Goal: Transaction & Acquisition: Purchase product/service

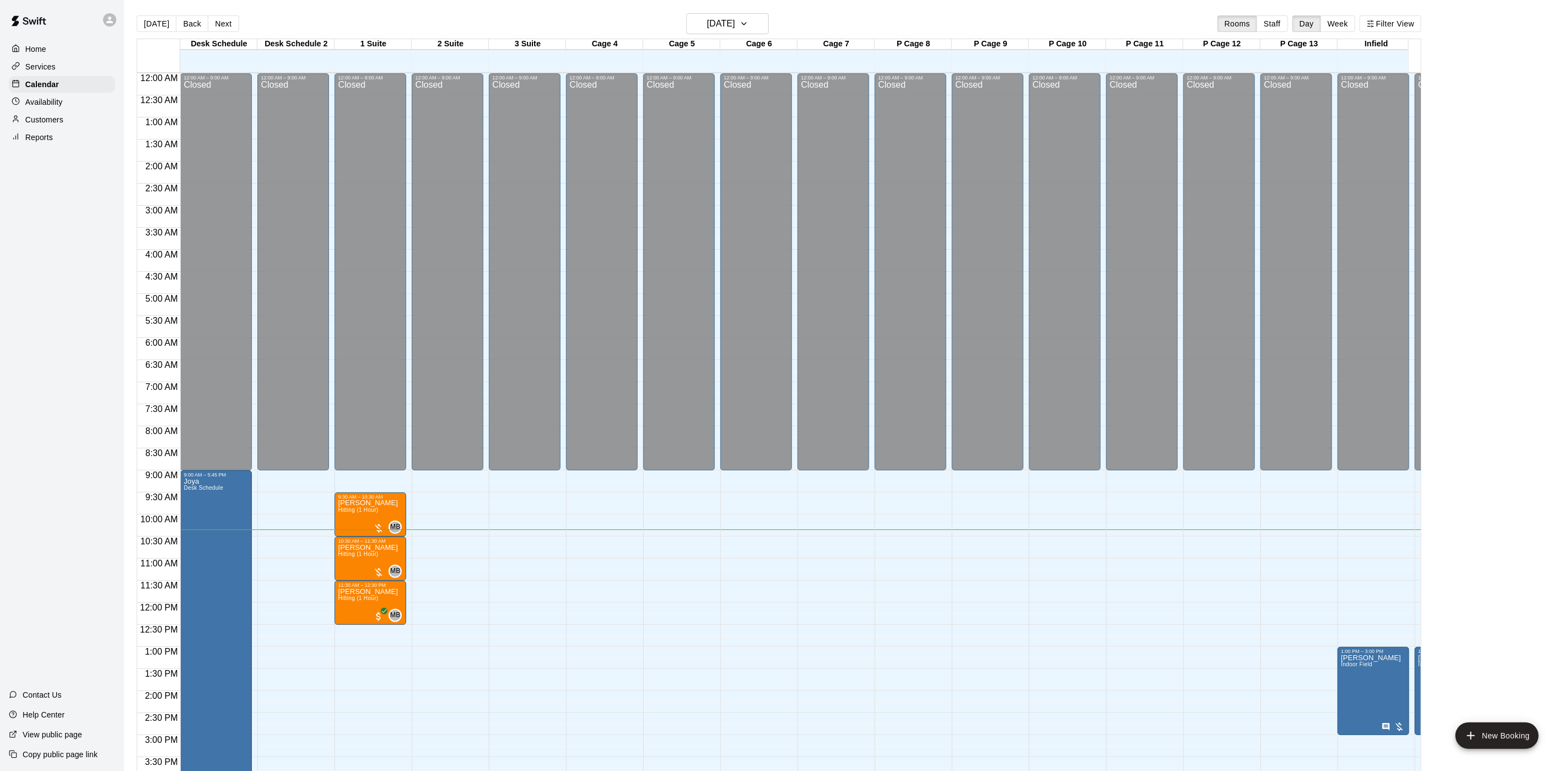
scroll to position [316, 0]
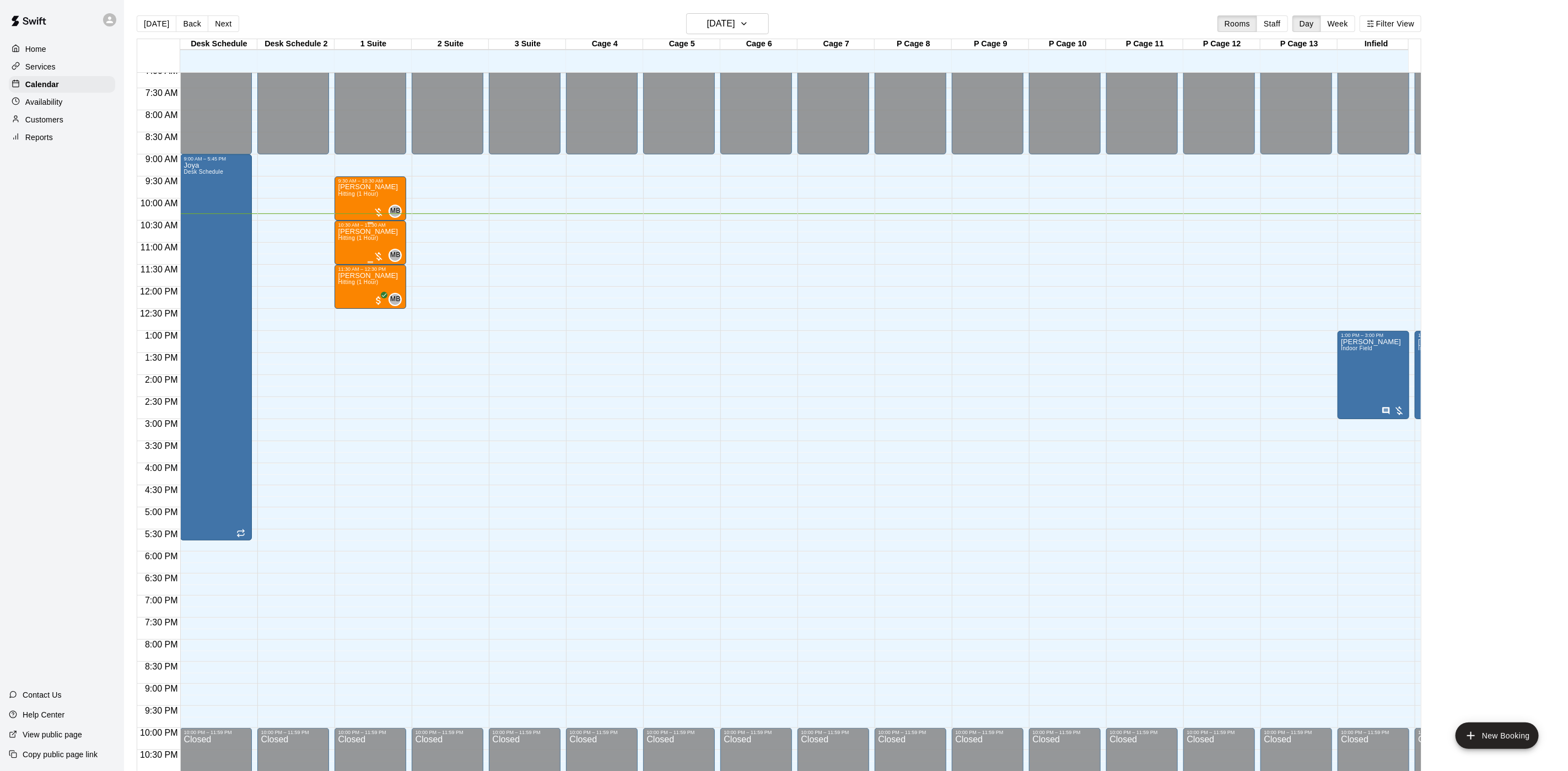
click at [384, 245] on div "[PERSON_NAME] (1 Hour) MB 0" at bounding box center [371, 613] width 65 height 771
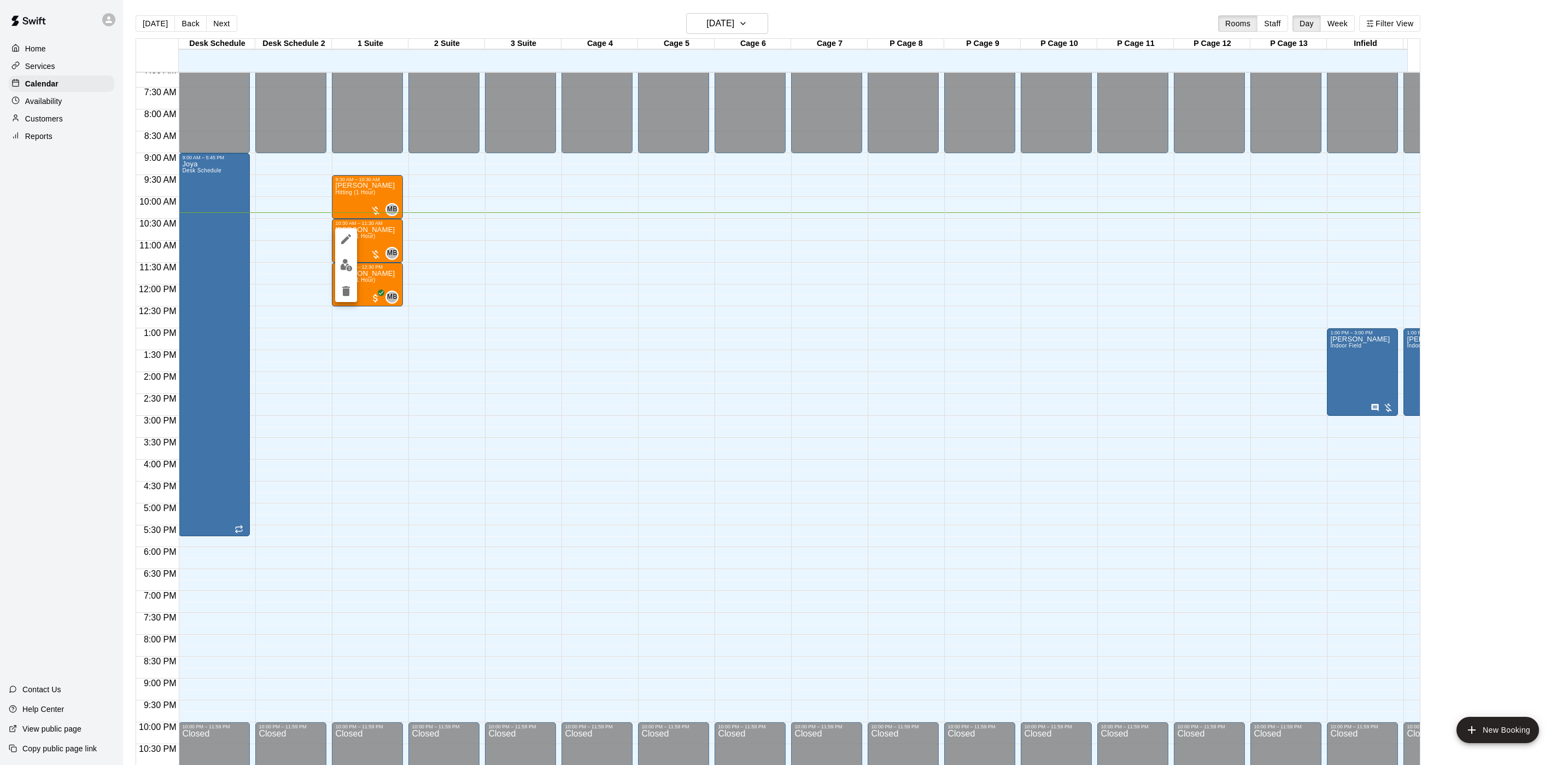
click at [378, 250] on div at bounding box center [784, 382] width 1568 height 765
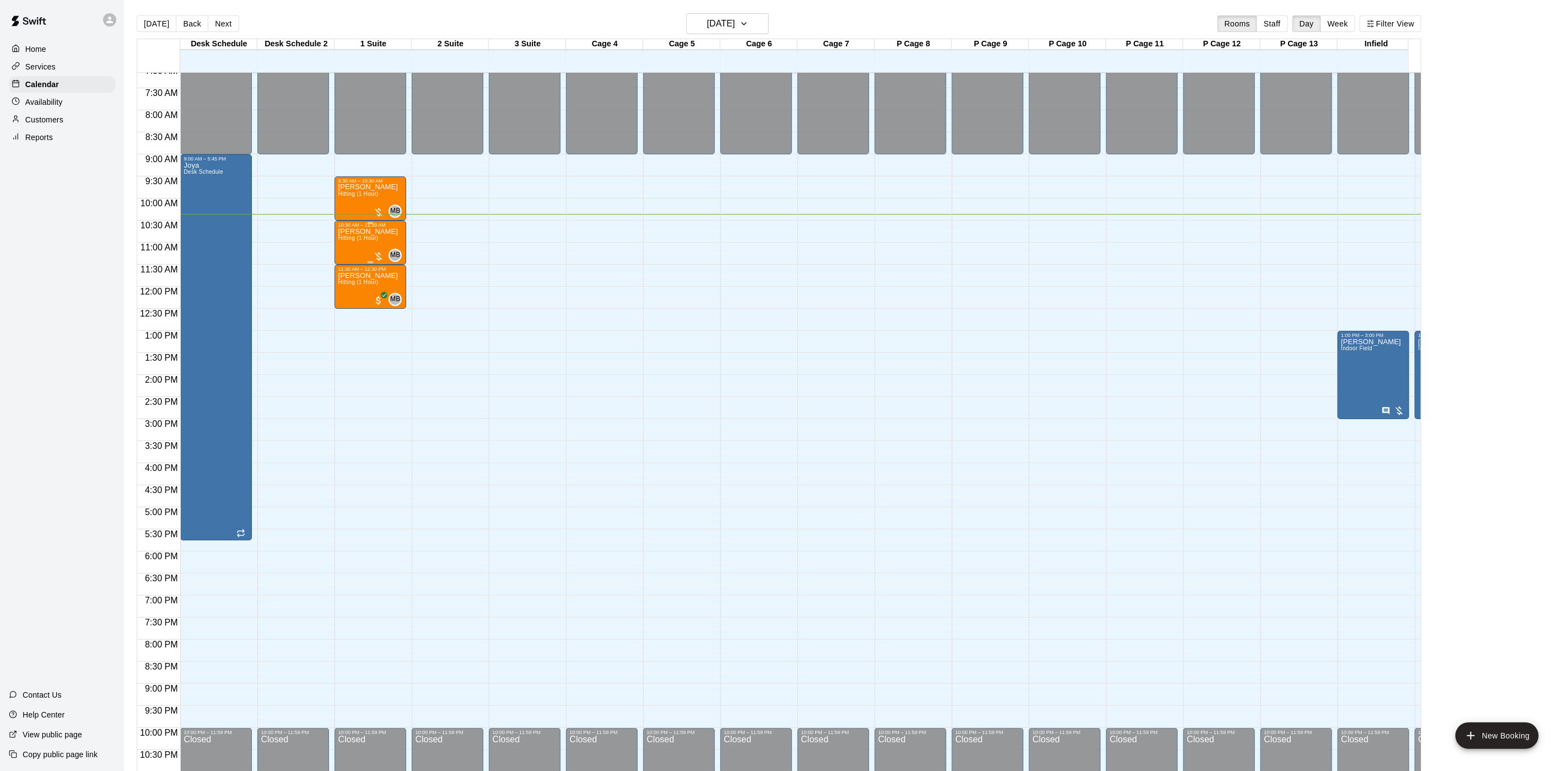
click at [384, 250] on div "MB 0" at bounding box center [387, 255] width 29 height 14
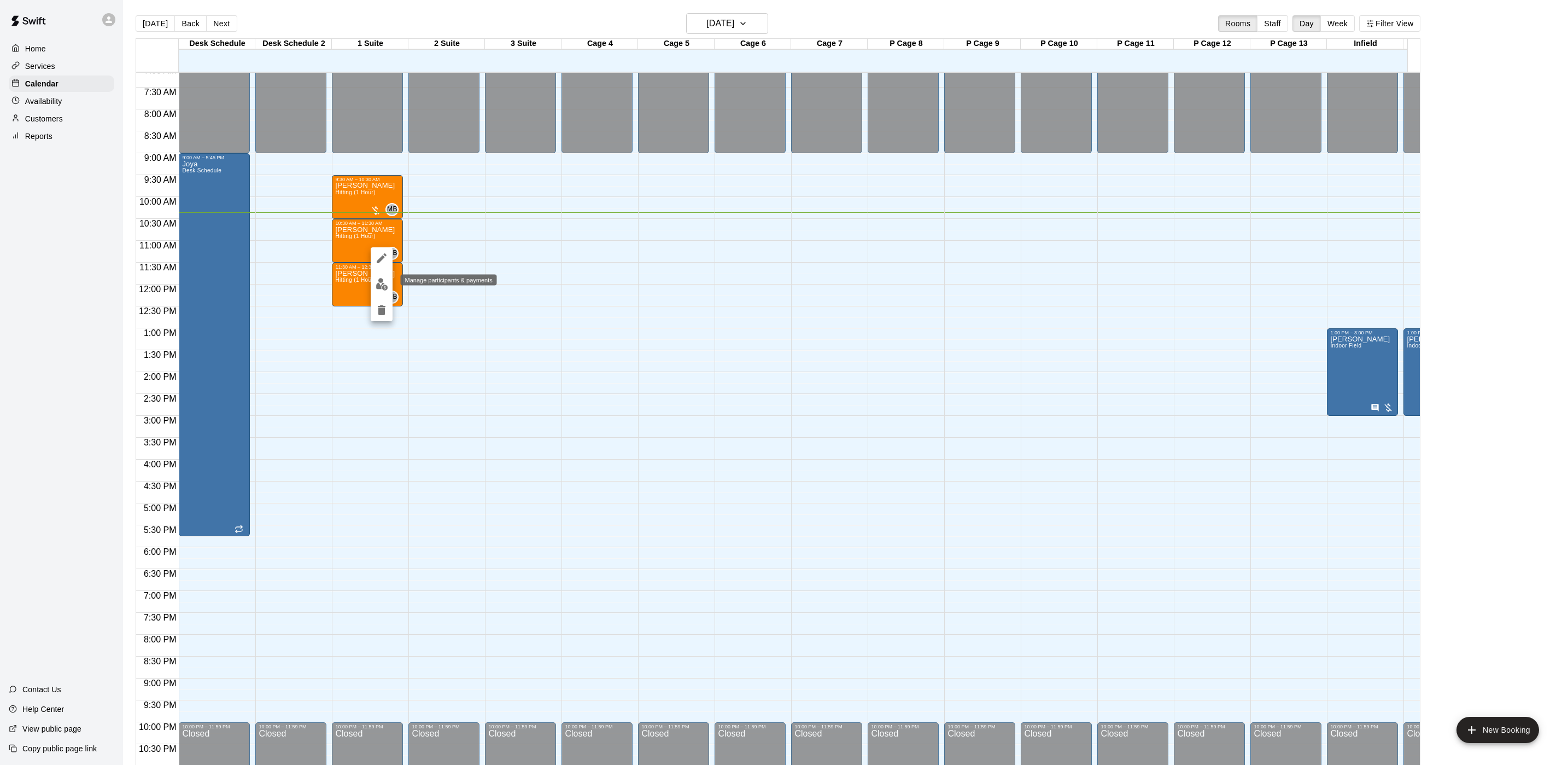
click at [383, 283] on img "edit" at bounding box center [382, 284] width 13 height 13
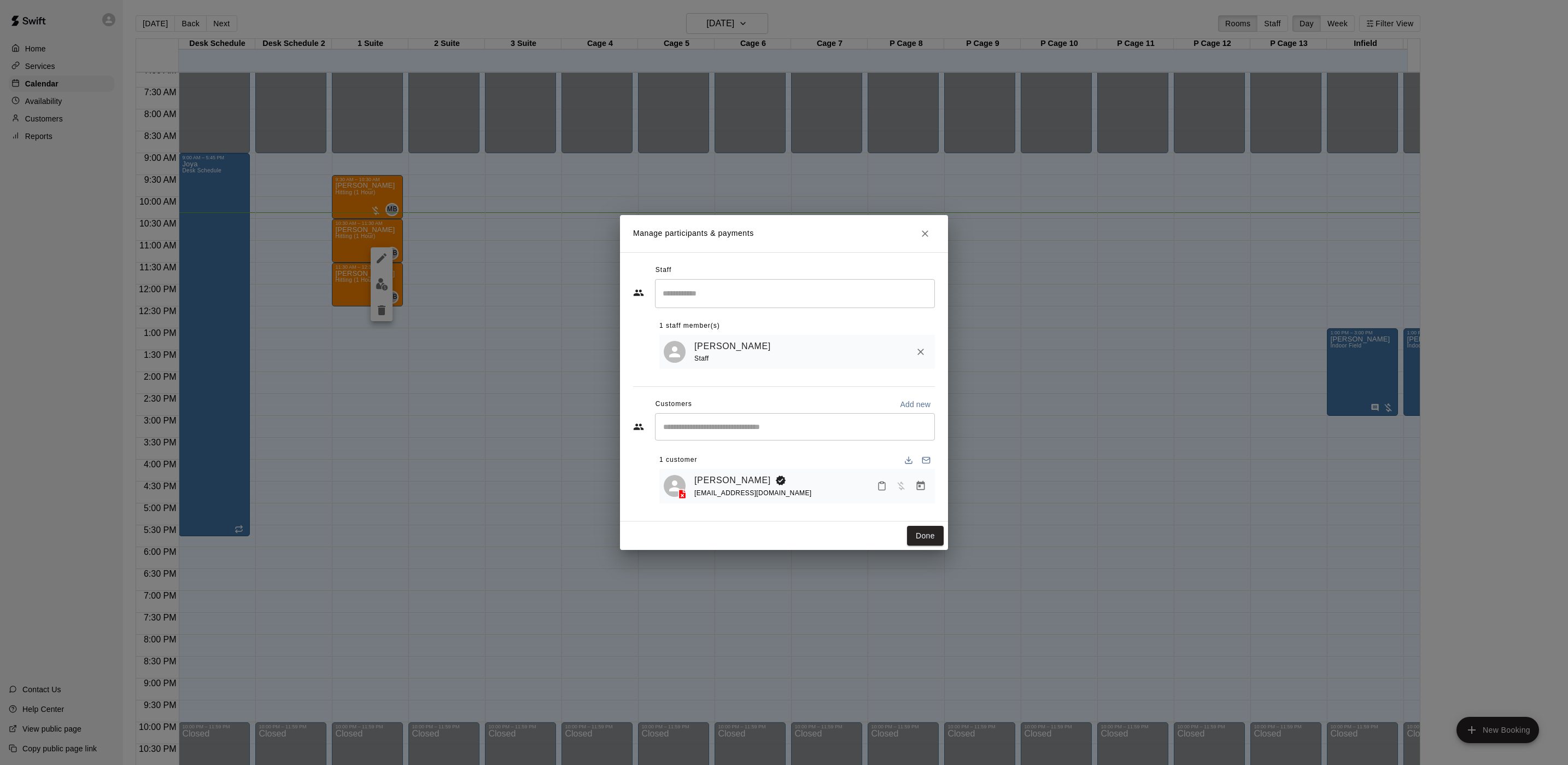
click at [922, 490] on icon "Manage bookings & payment" at bounding box center [920, 485] width 8 height 9
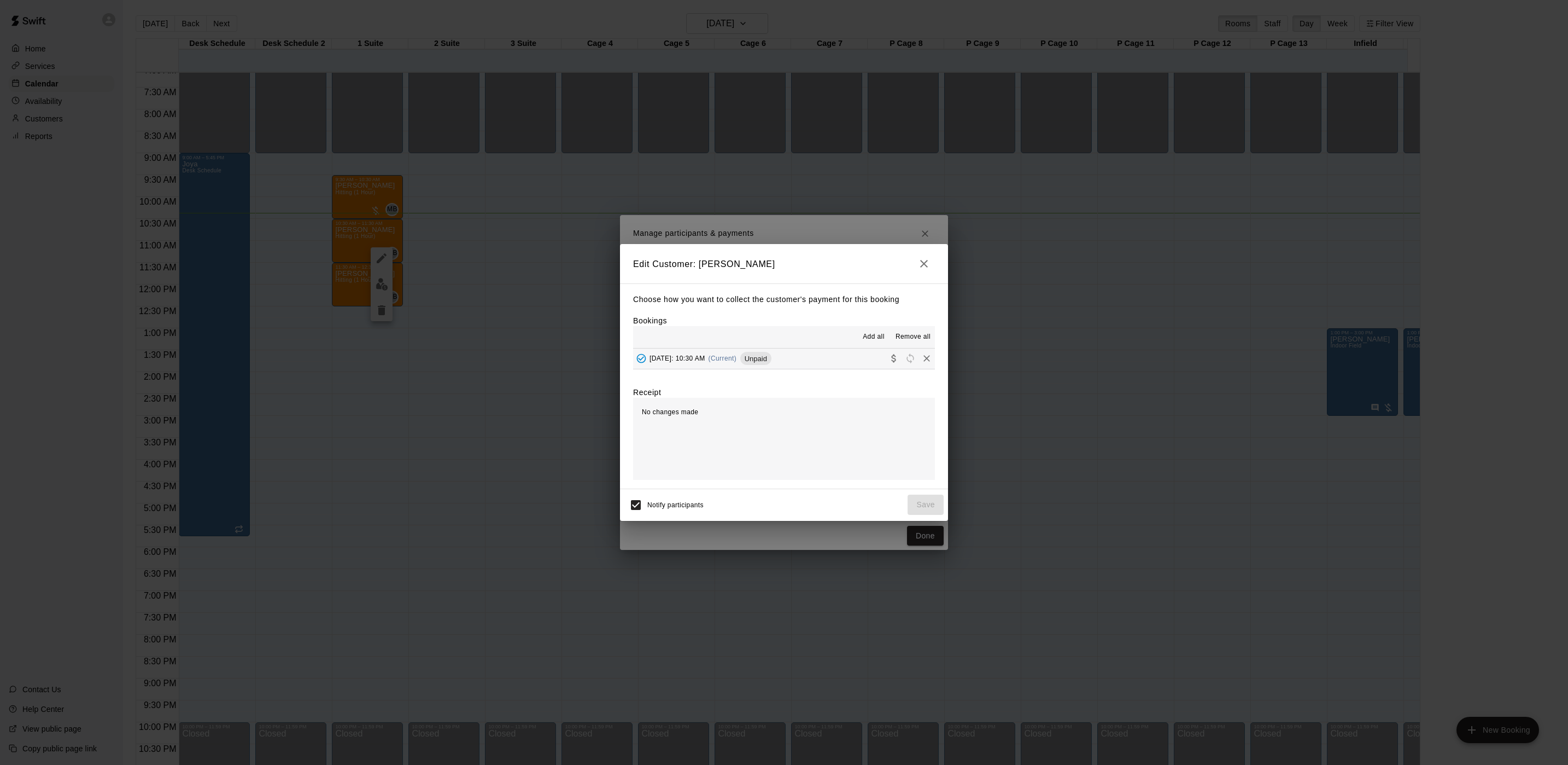
click at [827, 347] on div "Add all Remove all" at bounding box center [784, 337] width 302 height 22
click at [825, 353] on button "[DATE]: 10:30 AM (Current) Unpaid" at bounding box center [784, 358] width 302 height 20
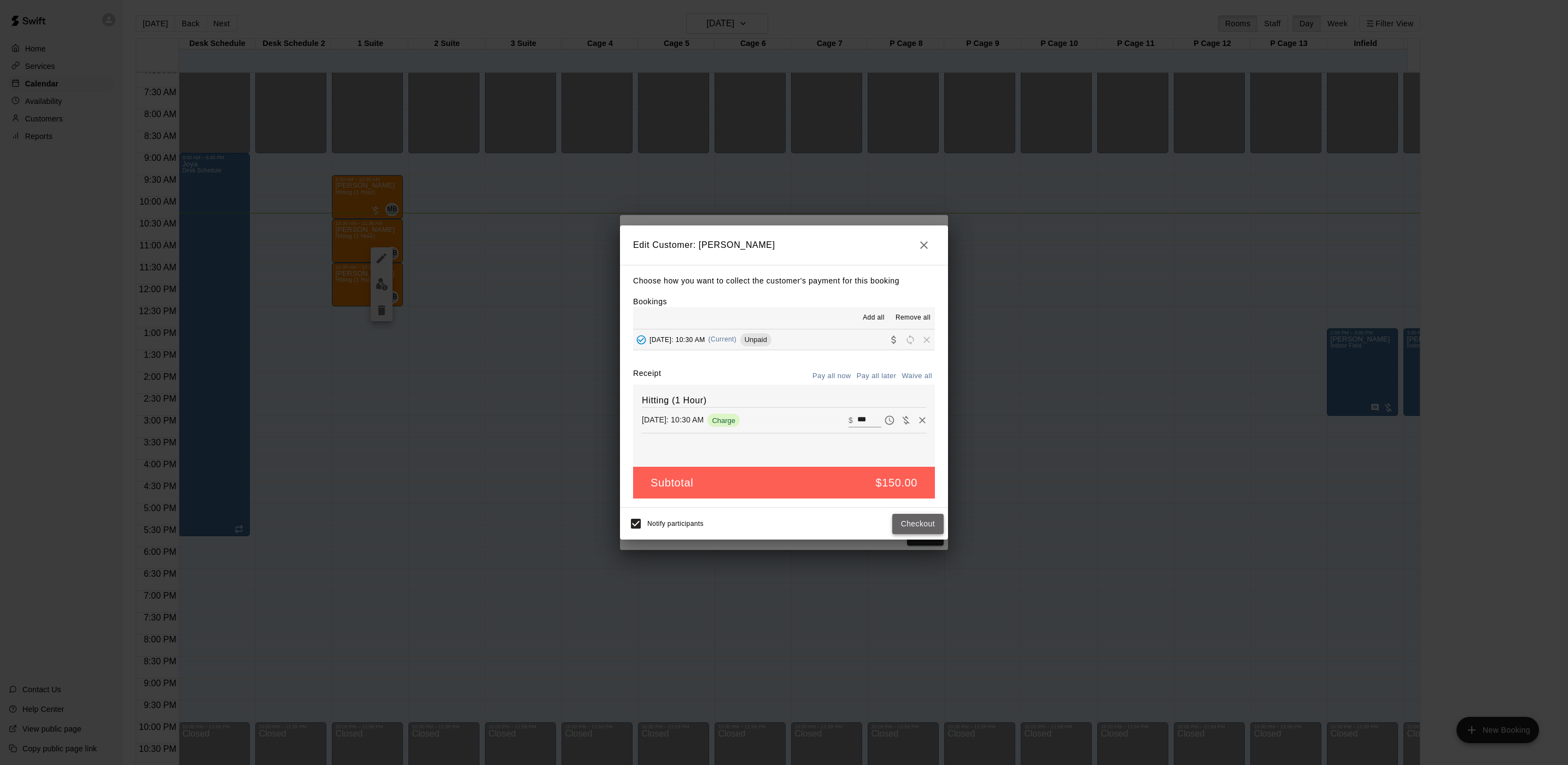
click at [903, 531] on button "Checkout" at bounding box center [918, 523] width 51 height 20
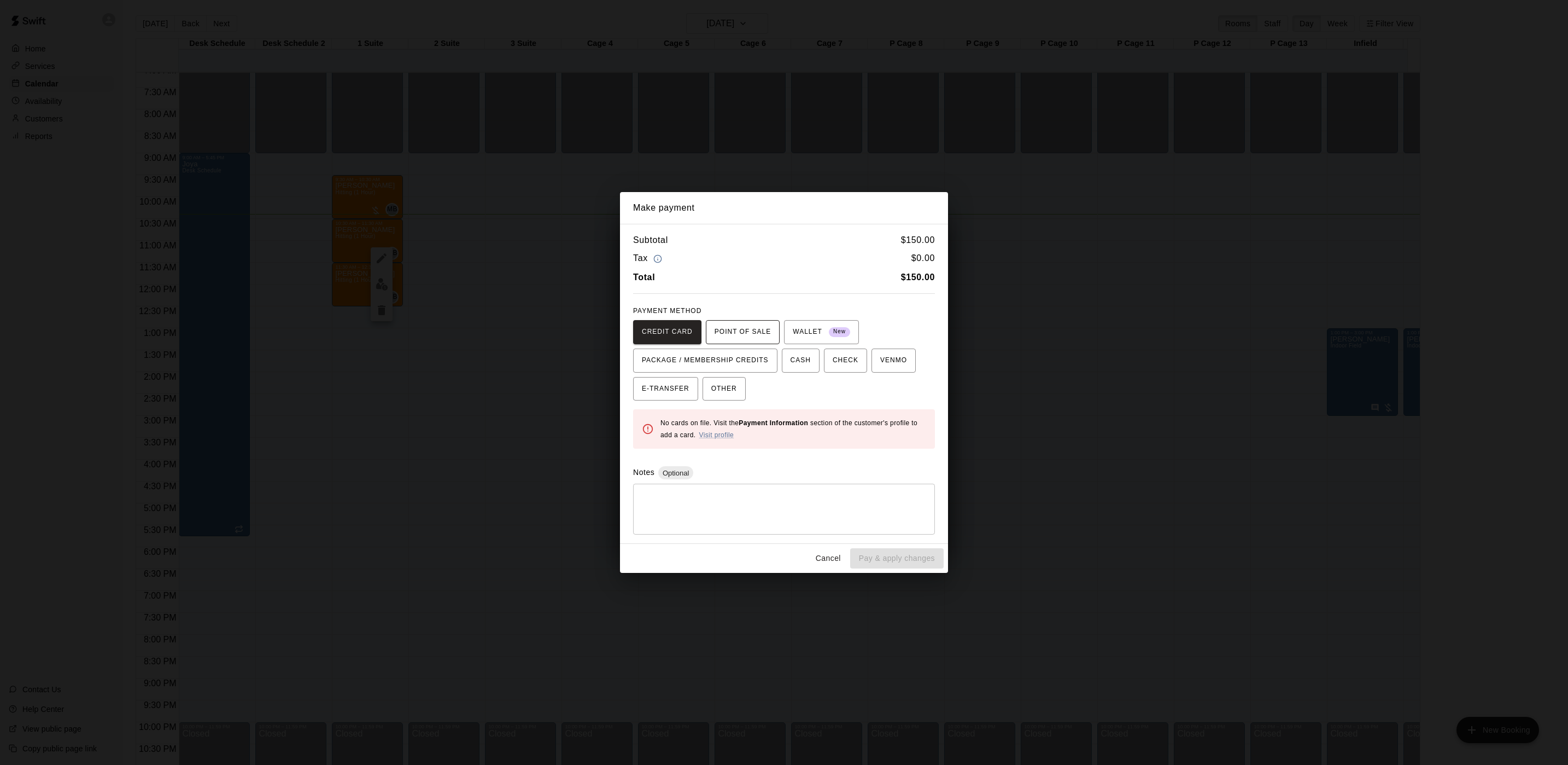
click at [743, 331] on span "POINT OF SALE" at bounding box center [743, 332] width 57 height 18
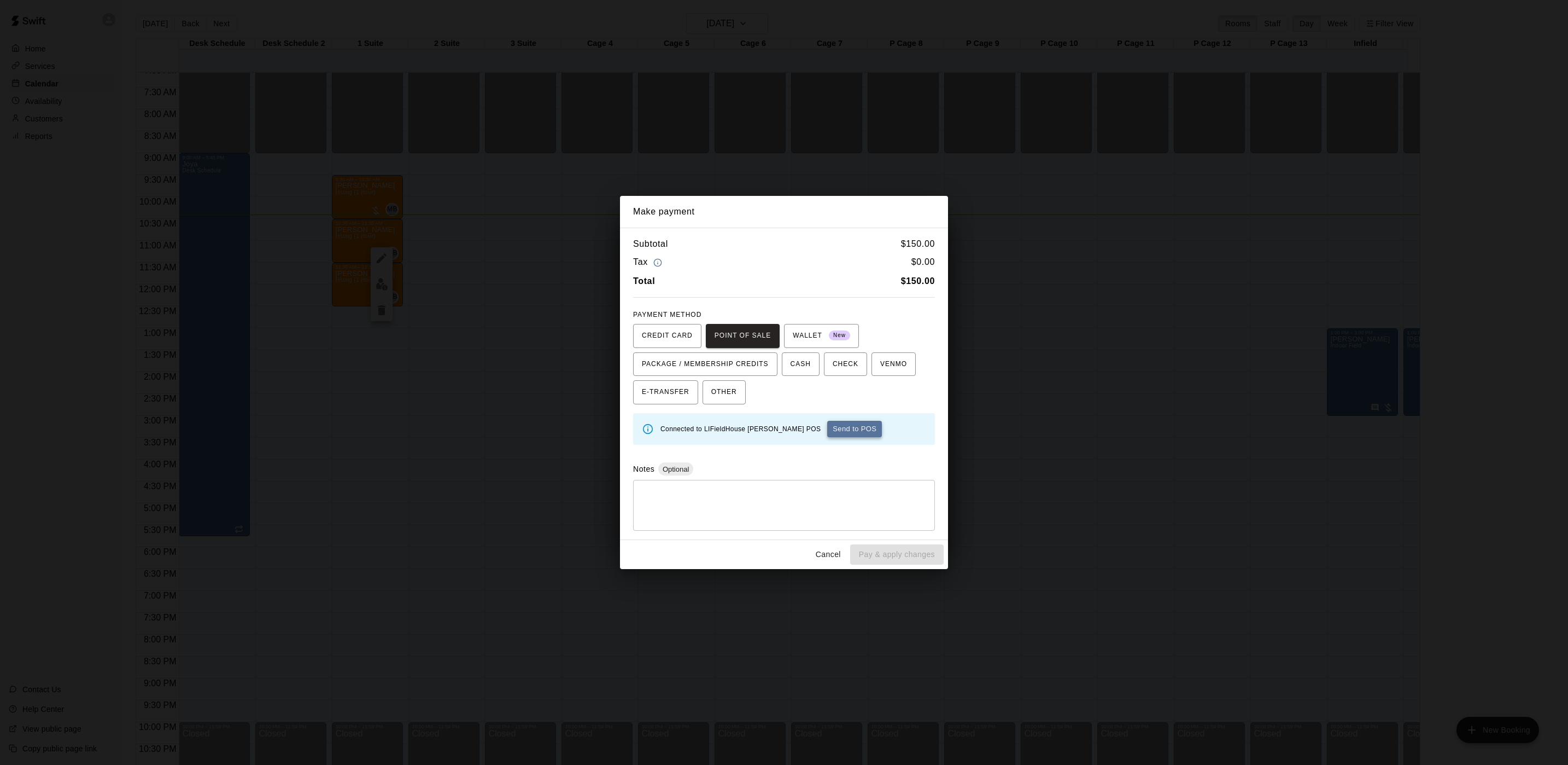
click at [827, 422] on button "Send to POS" at bounding box center [855, 429] width 55 height 16
click at [799, 368] on span "CASH" at bounding box center [800, 364] width 20 height 18
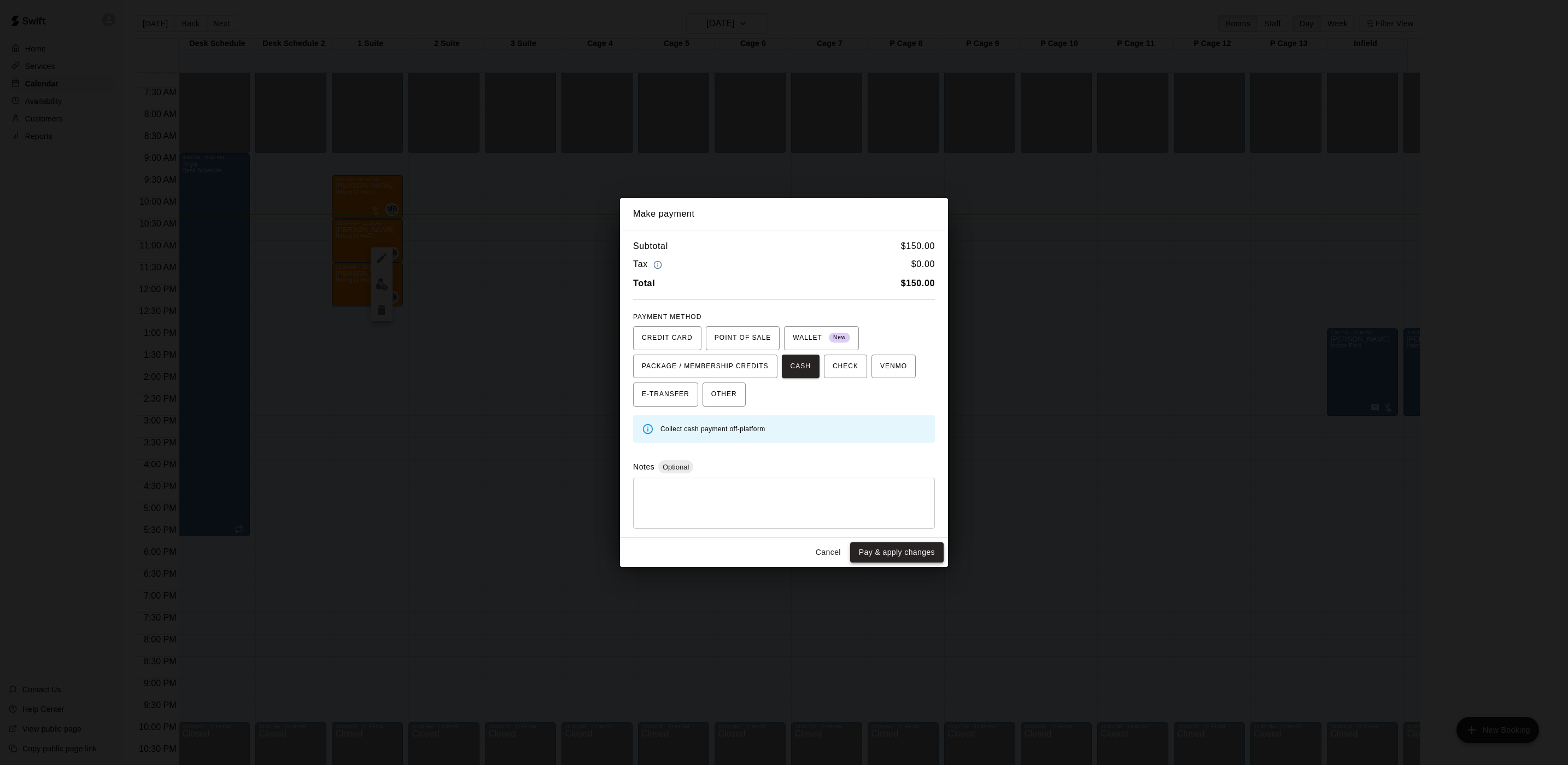
click at [874, 553] on button "Pay & apply changes" at bounding box center [897, 552] width 94 height 20
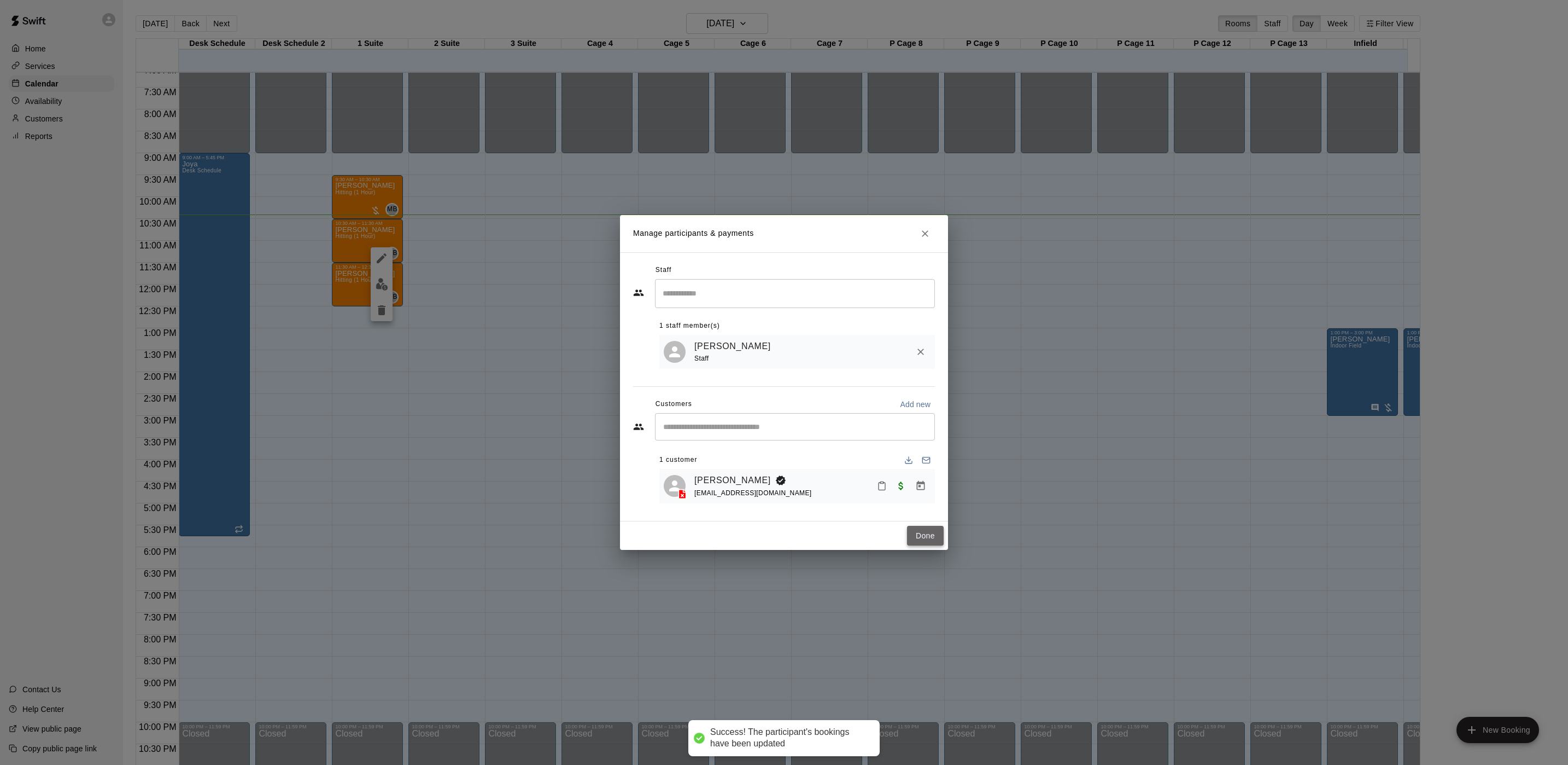
drag, startPoint x: 915, startPoint y: 532, endPoint x: 910, endPoint y: 539, distance: 8.6
click at [915, 537] on button "Done" at bounding box center [925, 535] width 37 height 20
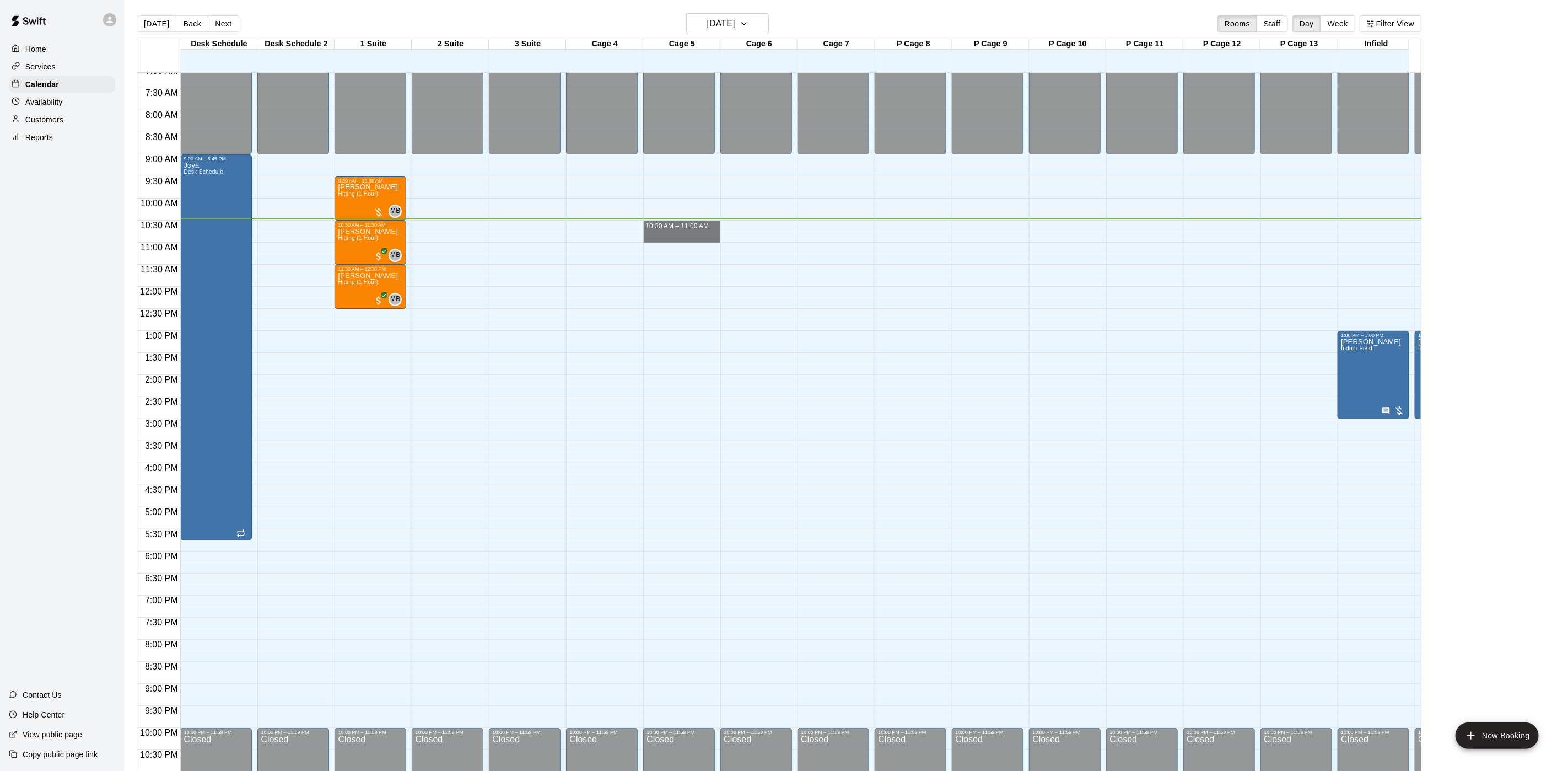
drag, startPoint x: 684, startPoint y: 223, endPoint x: 685, endPoint y: 239, distance: 16.0
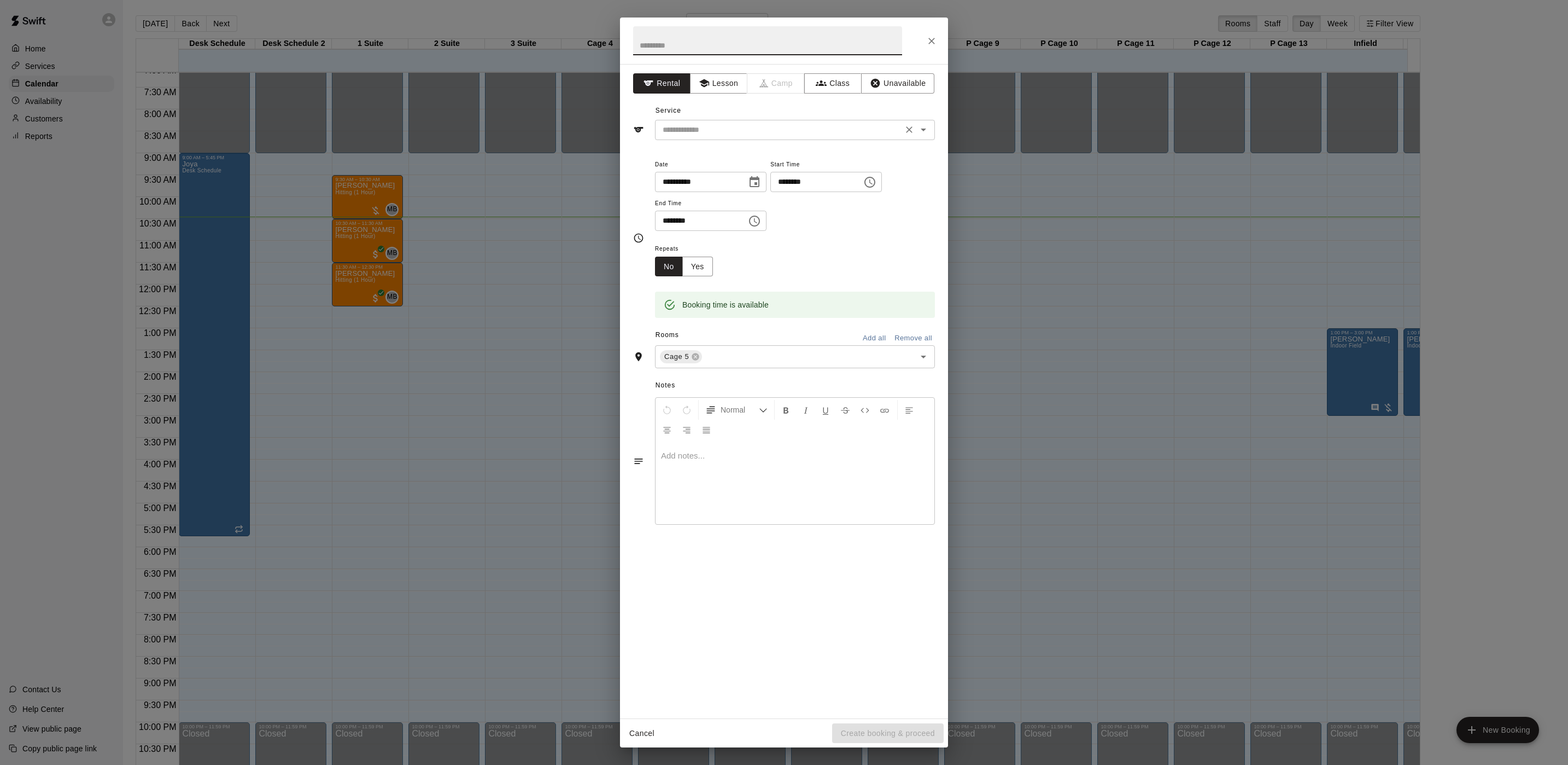
click at [738, 135] on input "text" at bounding box center [779, 130] width 241 height 13
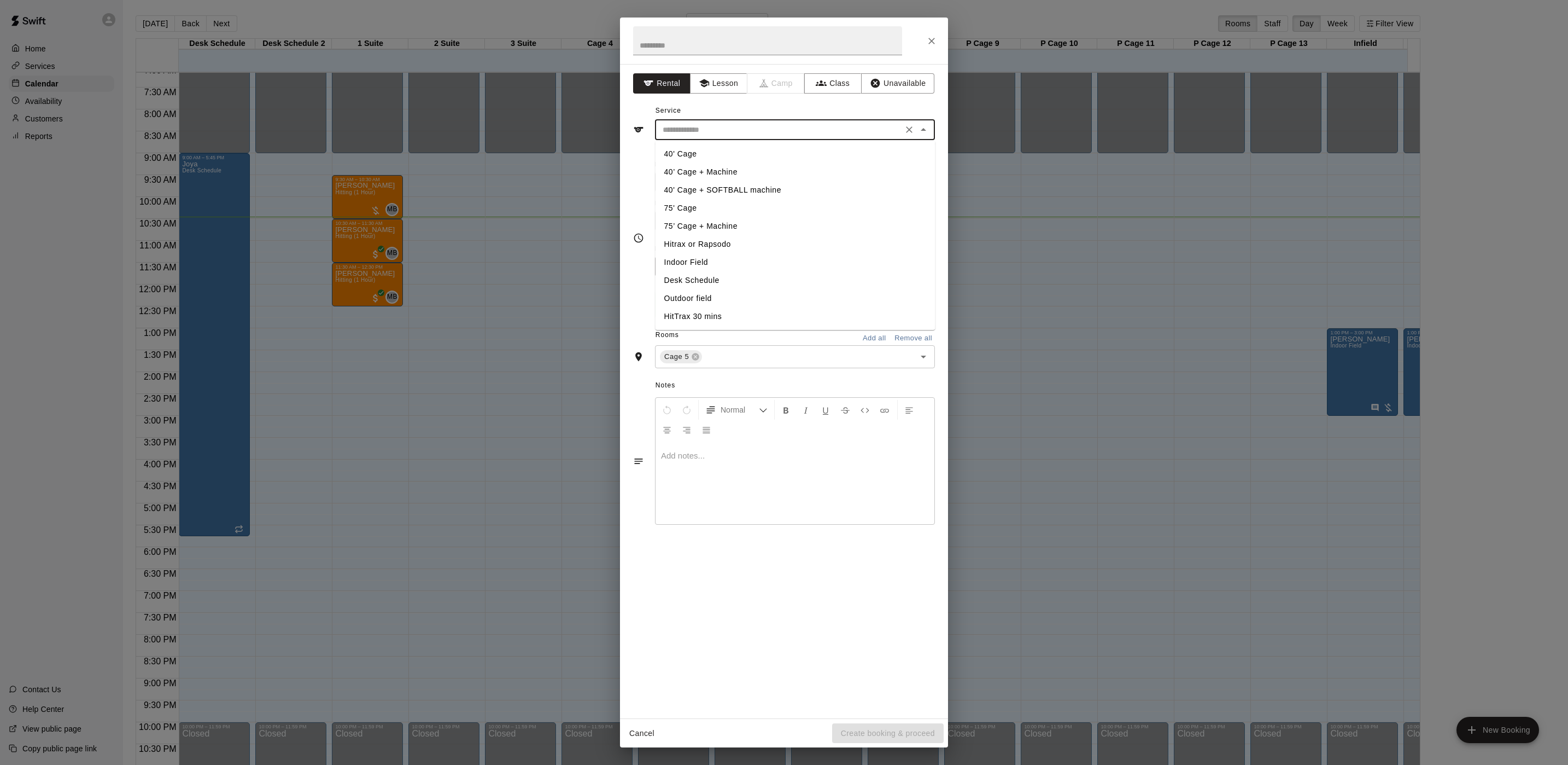
click at [738, 169] on li "40’ Cage + Machine" at bounding box center [796, 172] width 280 height 18
type input "**********"
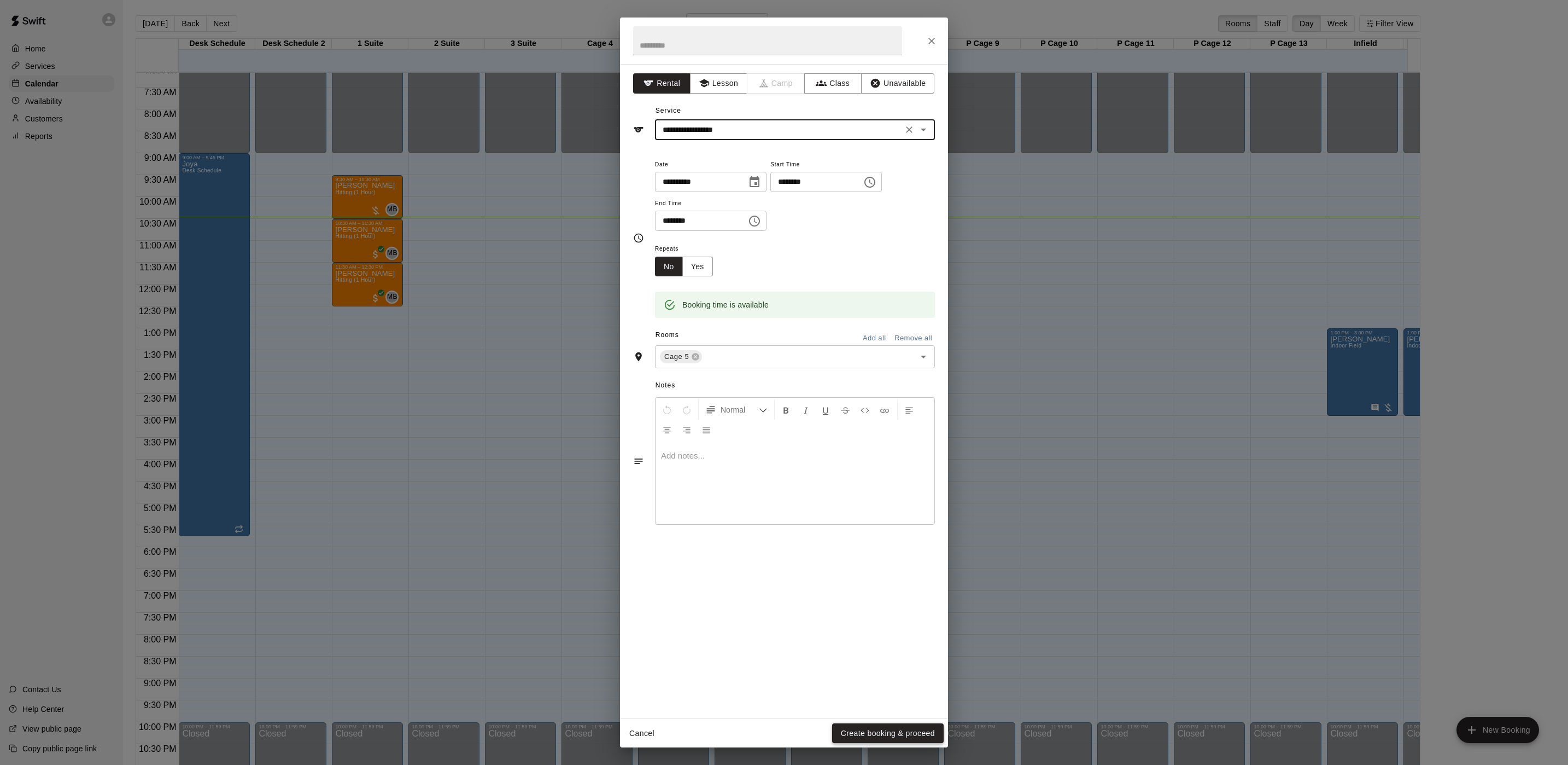
click at [922, 739] on button "Create booking & proceed" at bounding box center [887, 733] width 111 height 20
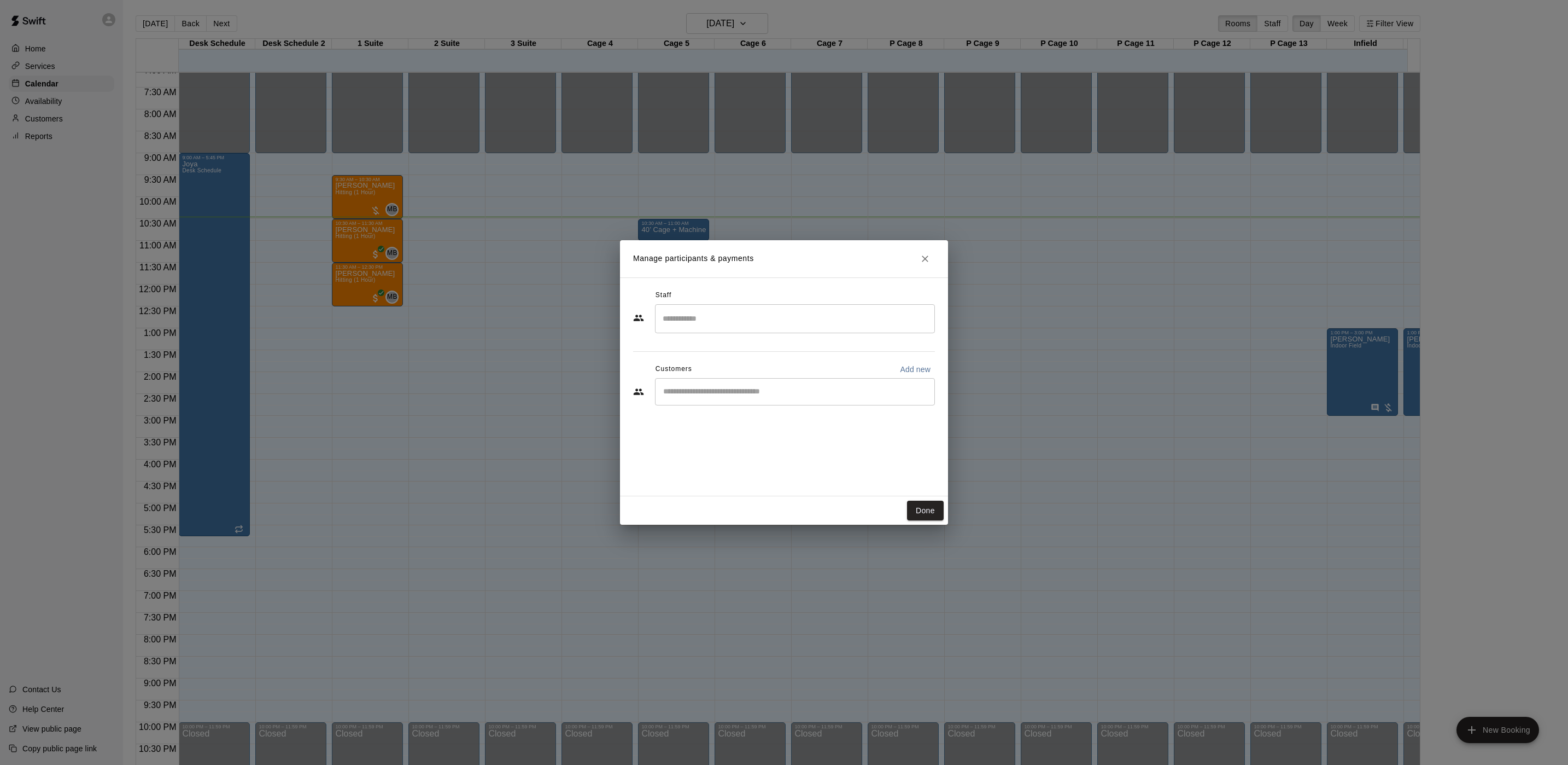
click at [741, 319] on input "Search staff" at bounding box center [795, 318] width 270 height 19
click at [1004, 359] on div "Manage participants & payments Staff ​ Customers Add new ​ Done" at bounding box center [784, 382] width 1568 height 765
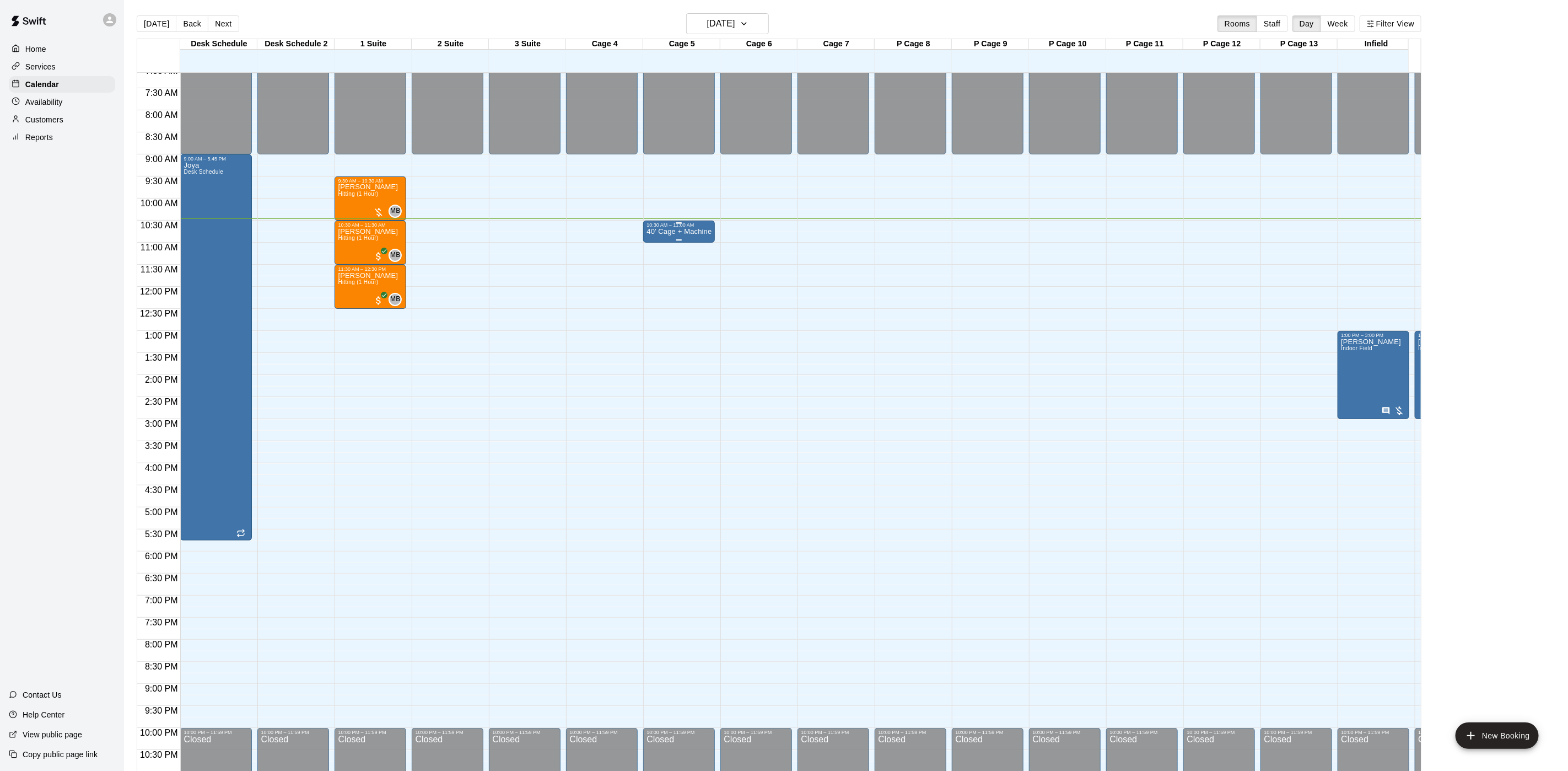
click at [673, 231] on p "40’ Cage + Machine" at bounding box center [679, 231] width 65 height 0
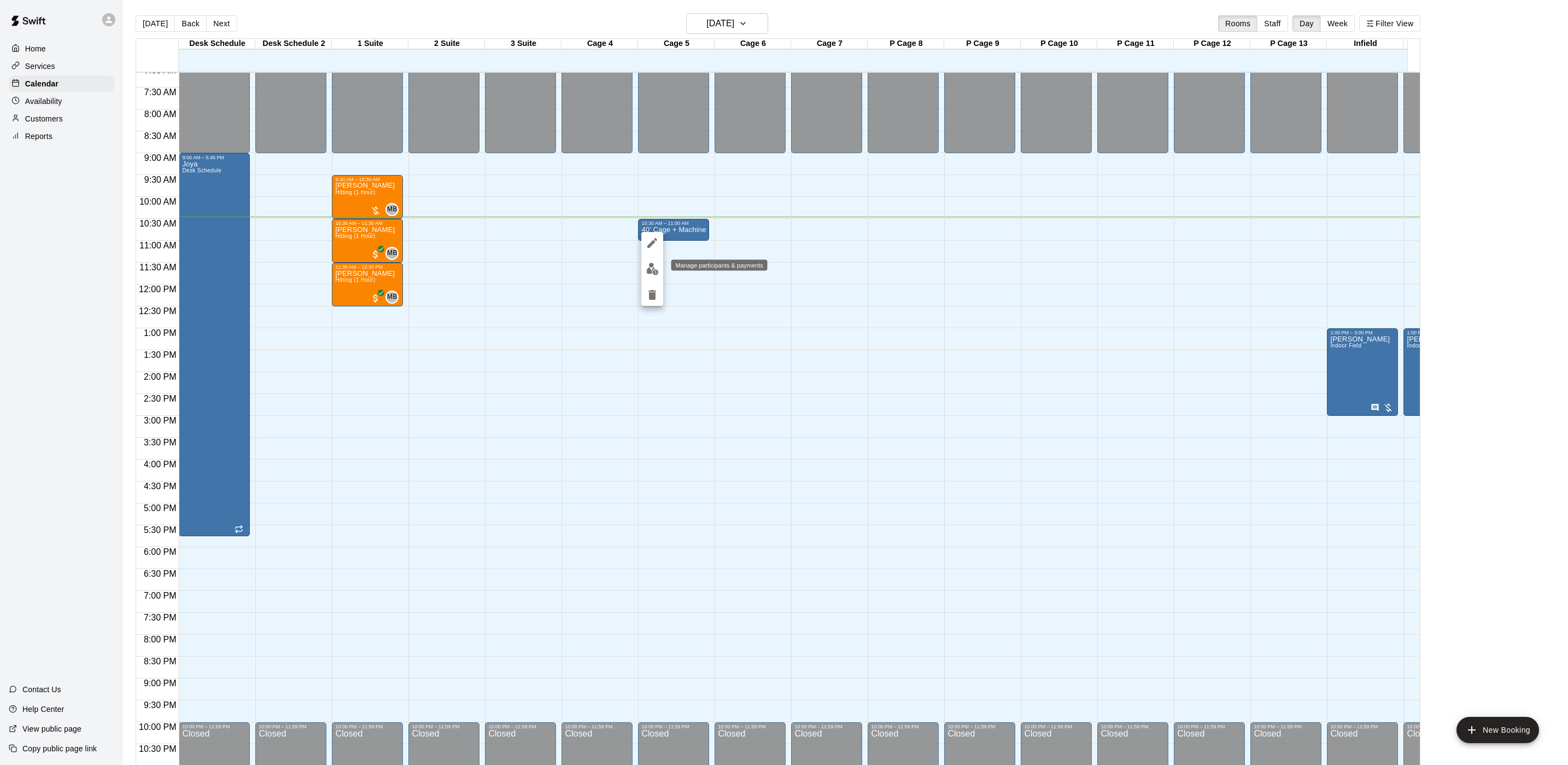
click at [655, 272] on img "edit" at bounding box center [653, 269] width 13 height 13
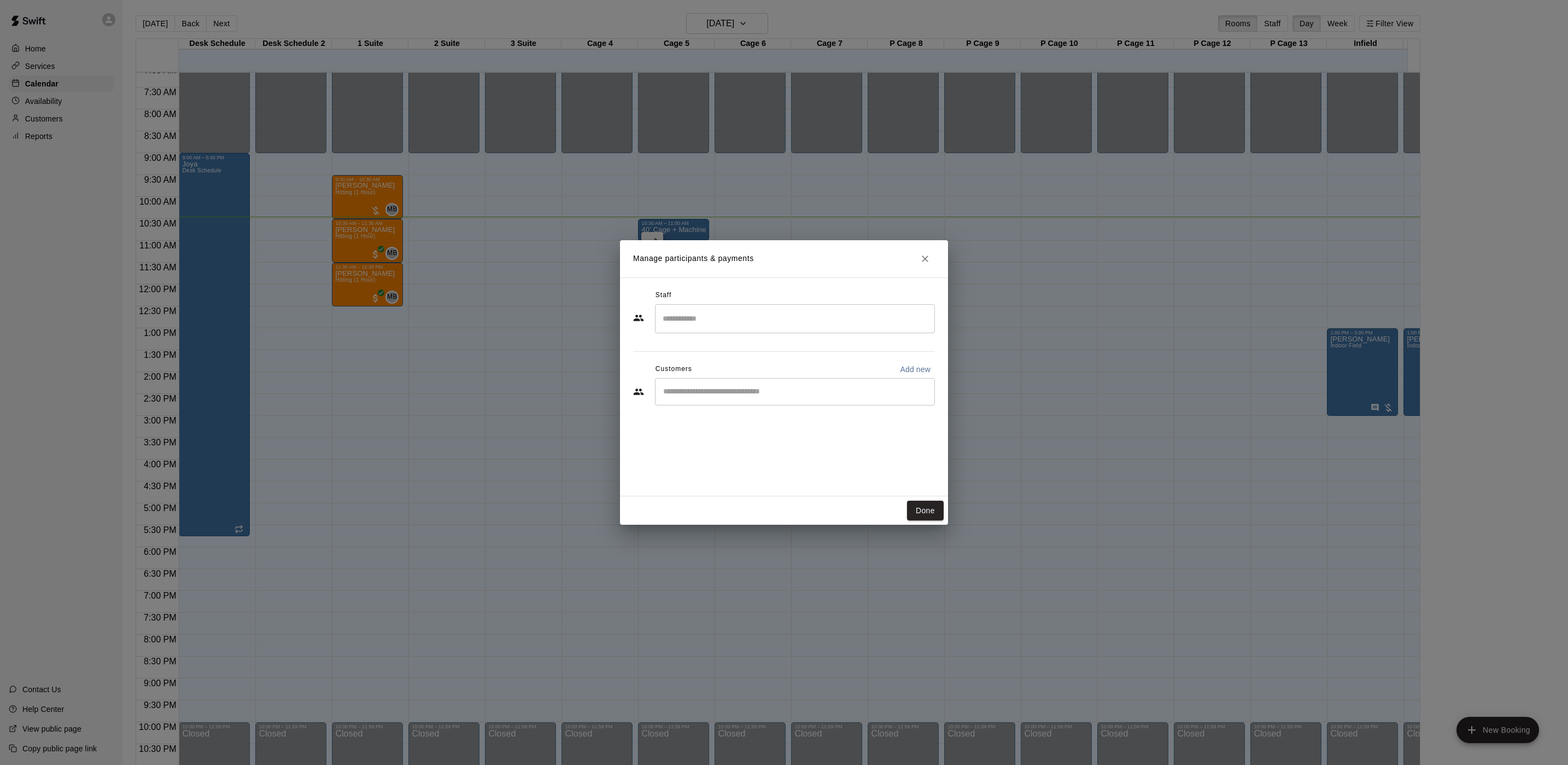
click at [819, 386] on input "Start typing to search customers..." at bounding box center [795, 392] width 270 height 11
type input "****"
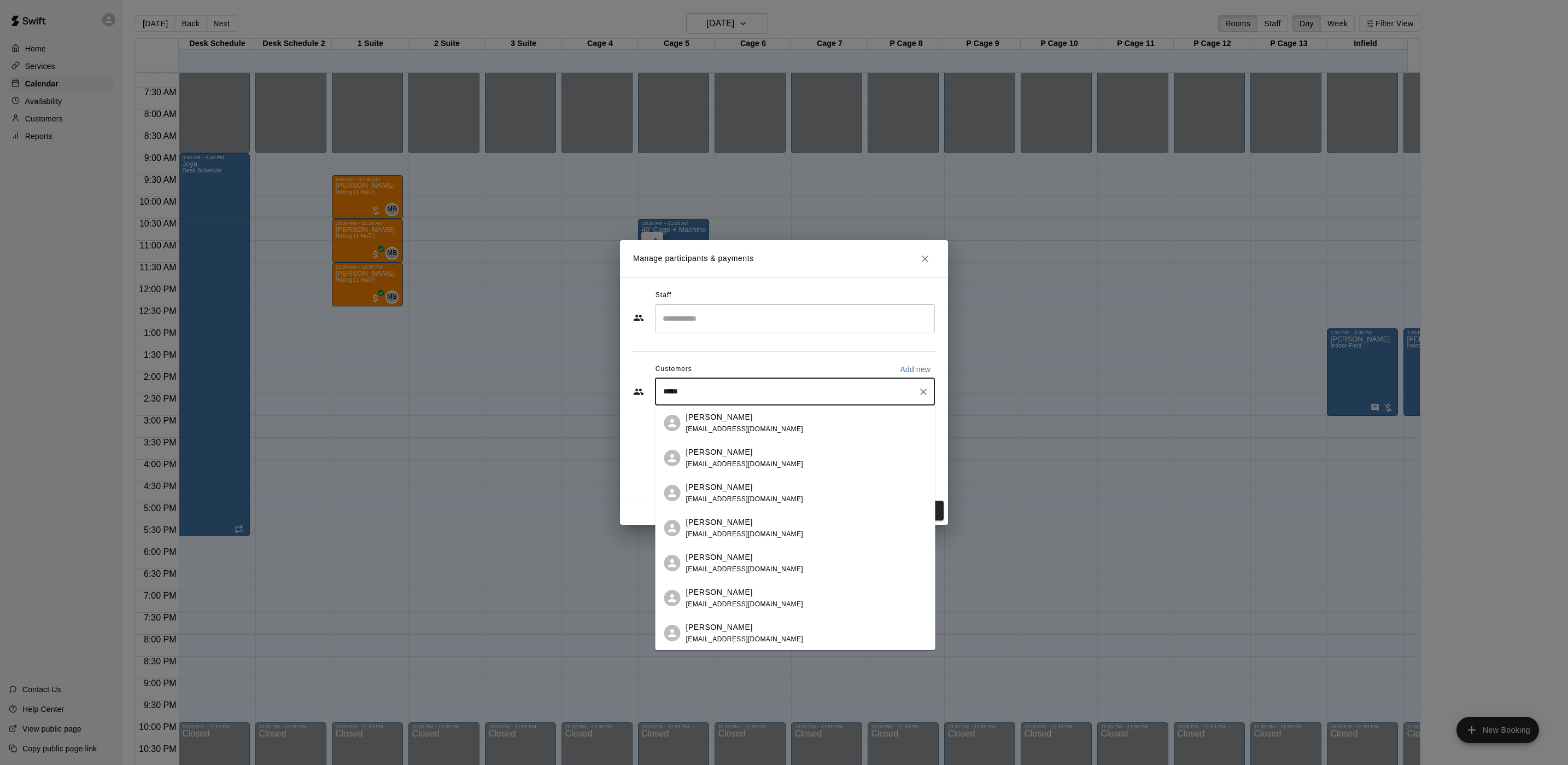
click at [774, 465] on div "[PERSON_NAME] [PERSON_NAME][EMAIL_ADDRESS][DOMAIN_NAME]" at bounding box center [806, 458] width 240 height 24
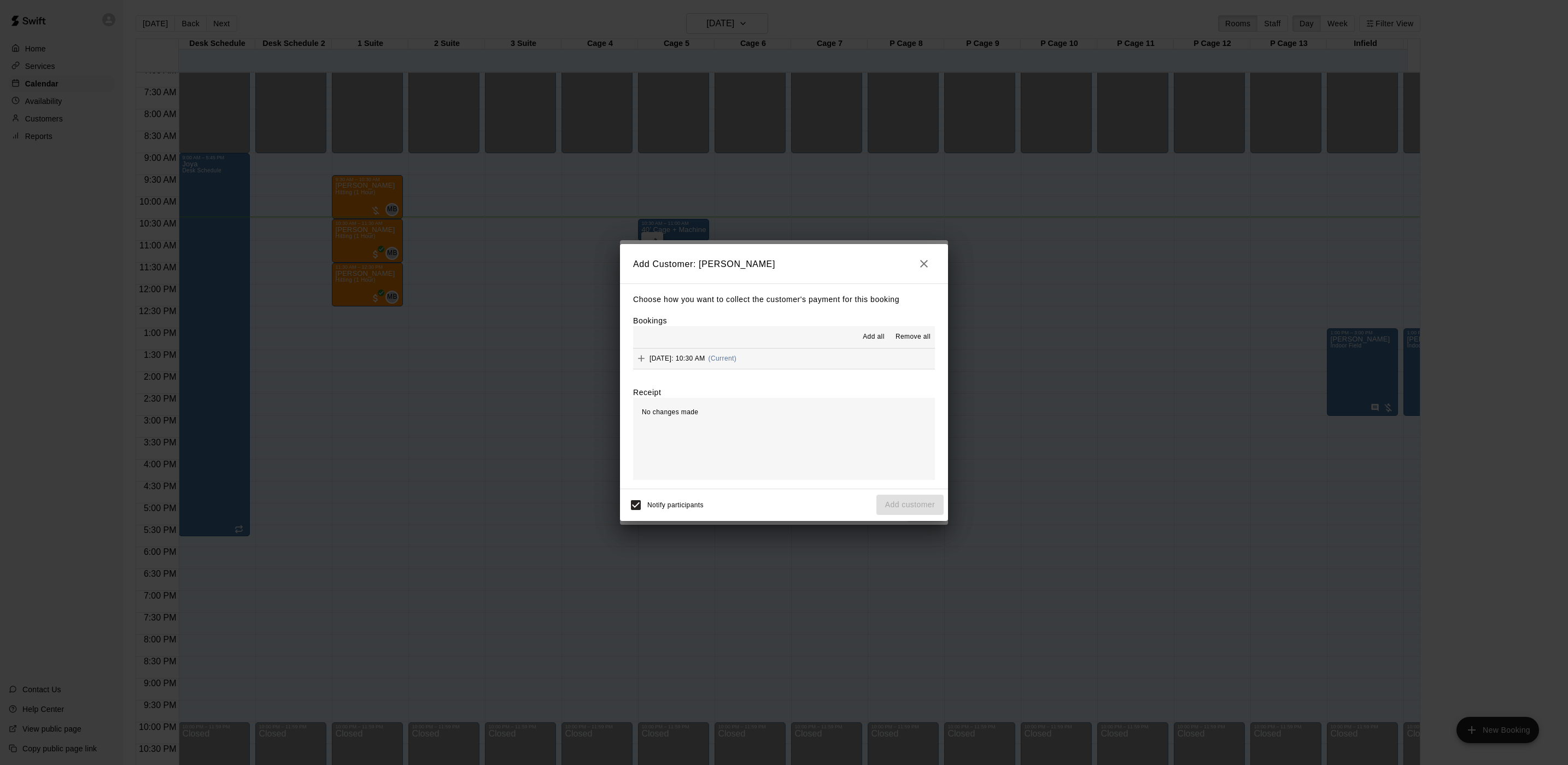
click at [825, 353] on button "[DATE]: 10:30 AM (Current)" at bounding box center [784, 358] width 302 height 20
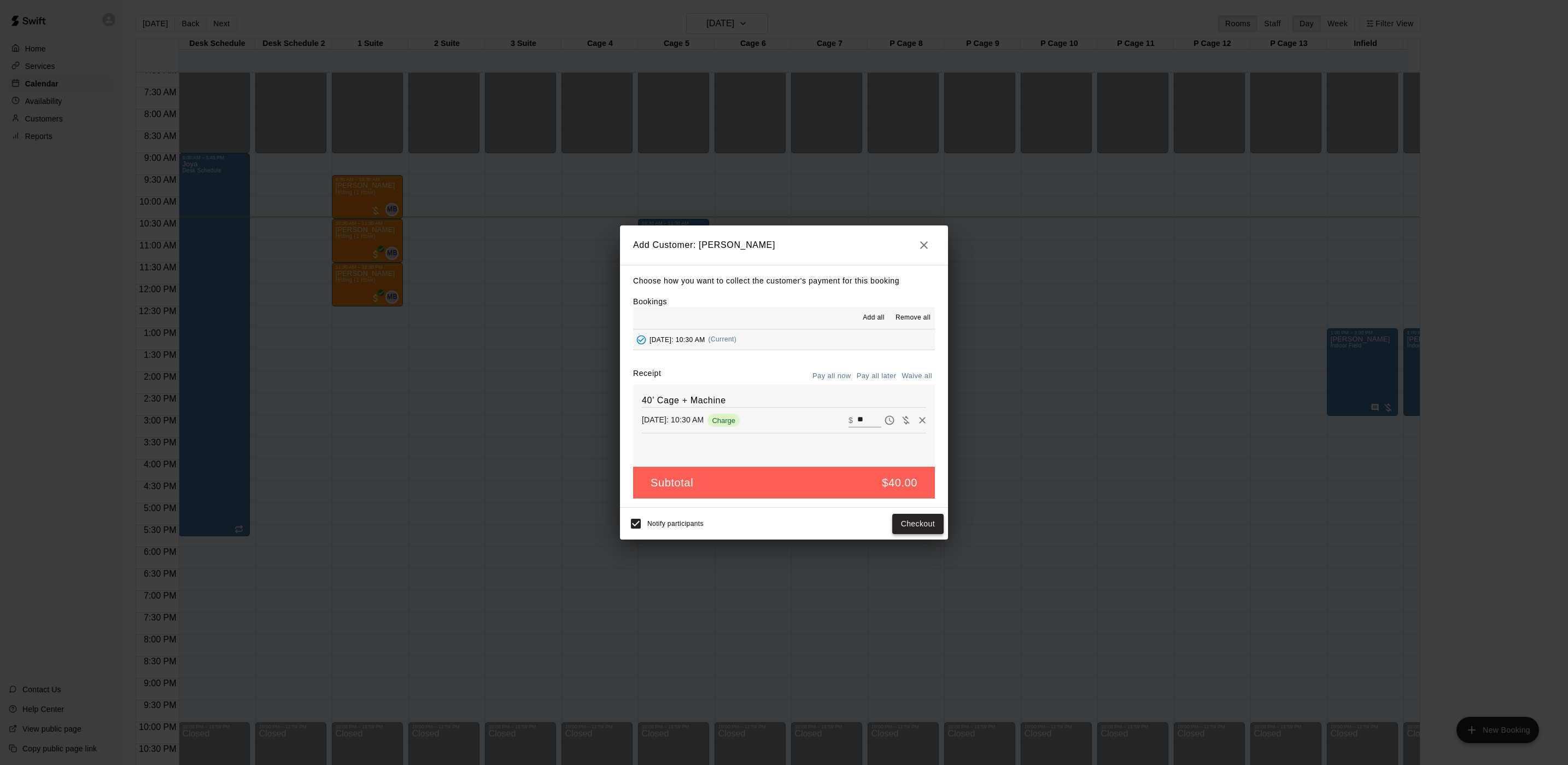
click at [914, 524] on button "Checkout" at bounding box center [918, 523] width 51 height 20
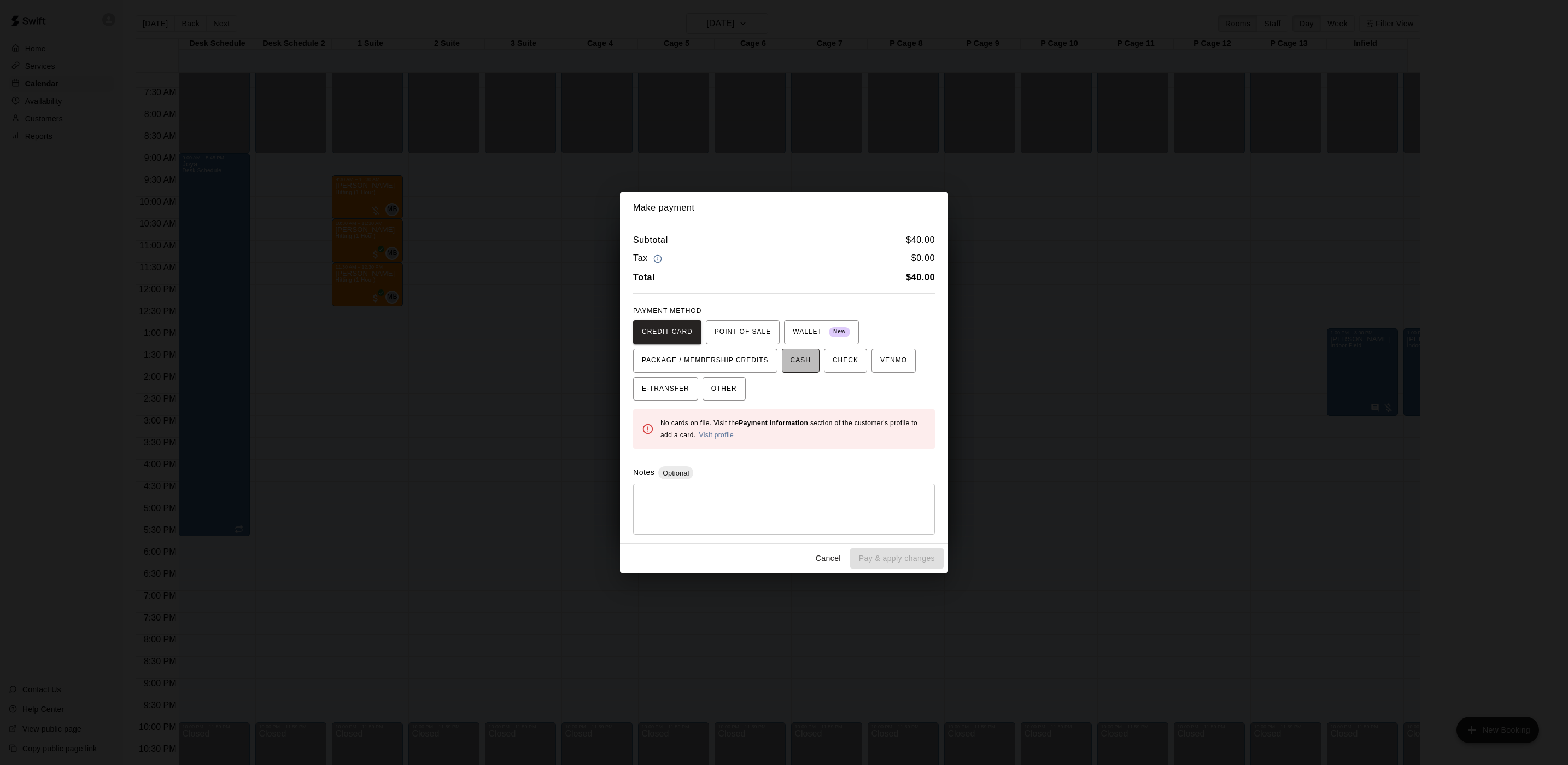
click at [791, 355] on span "CASH" at bounding box center [800, 361] width 20 height 18
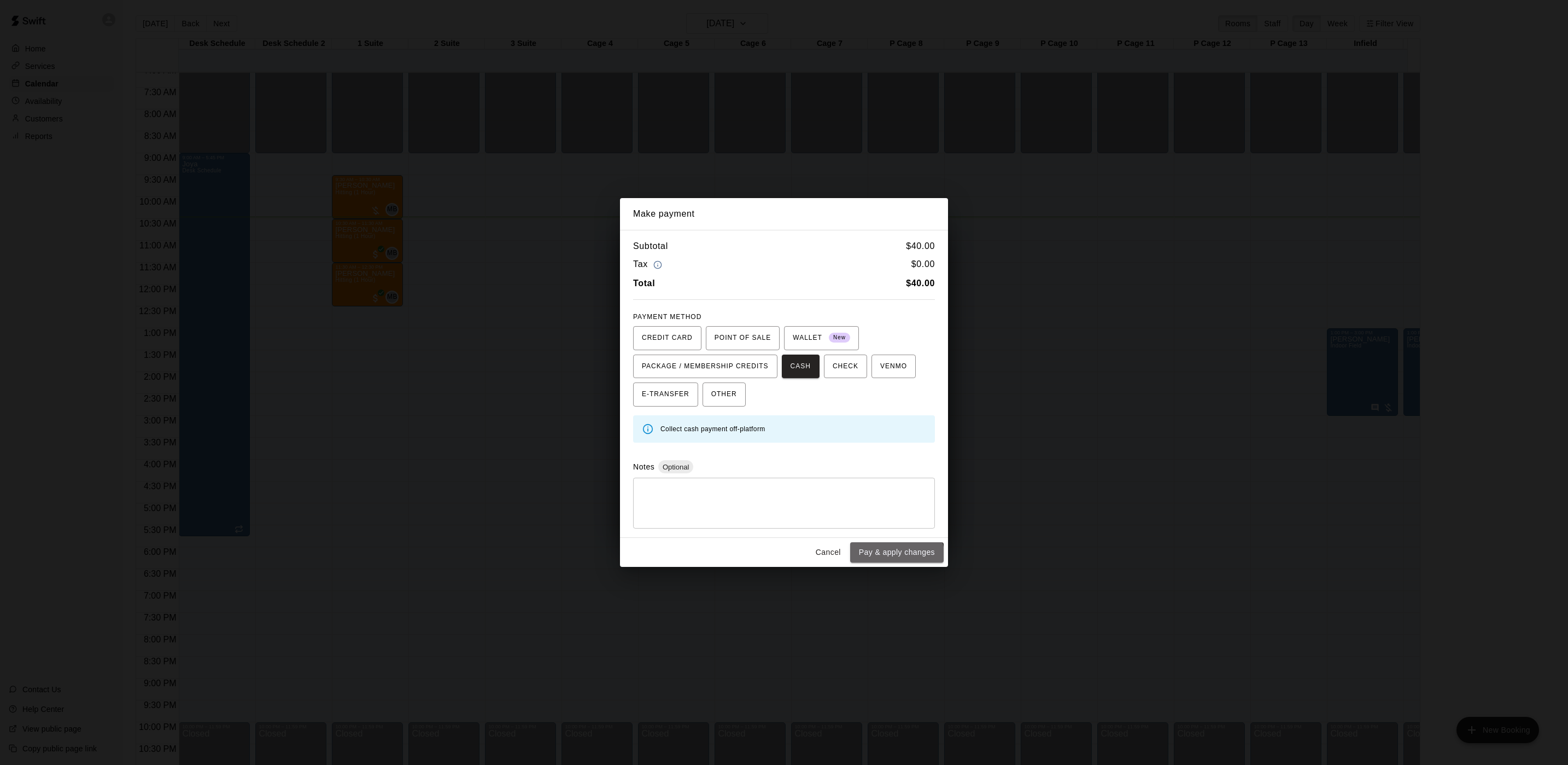
drag, startPoint x: 897, startPoint y: 559, endPoint x: 904, endPoint y: 555, distance: 8.1
click at [898, 559] on button "Pay & apply changes" at bounding box center [897, 552] width 94 height 20
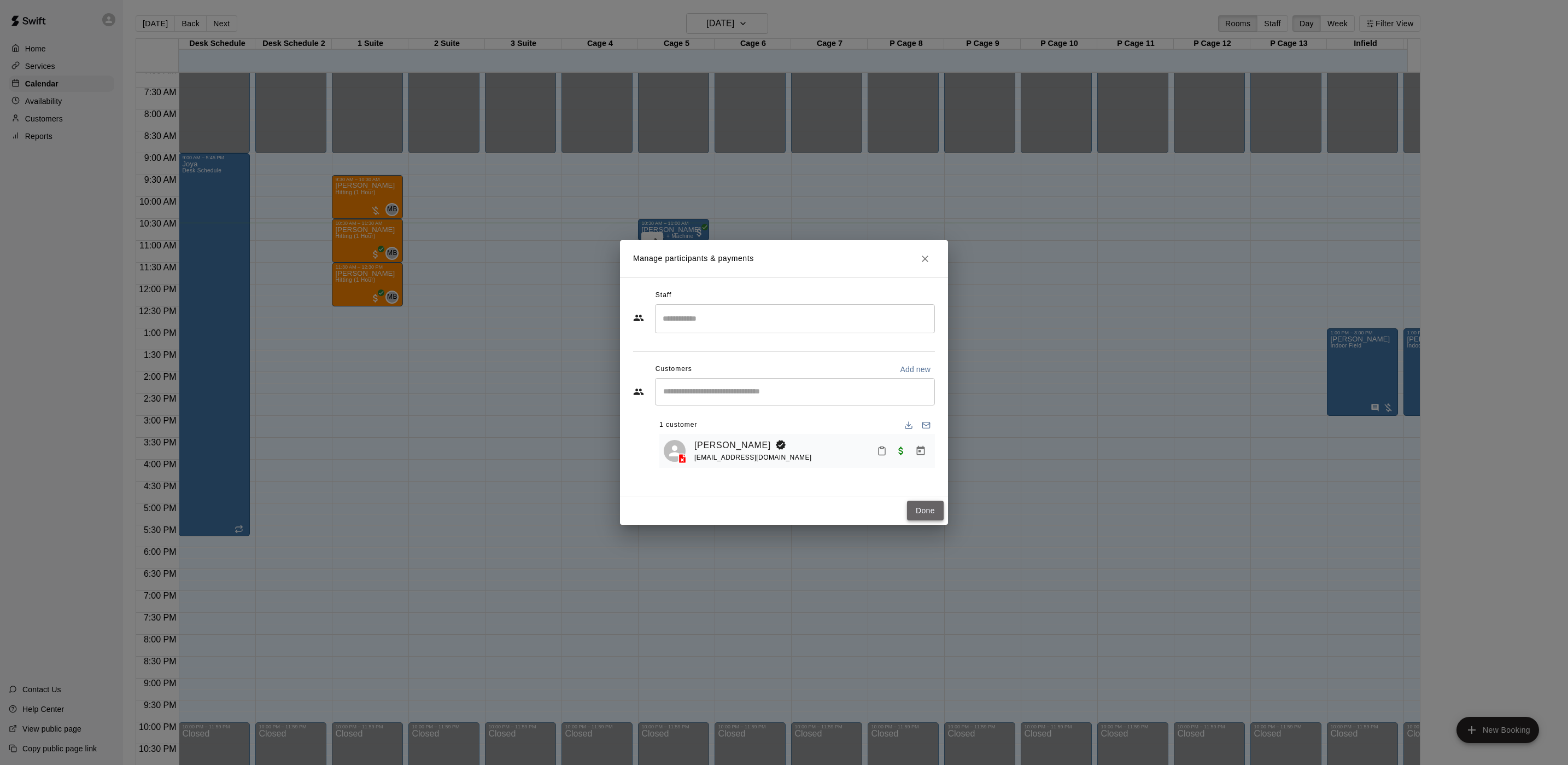
click at [931, 502] on button "Done" at bounding box center [925, 510] width 37 height 20
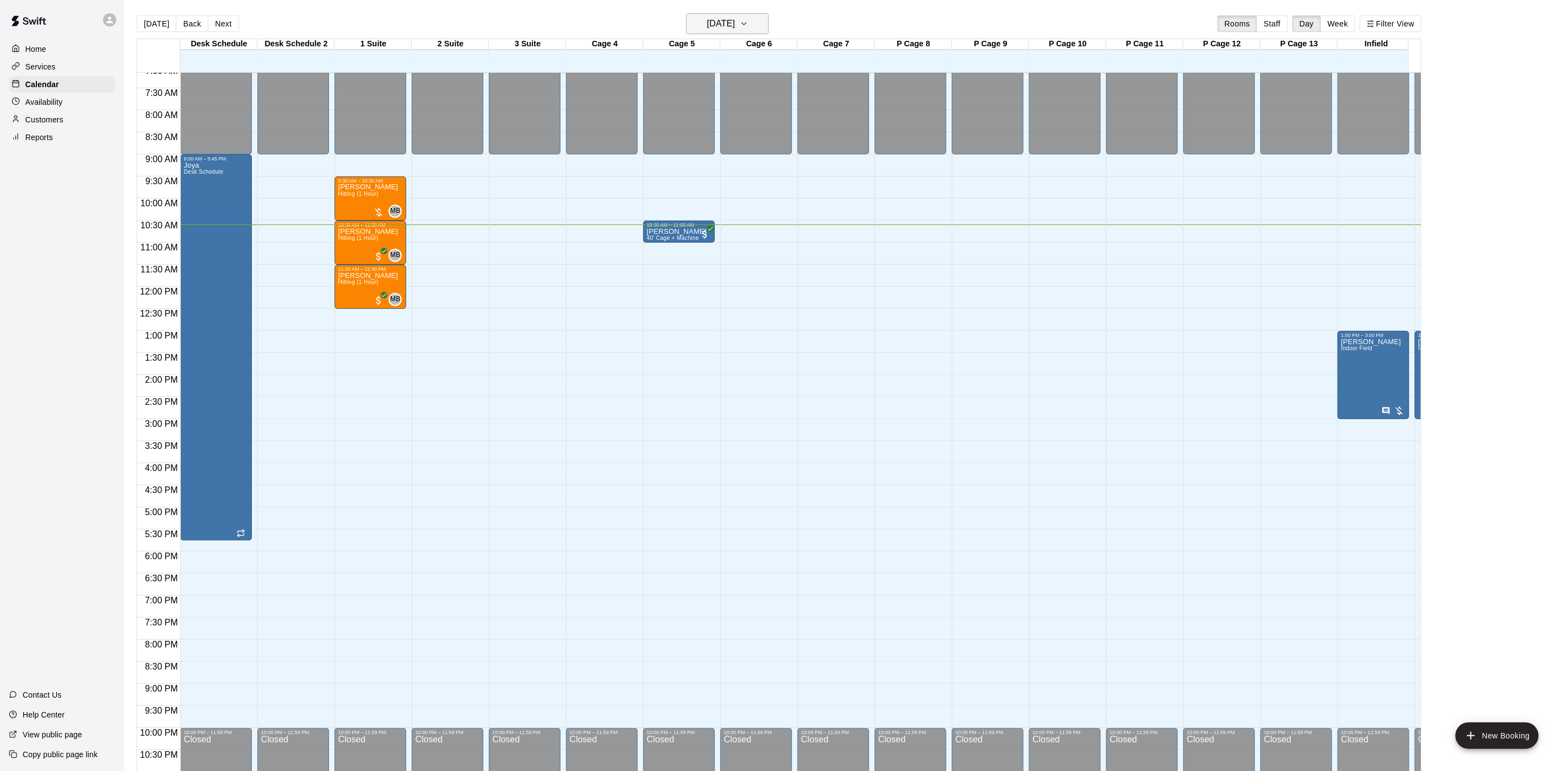
click at [725, 25] on h6 "[DATE]" at bounding box center [721, 23] width 28 height 15
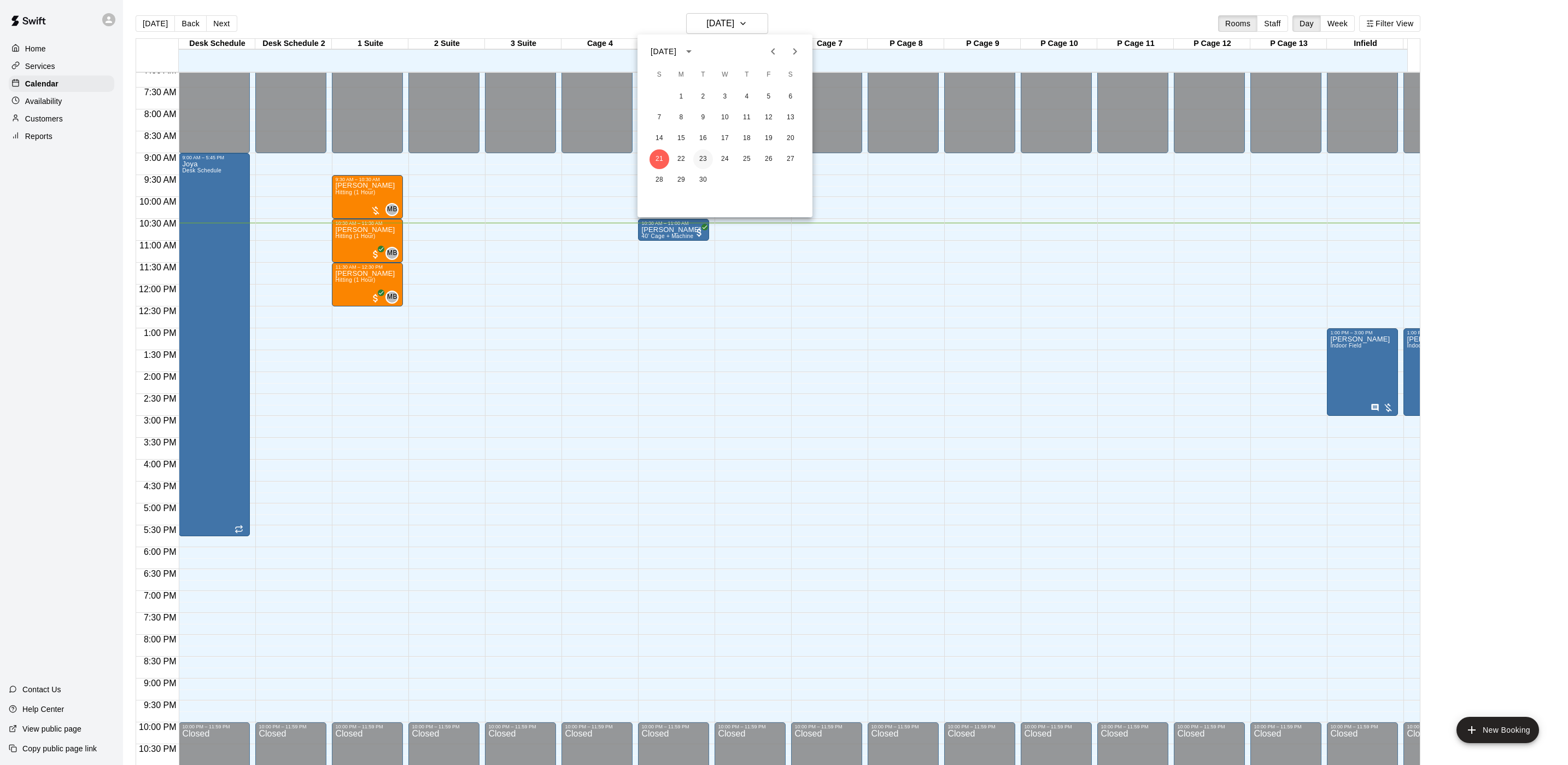
click at [702, 156] on button "23" at bounding box center [703, 159] width 19 height 19
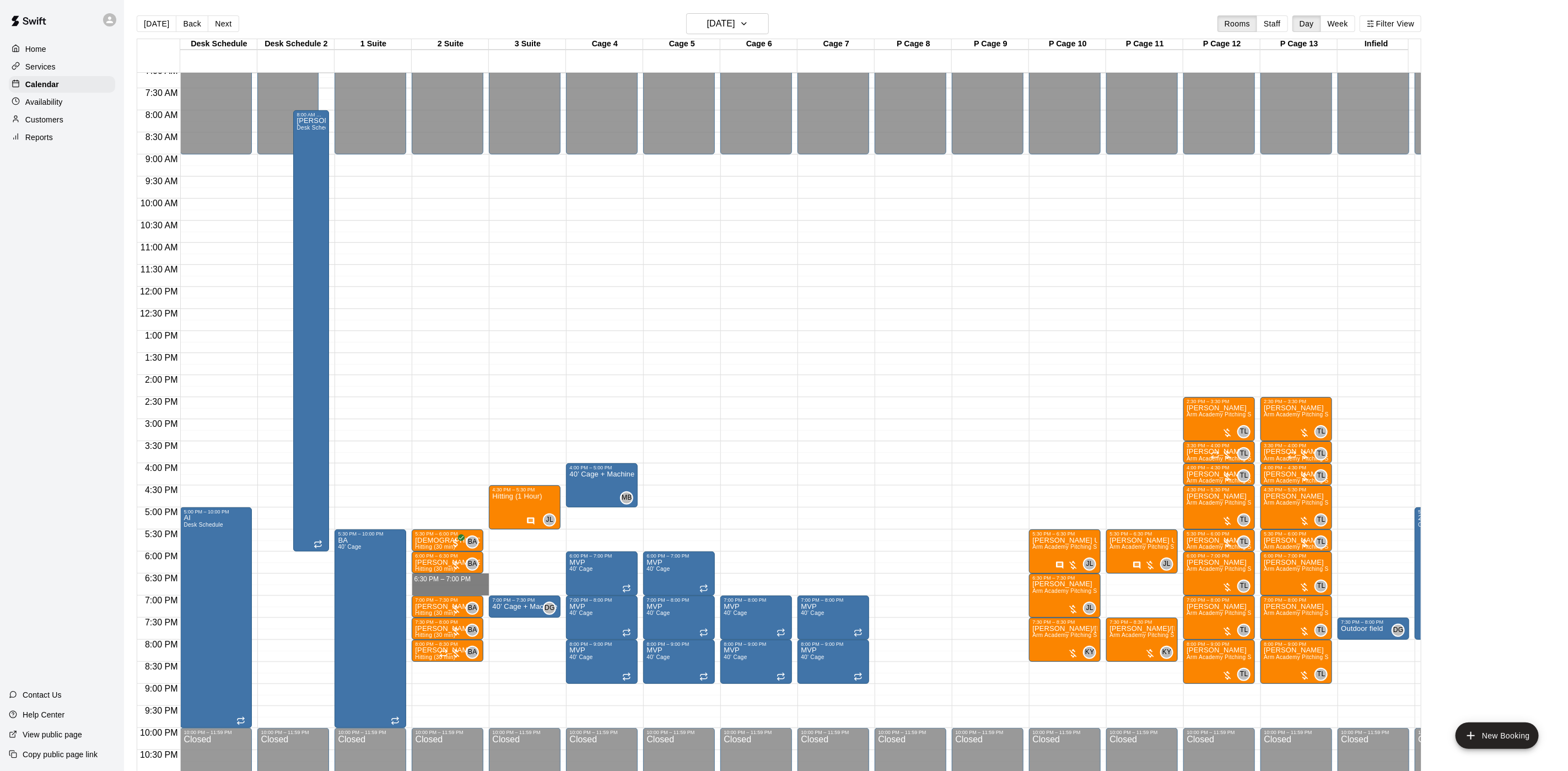
drag, startPoint x: 447, startPoint y: 577, endPoint x: 447, endPoint y: 593, distance: 16.0
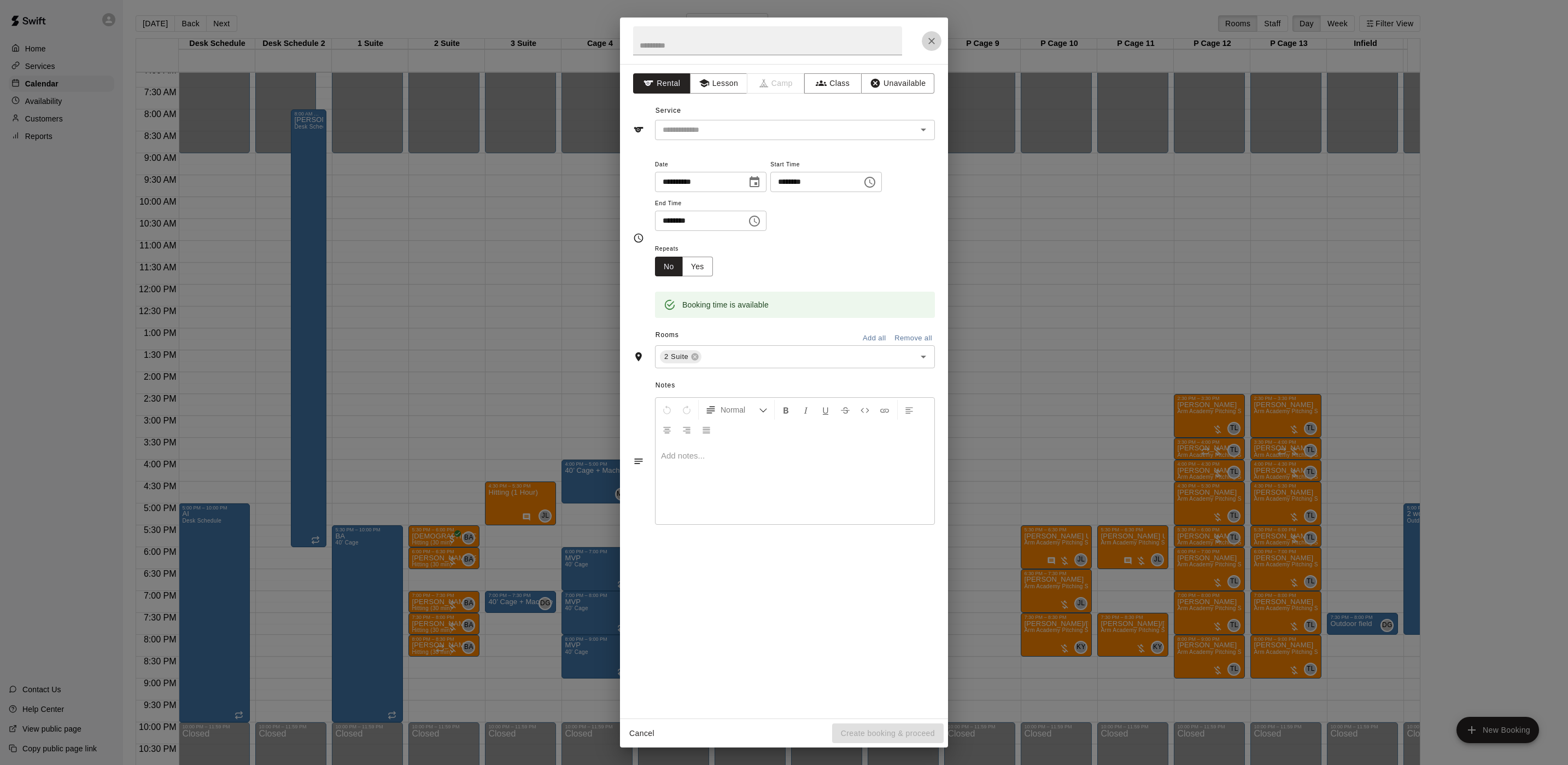
click at [927, 40] on icon "Close" at bounding box center [932, 41] width 11 height 11
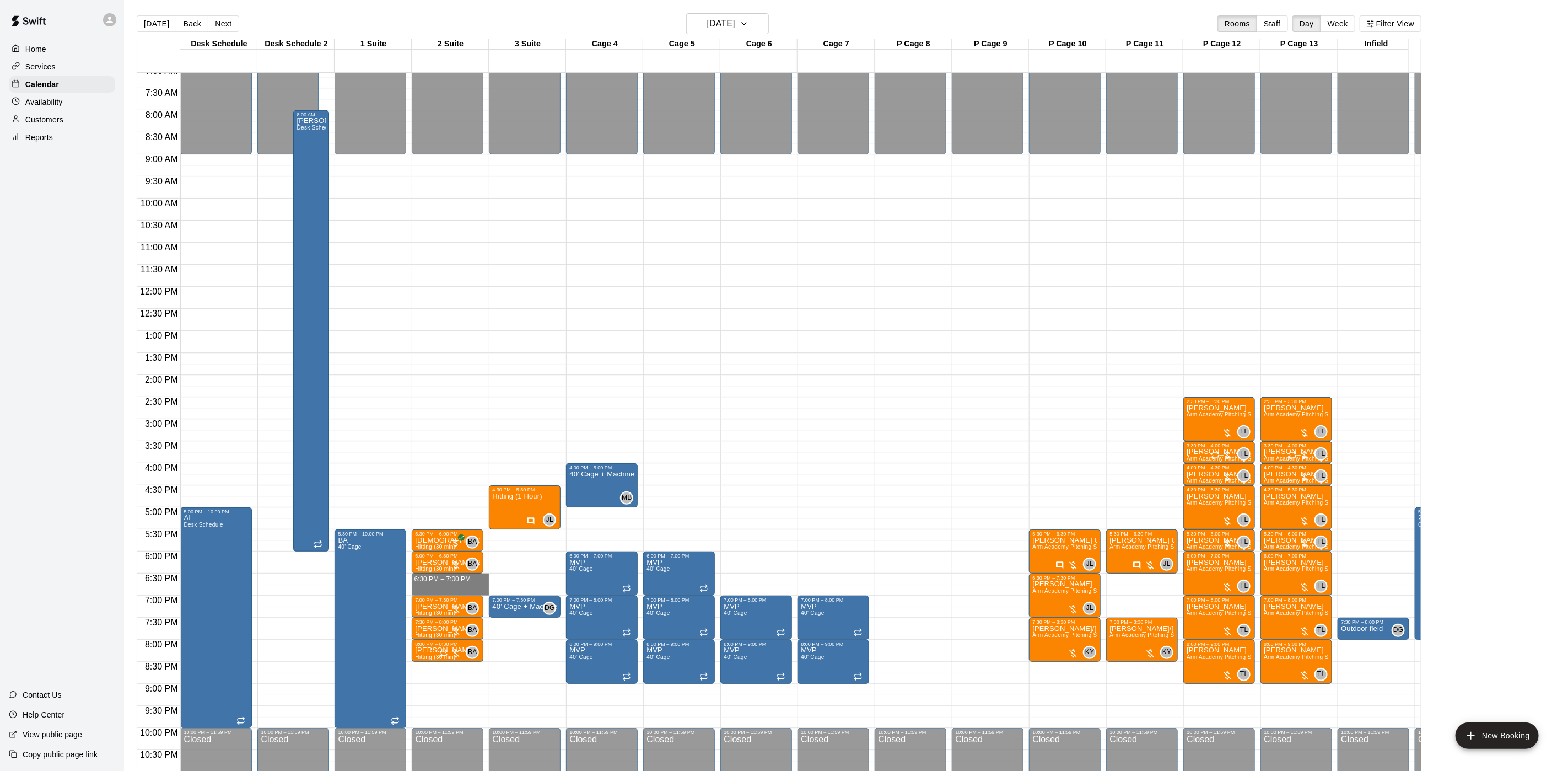
drag, startPoint x: 441, startPoint y: 576, endPoint x: 441, endPoint y: 591, distance: 15.0
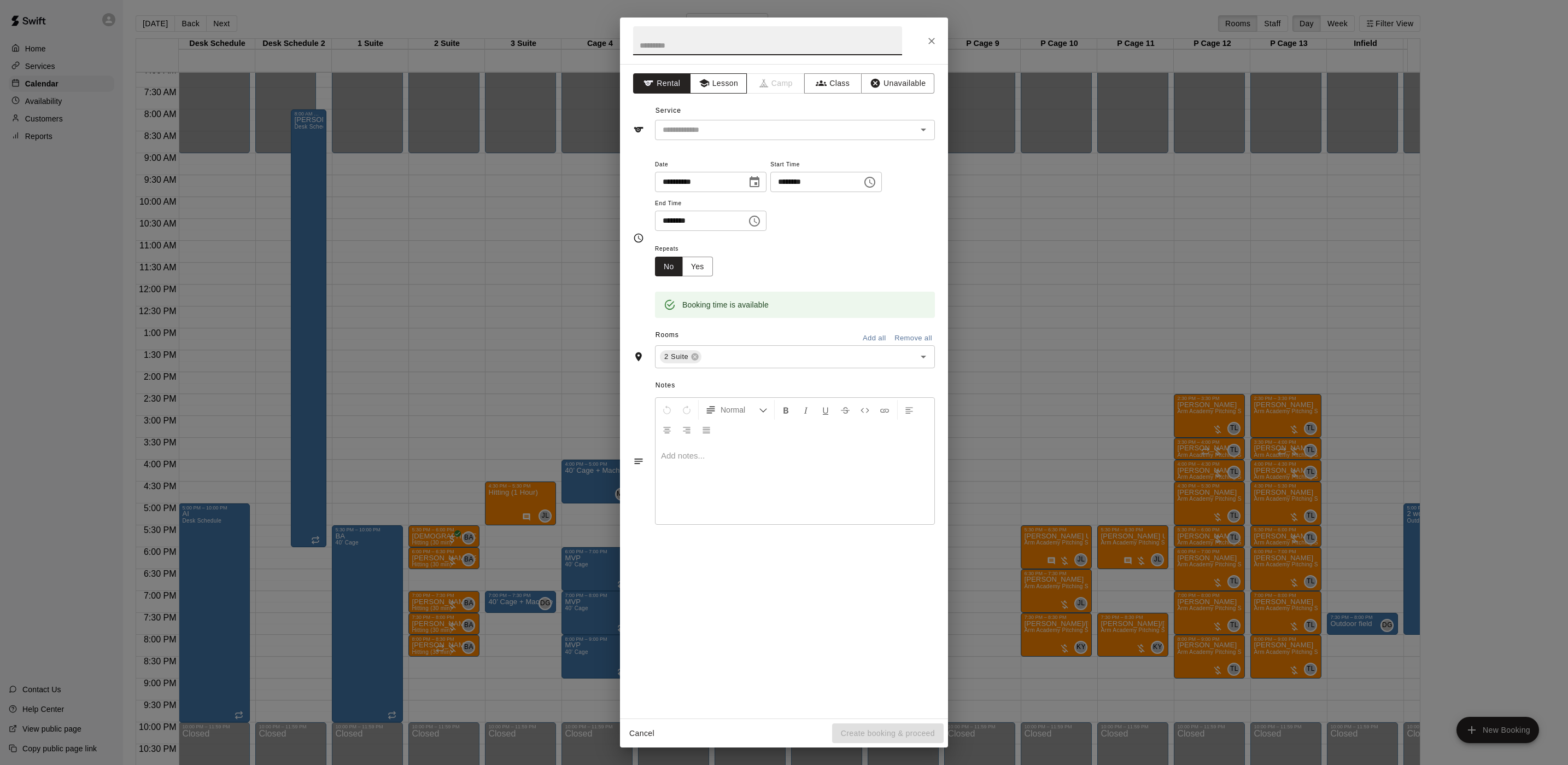
click at [723, 91] on button "Lesson" at bounding box center [719, 83] width 57 height 20
click at [723, 126] on input "text" at bounding box center [779, 130] width 241 height 13
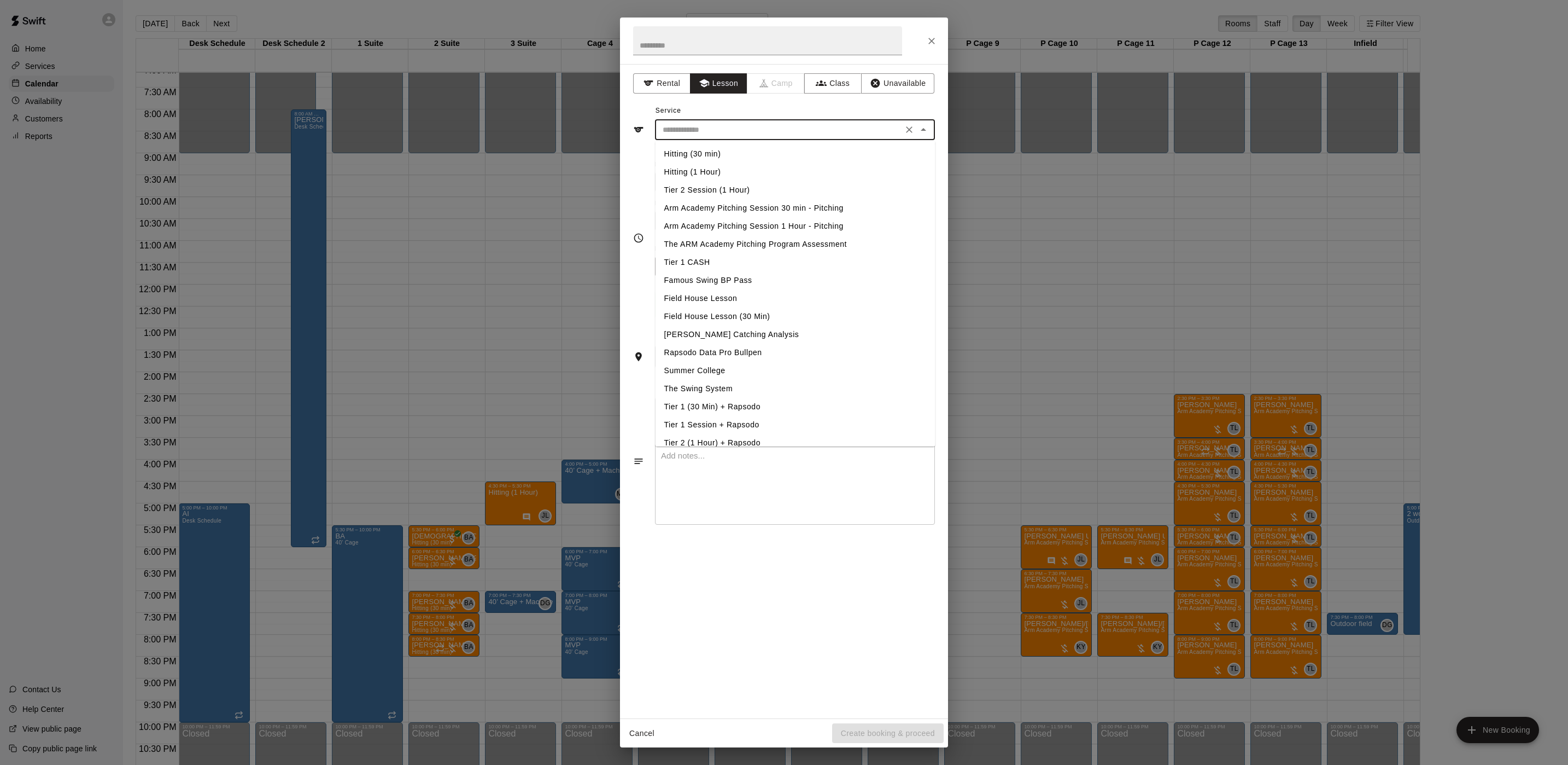
click at [709, 157] on li "Hitting (30 min)" at bounding box center [796, 154] width 280 height 18
type input "**********"
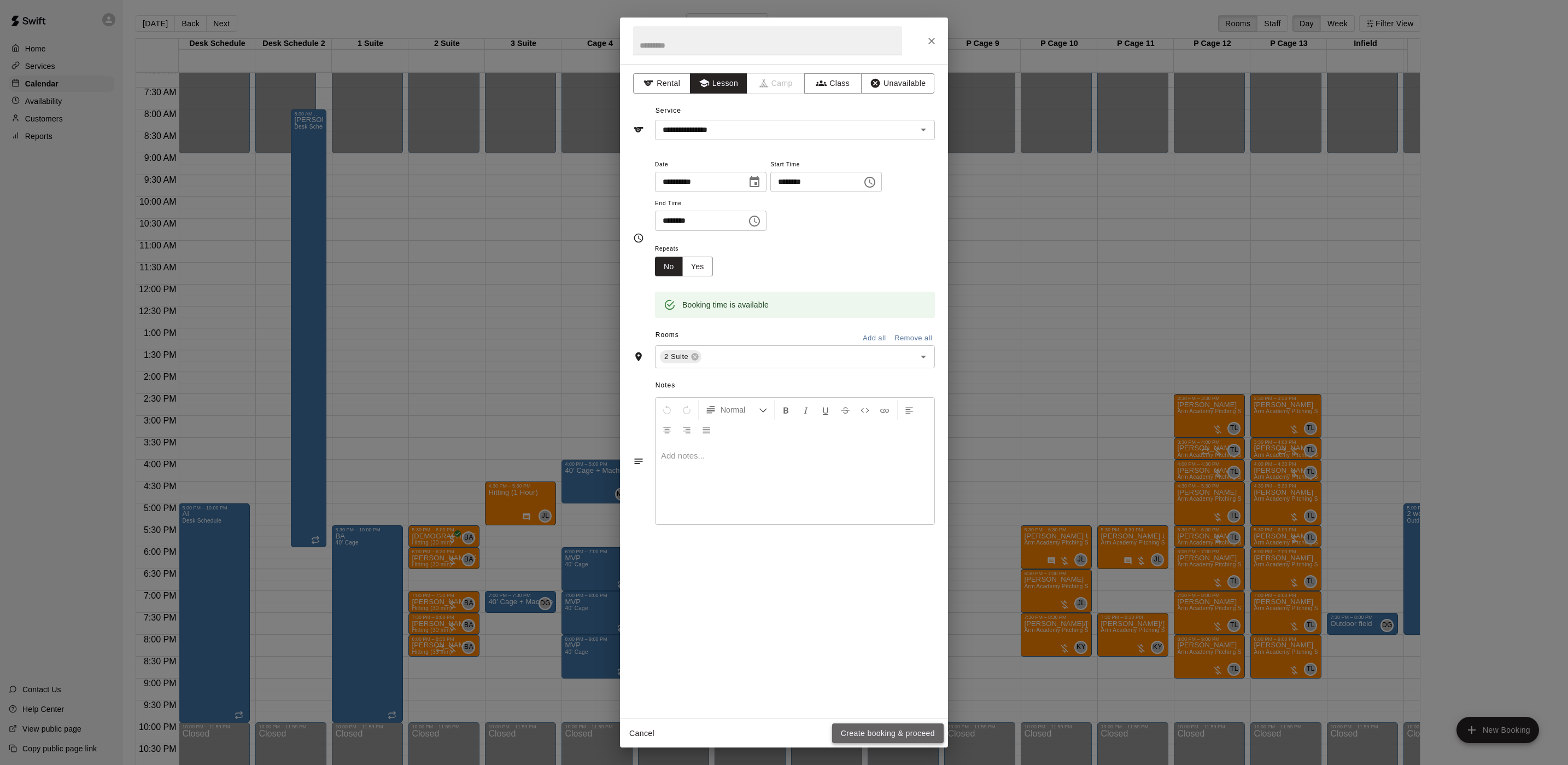
drag, startPoint x: 899, startPoint y: 732, endPoint x: 906, endPoint y: 729, distance: 7.6
click at [900, 732] on button "Create booking & proceed" at bounding box center [887, 733] width 111 height 20
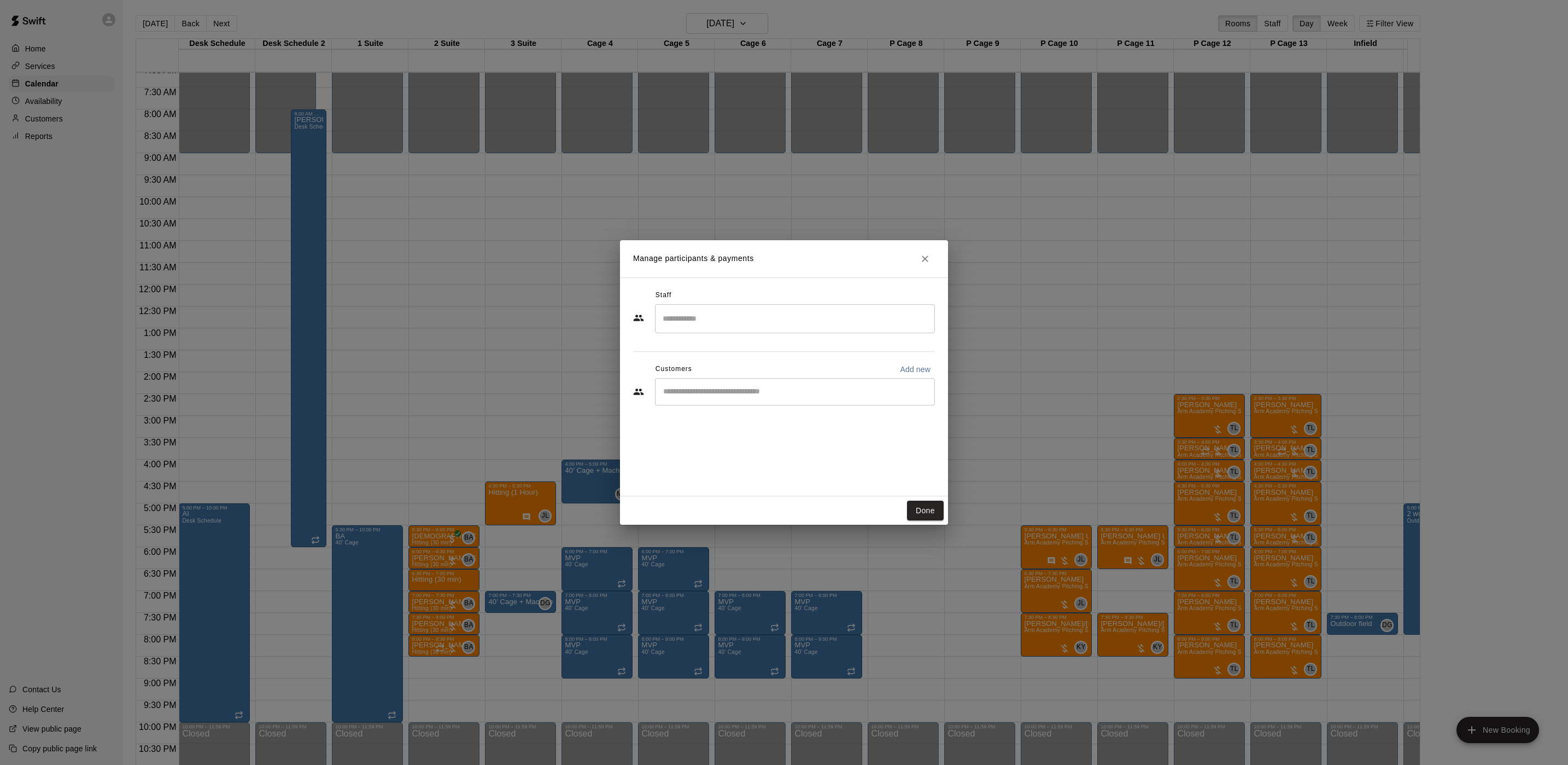
click at [757, 401] on div "​" at bounding box center [795, 392] width 280 height 27
click at [678, 327] on input "Search staff" at bounding box center [795, 318] width 270 height 19
click at [735, 382] on p "[PERSON_NAME]" at bounding box center [717, 388] width 67 height 12
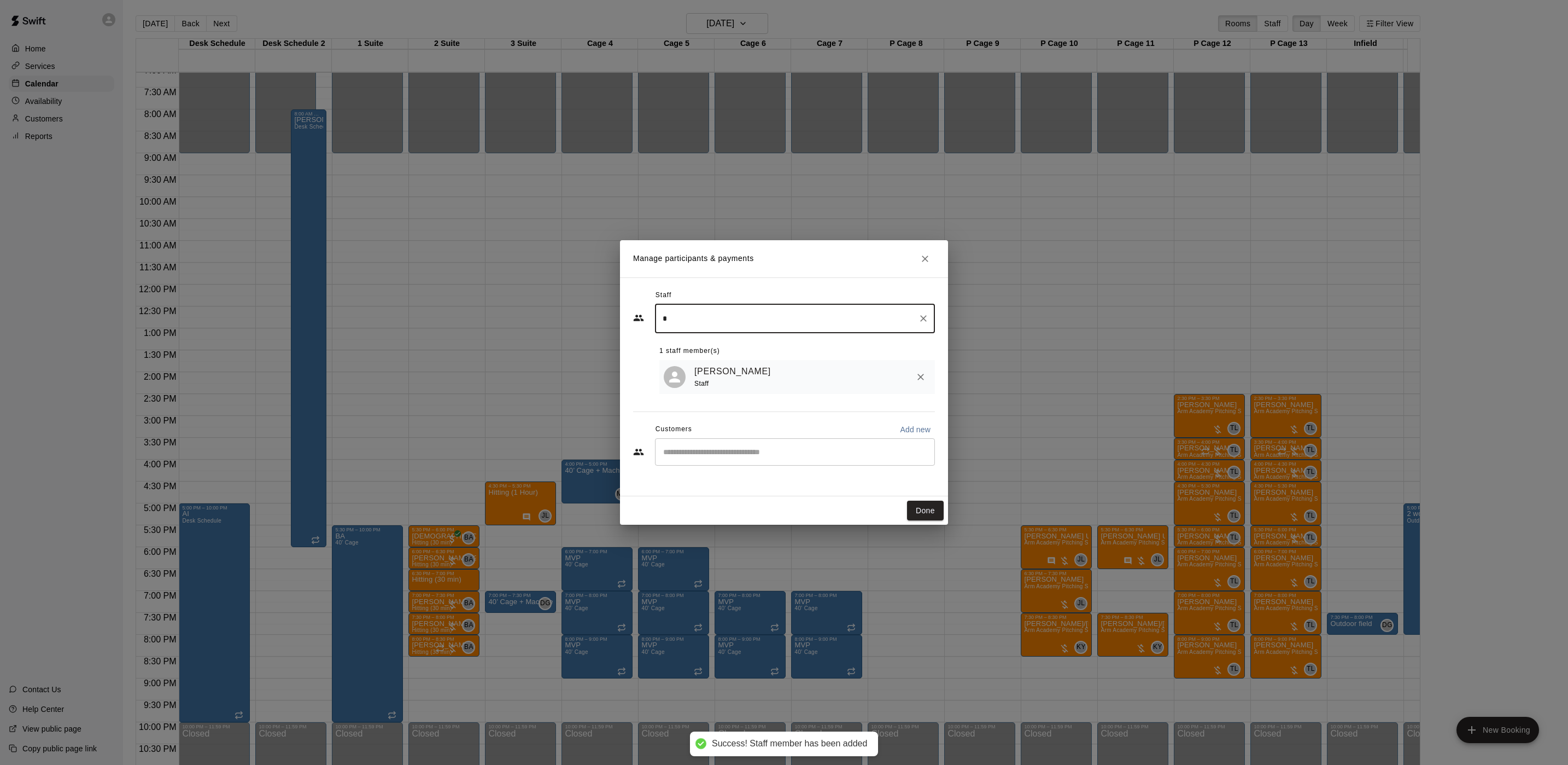
type input "*"
click at [766, 450] on input "Start typing to search customers..." at bounding box center [795, 452] width 270 height 11
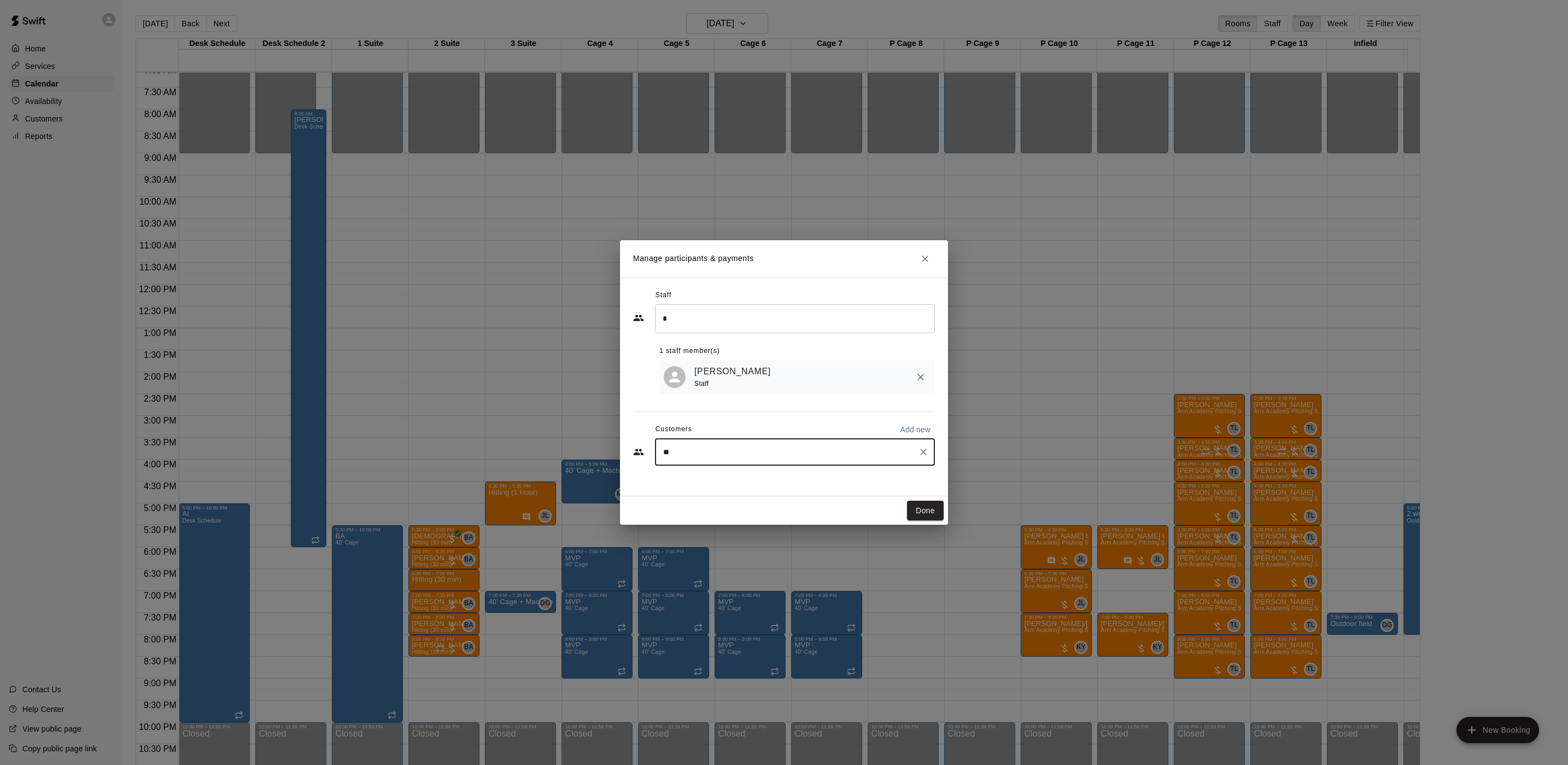
type input "***"
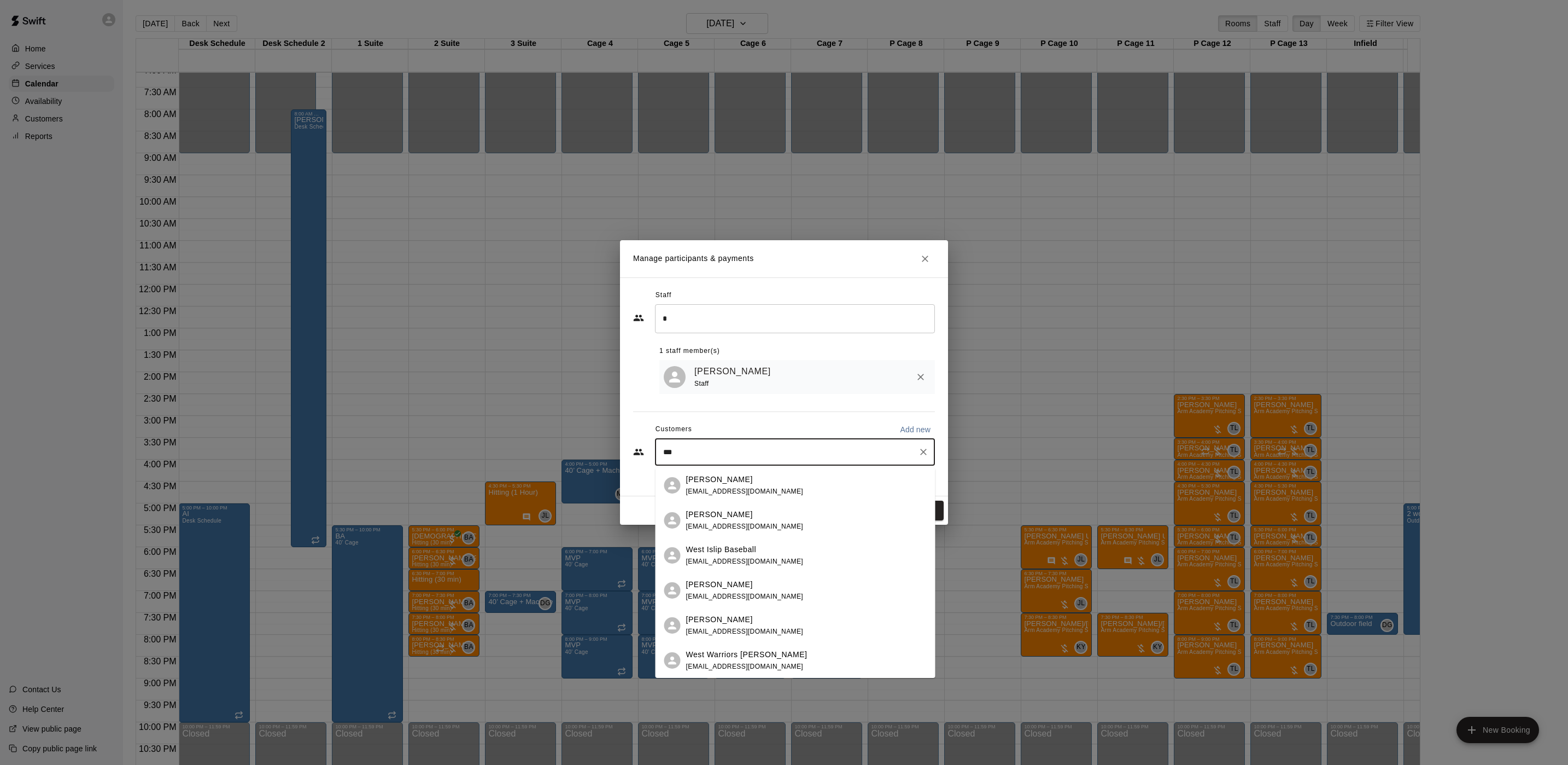
click at [755, 534] on div "[PERSON_NAME] [EMAIL_ADDRESS][DOMAIN_NAME]" at bounding box center [796, 520] width 280 height 35
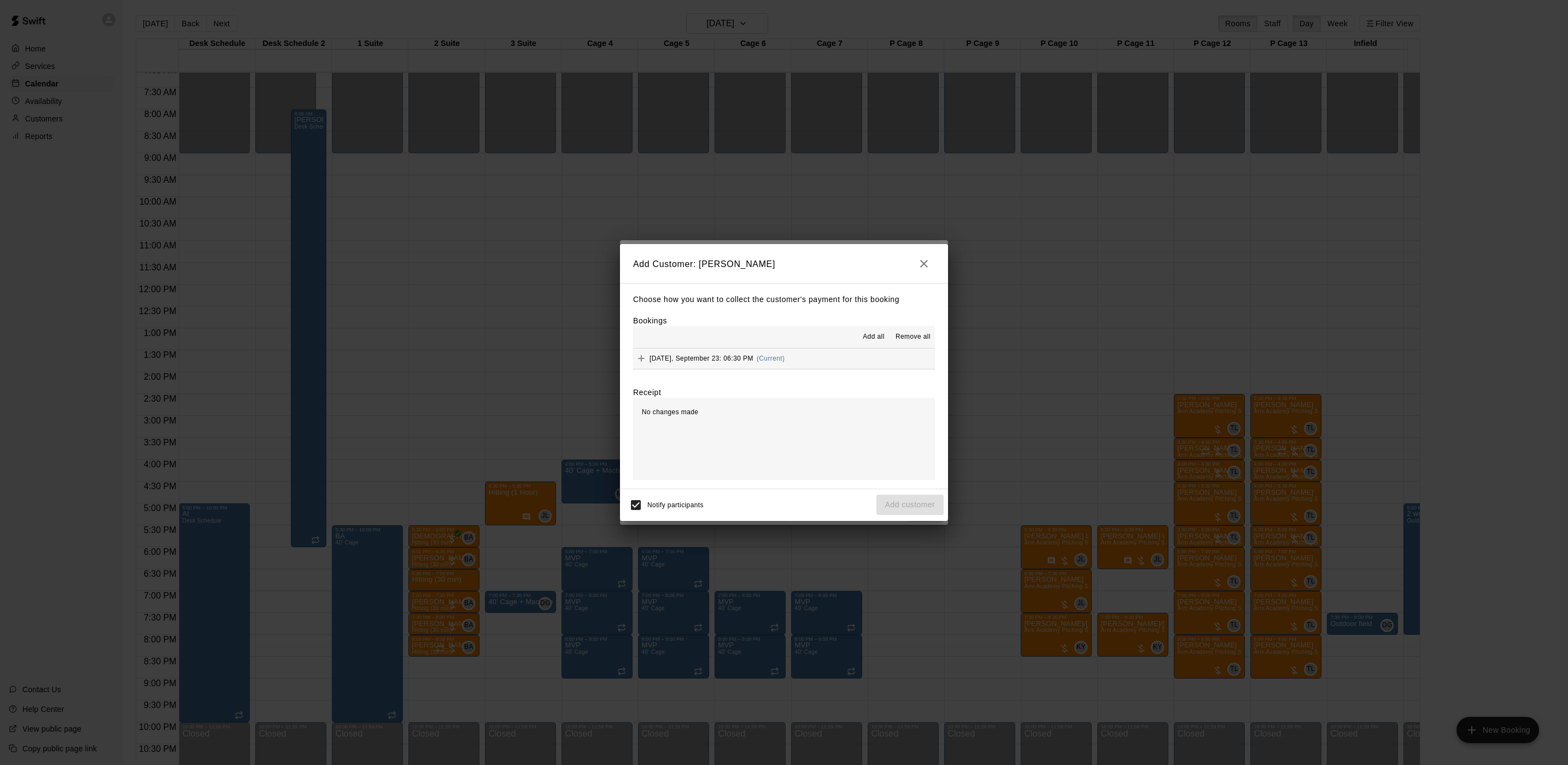
click at [803, 356] on button "[DATE], September 23: 06:30 PM (Current)" at bounding box center [784, 358] width 302 height 20
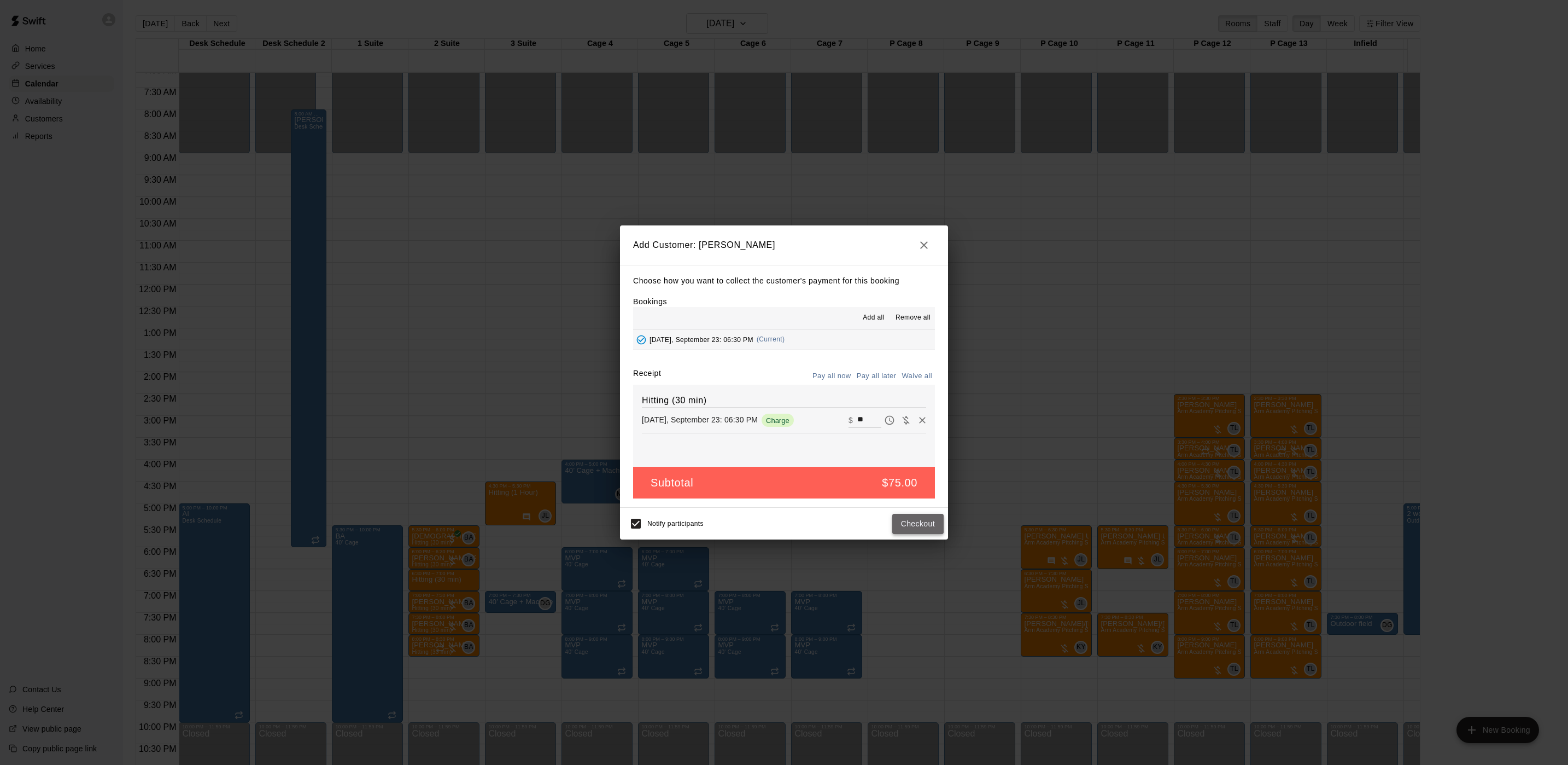
click at [928, 518] on button "Checkout" at bounding box center [918, 523] width 51 height 20
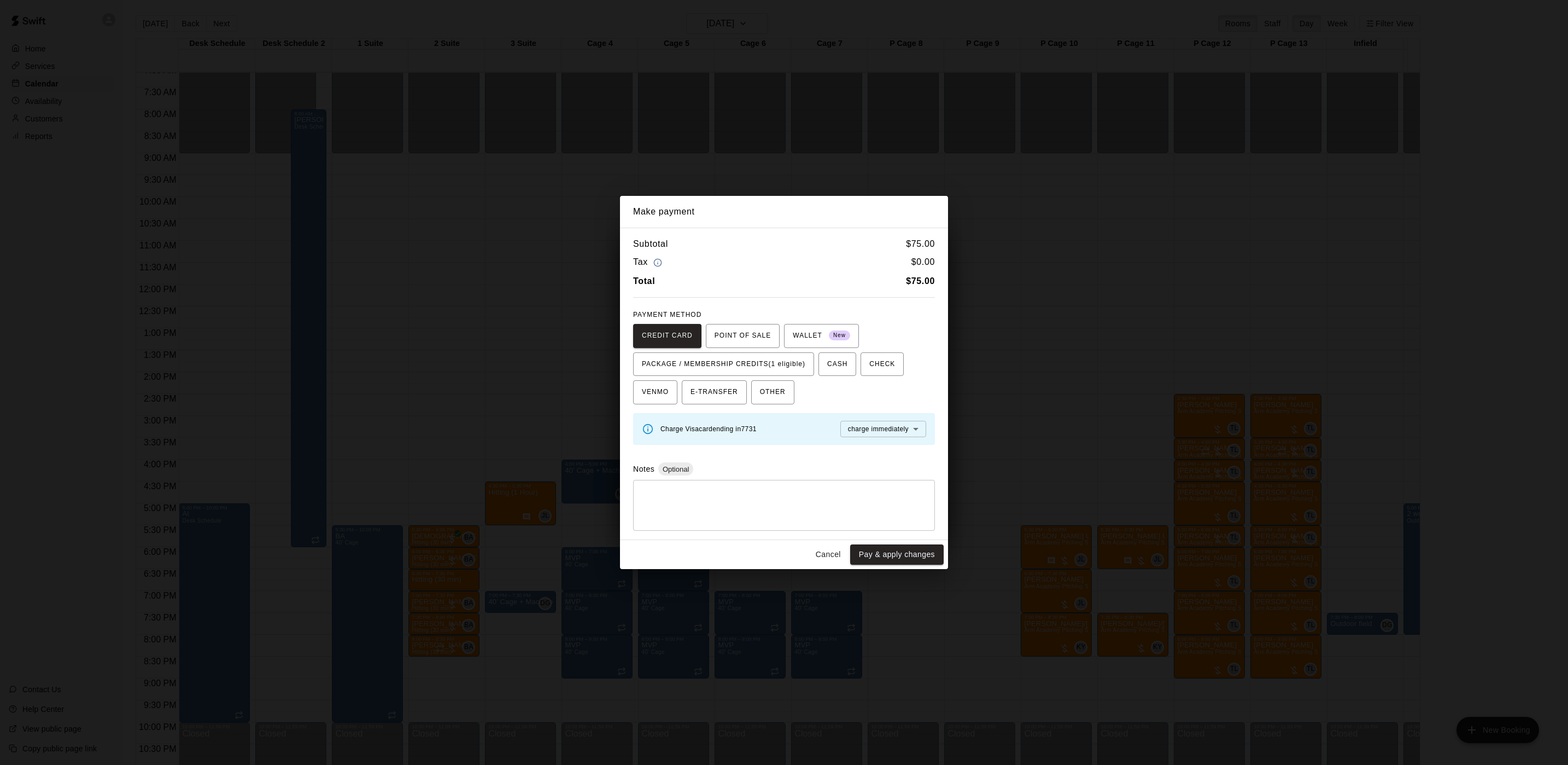
click at [827, 558] on button "Cancel" at bounding box center [828, 554] width 35 height 20
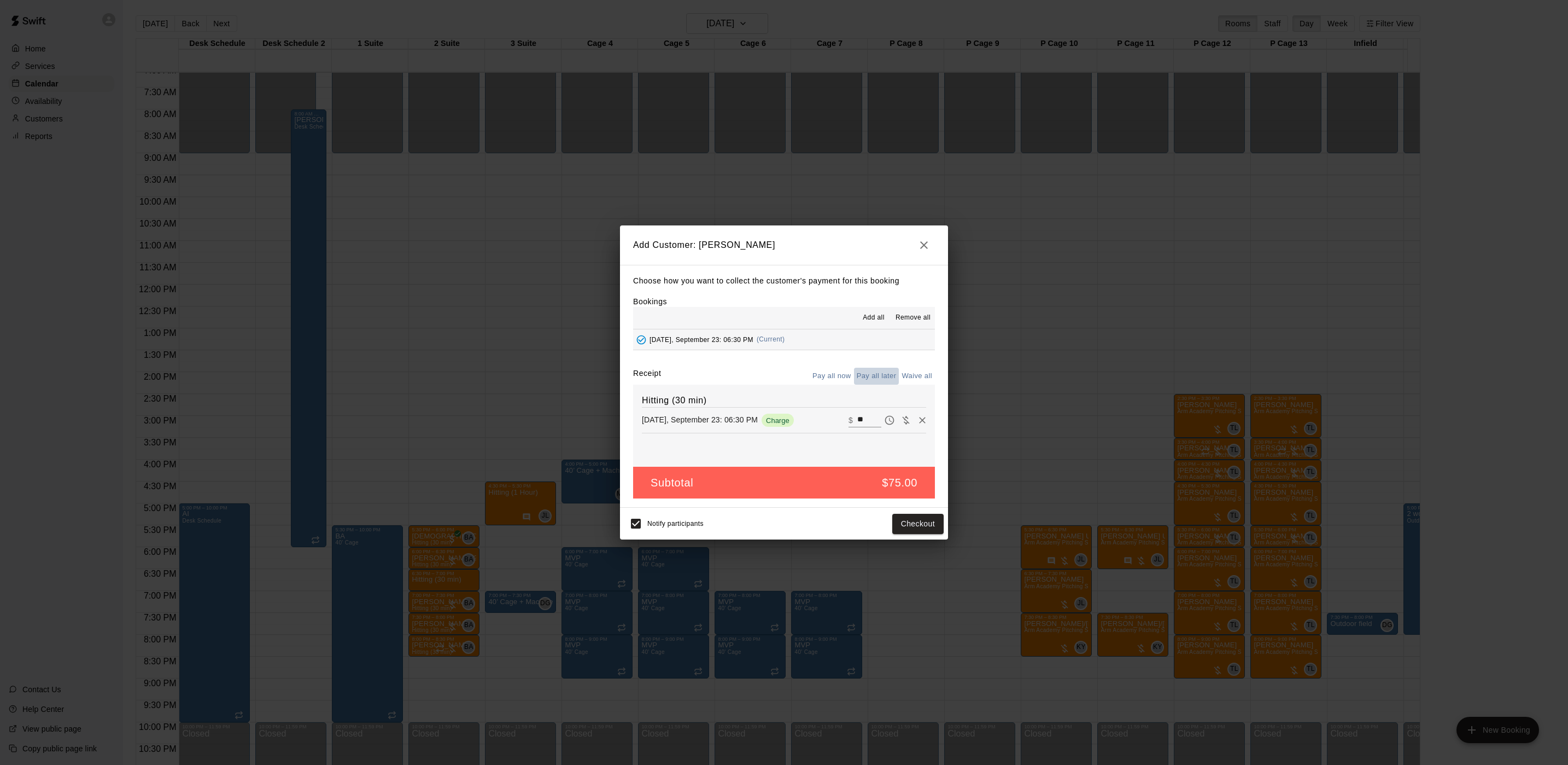
click at [879, 379] on button "Pay all later" at bounding box center [877, 376] width 46 height 17
click at [930, 532] on button "Add customer" at bounding box center [910, 523] width 67 height 20
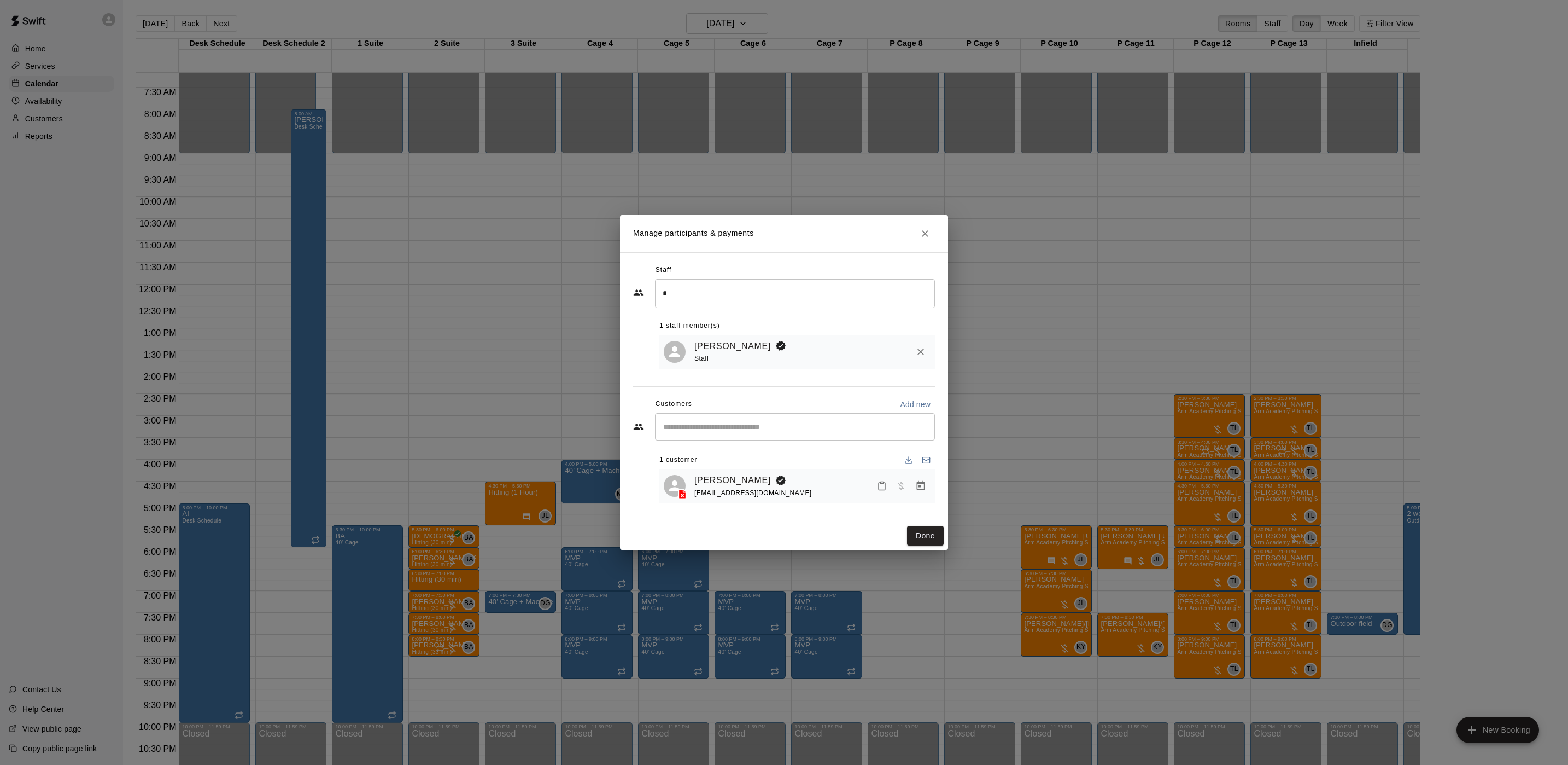
click at [929, 532] on button "Done" at bounding box center [925, 535] width 37 height 20
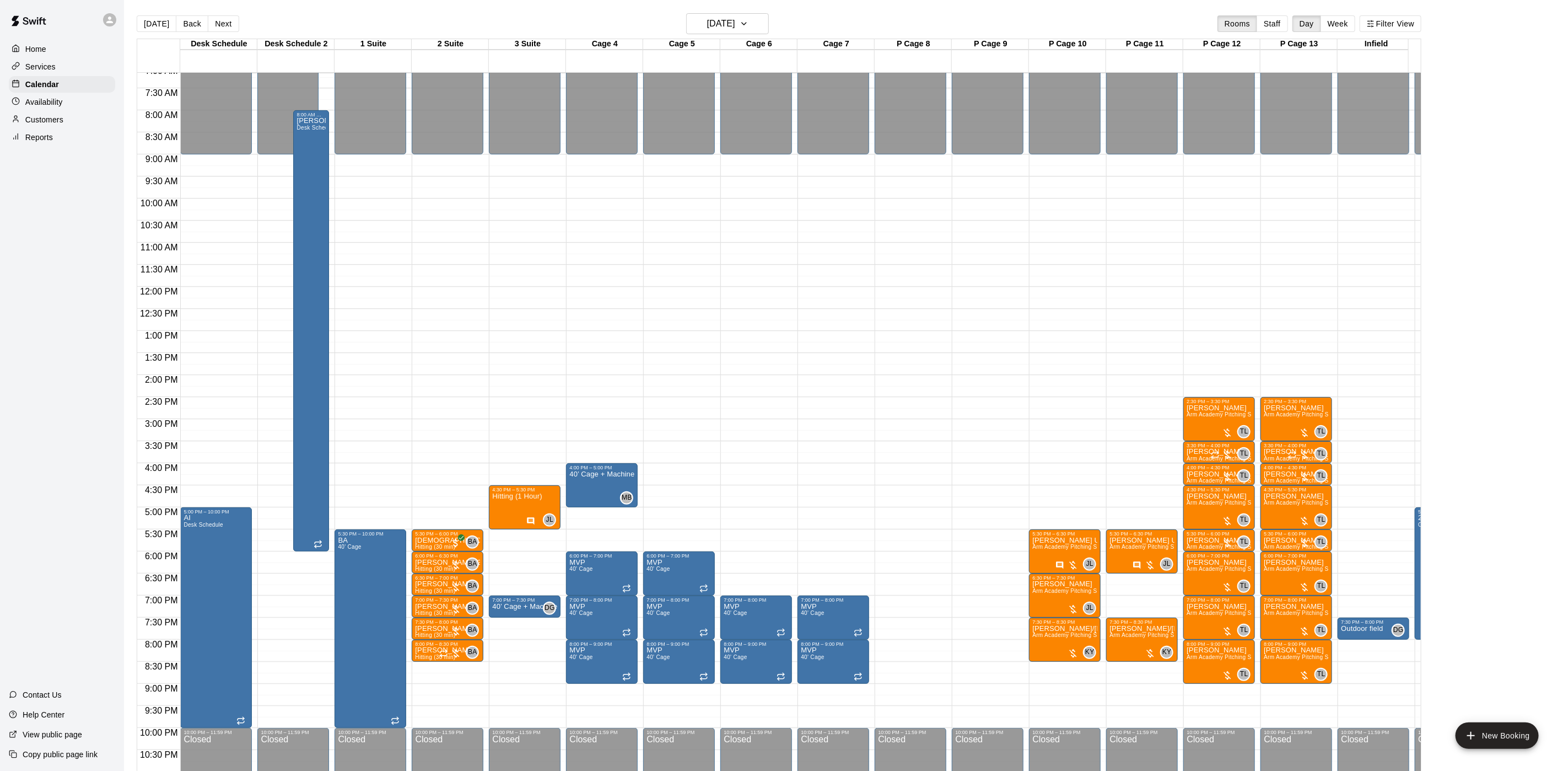
click at [768, 12] on main "[DATE] Back [DATE][DATE] Rooms Staff Day Week Filter View Desk Schedule 23 Tue …" at bounding box center [846, 394] width 1444 height 788
click at [768, 14] on button "[DATE]" at bounding box center [727, 24] width 83 height 21
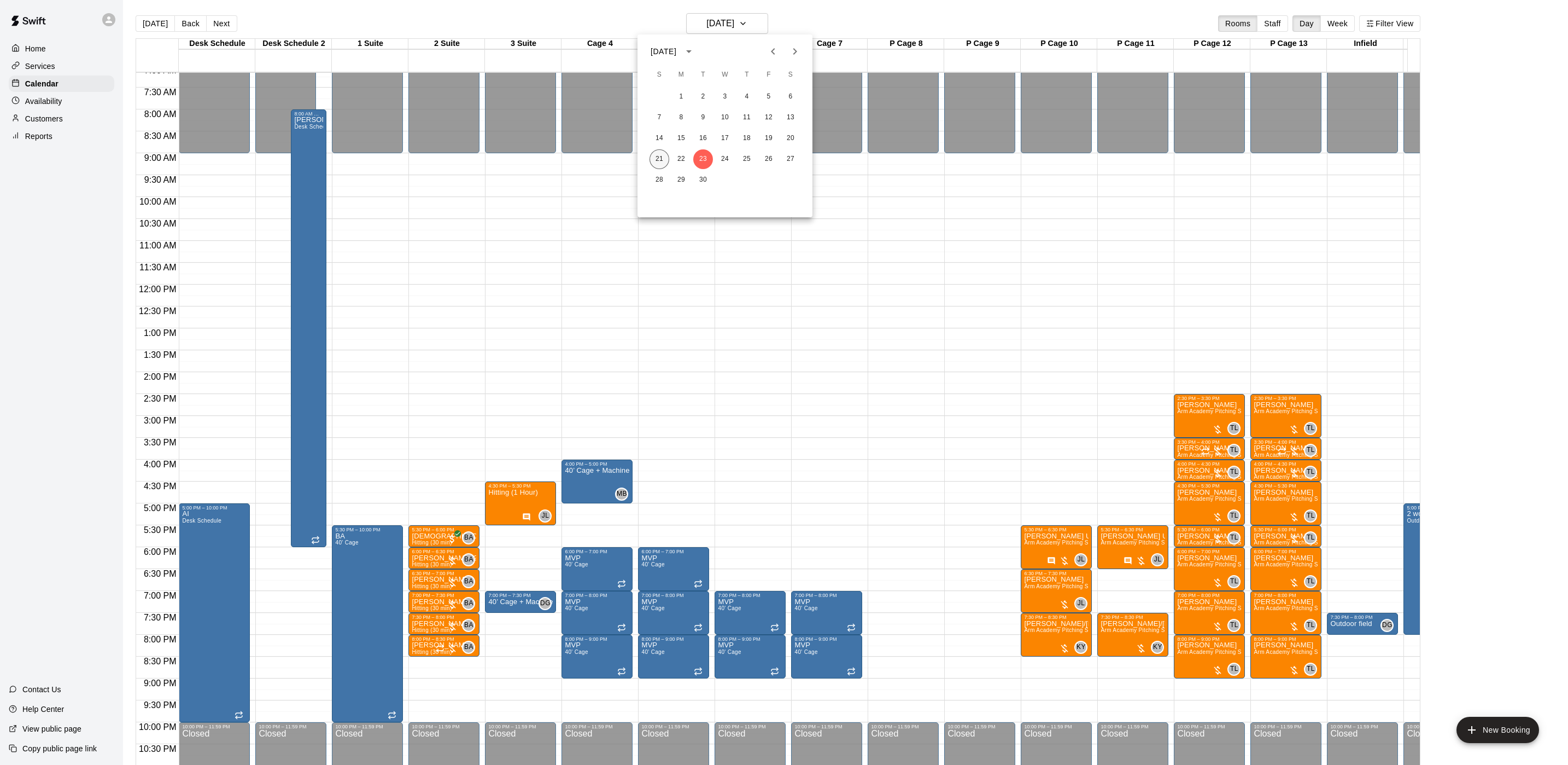
click at [654, 157] on button "21" at bounding box center [659, 159] width 19 height 19
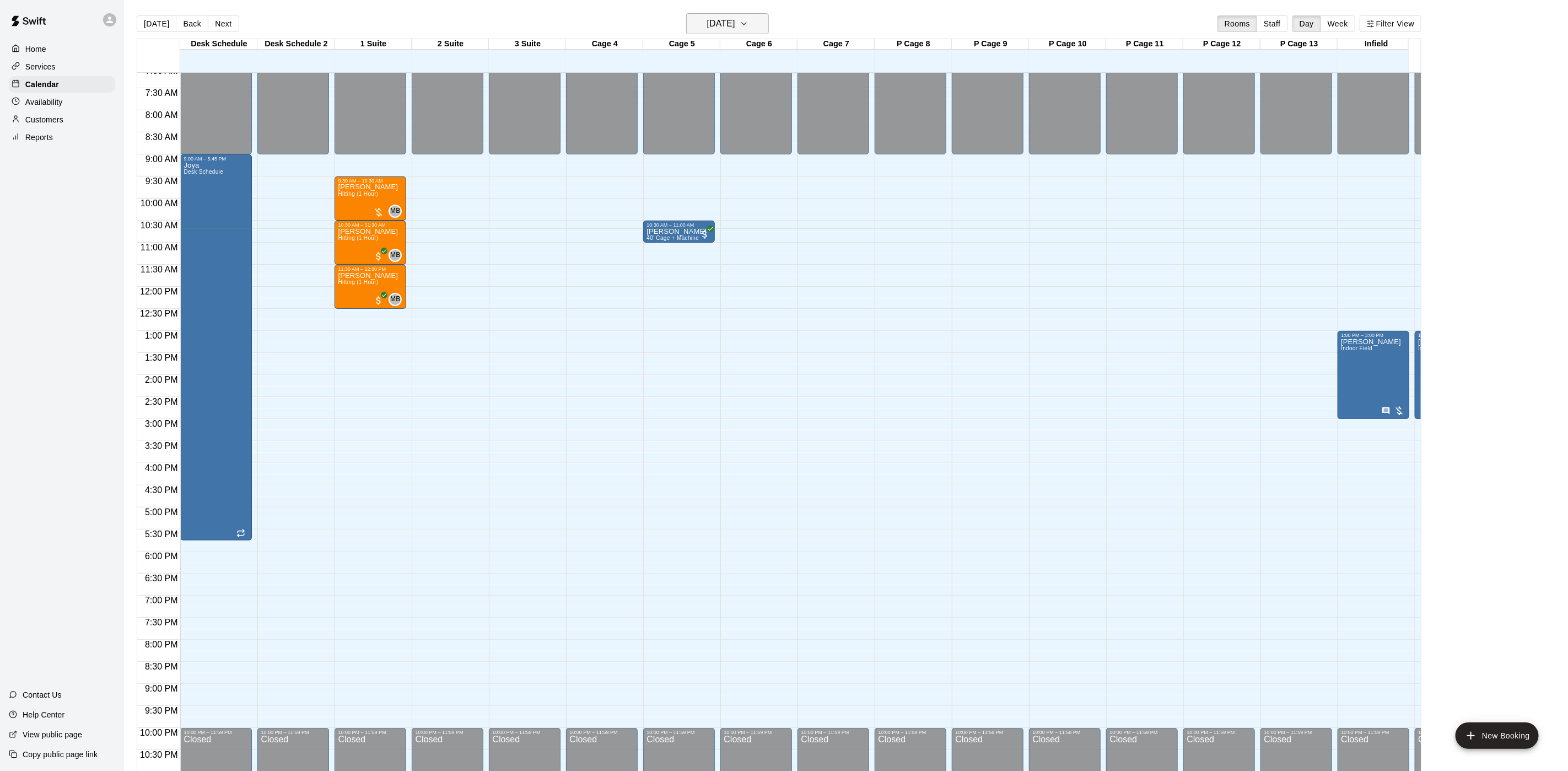
click at [759, 30] on button "[DATE]" at bounding box center [727, 24] width 83 height 21
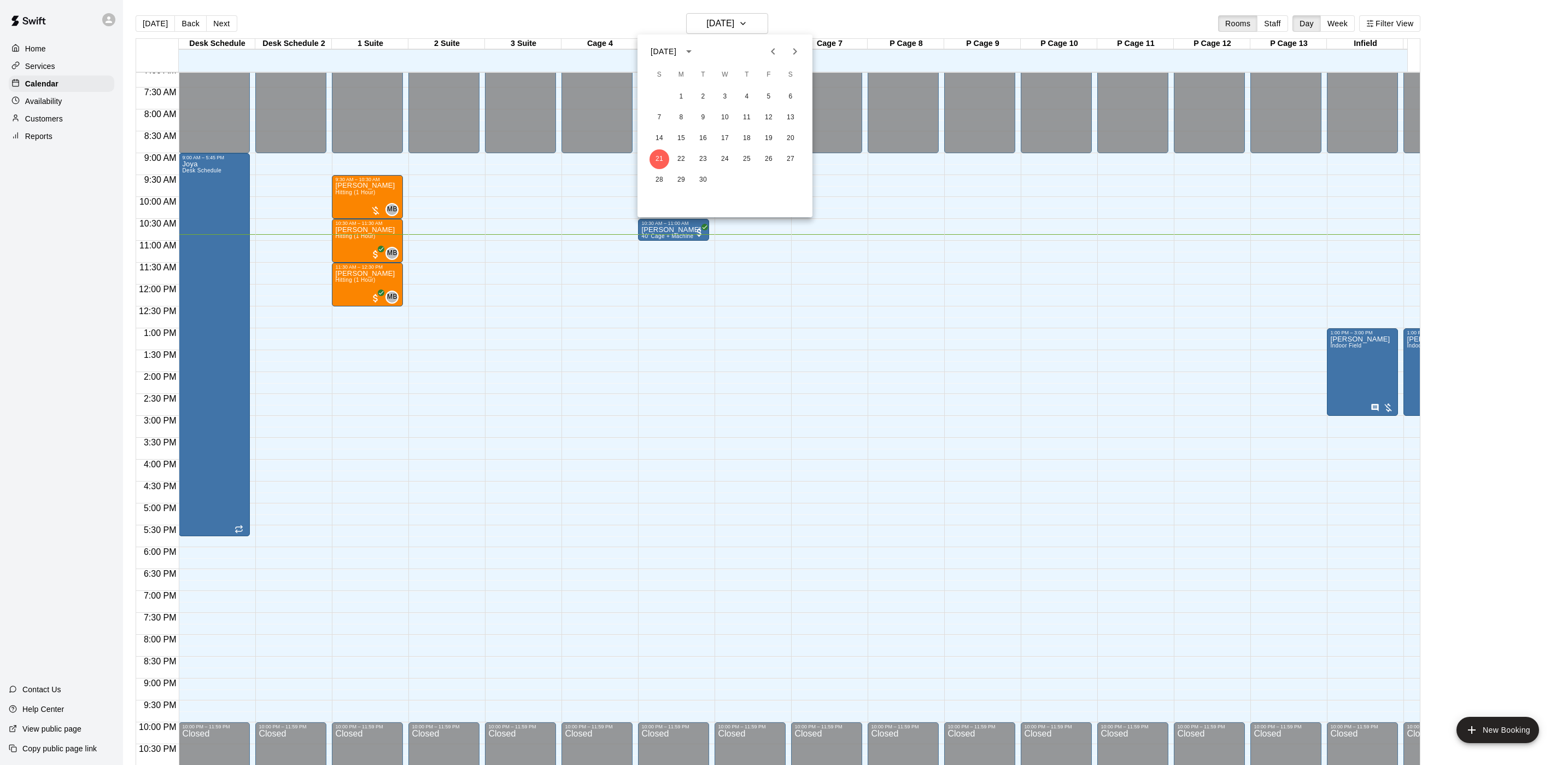
click at [374, 202] on div at bounding box center [784, 382] width 1568 height 765
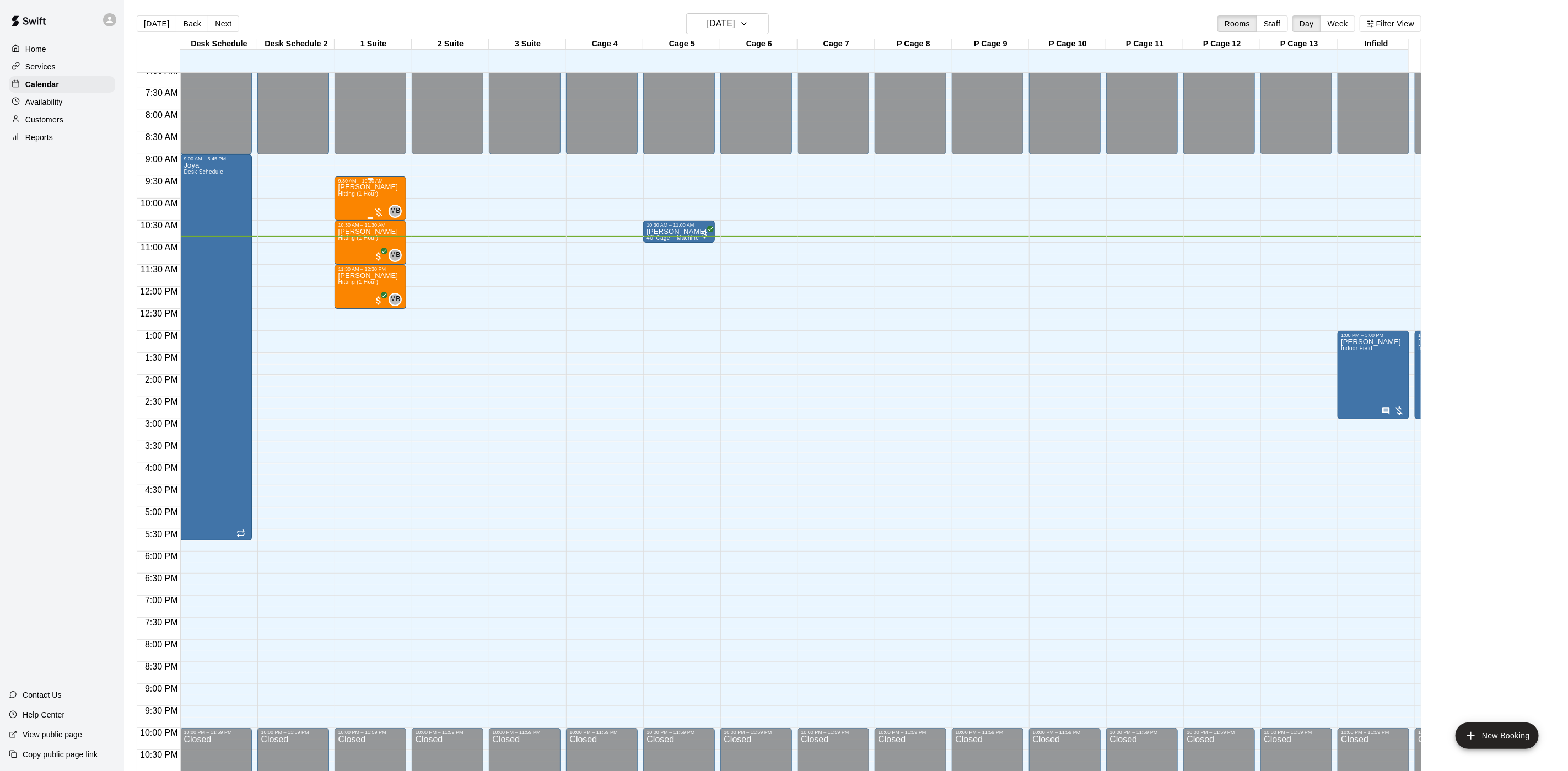
click at [377, 206] on div "MB 0" at bounding box center [387, 211] width 29 height 14
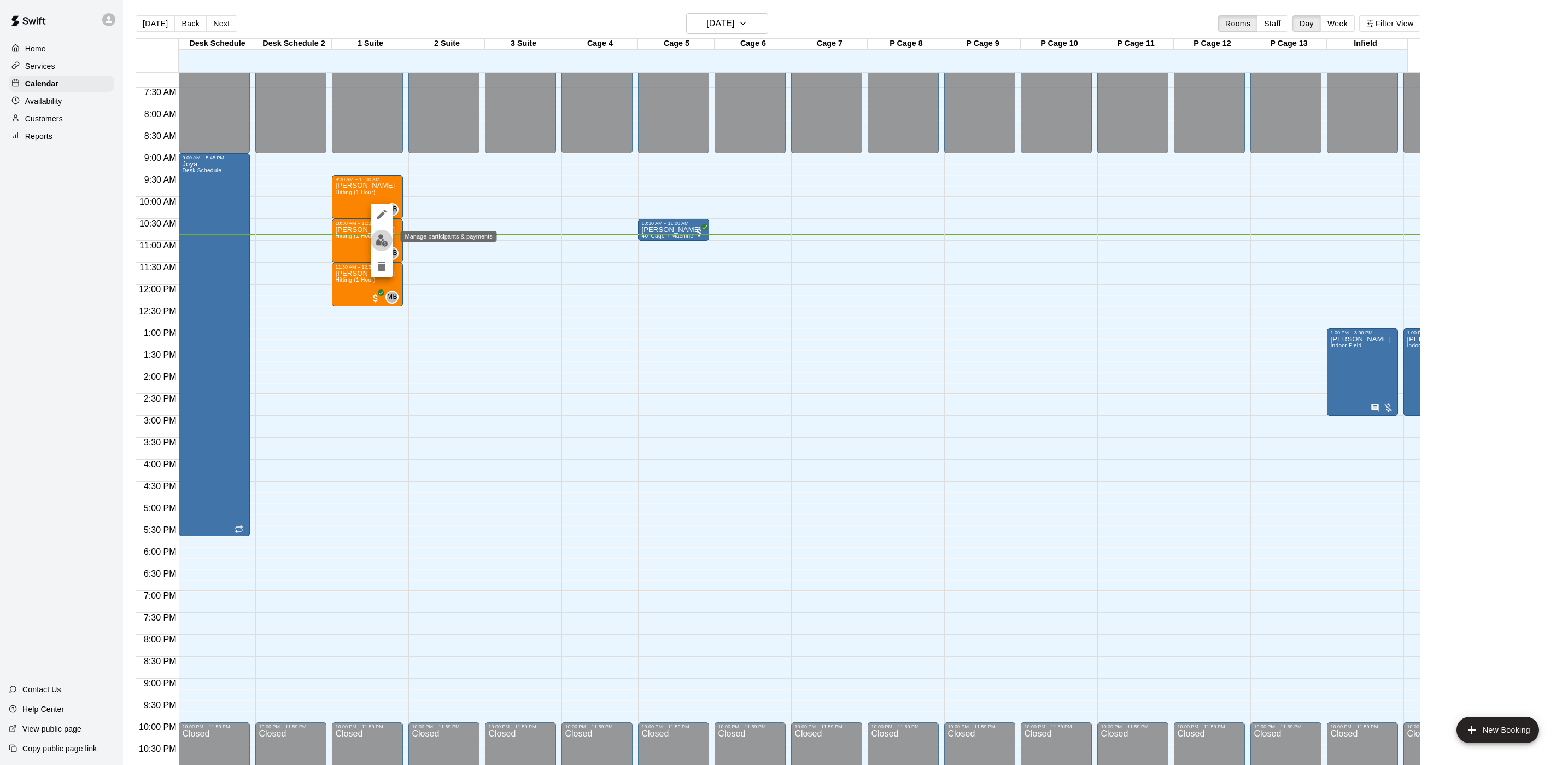
click at [379, 233] on button "edit" at bounding box center [382, 240] width 22 height 21
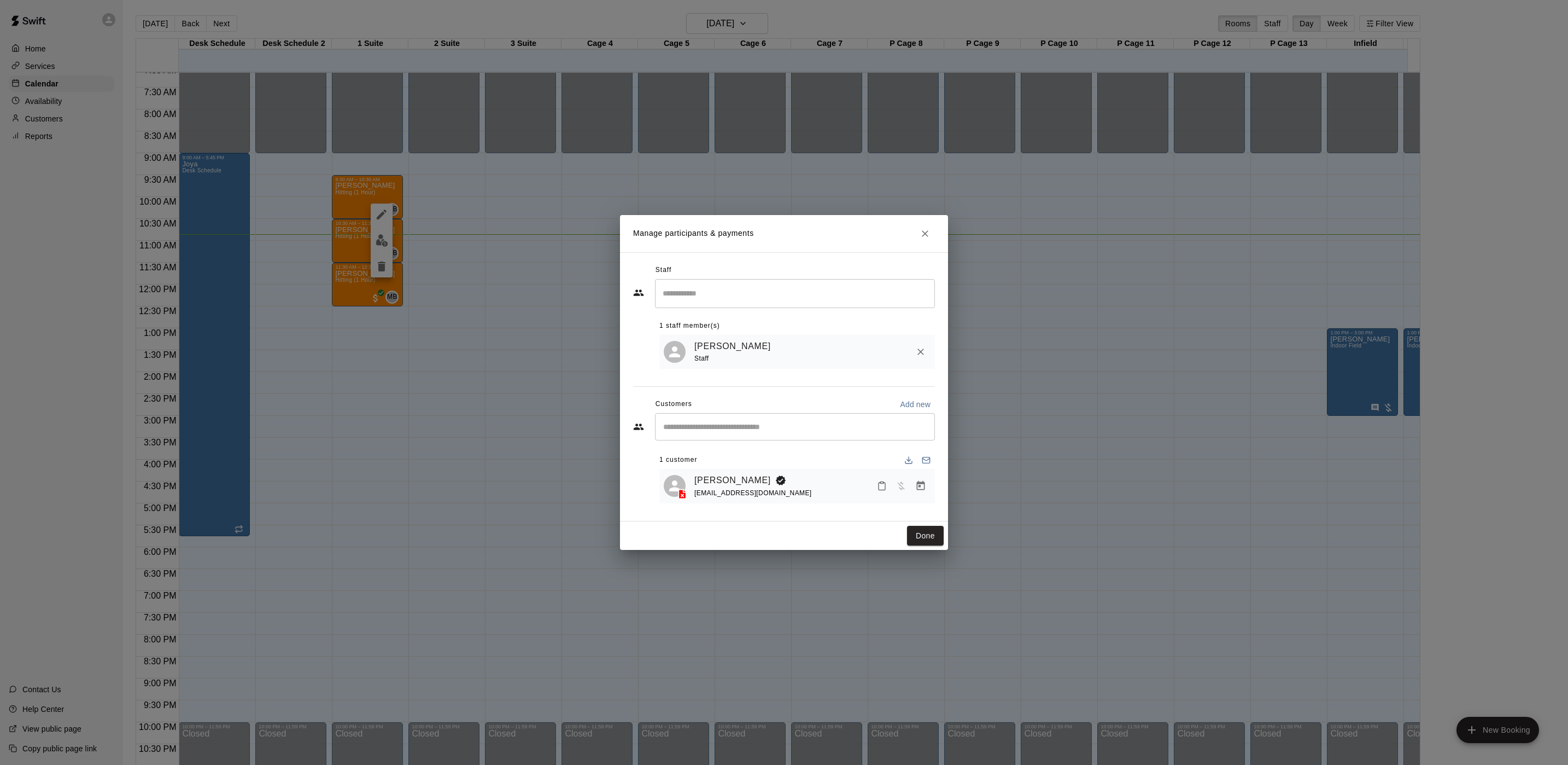
click at [920, 490] on icon "Manage bookings & payment" at bounding box center [921, 486] width 11 height 11
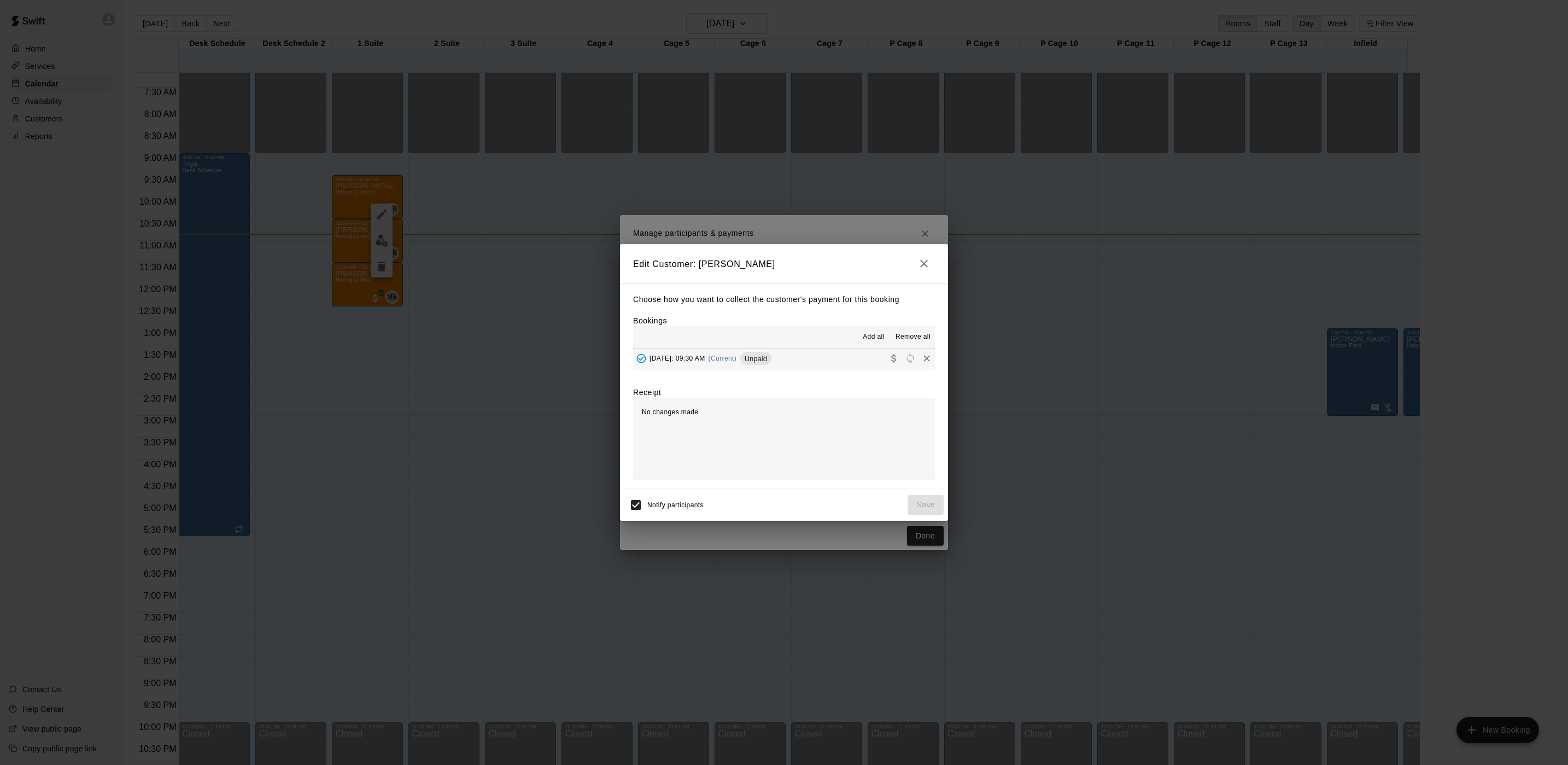
click at [771, 360] on span "Unpaid" at bounding box center [755, 358] width 31 height 8
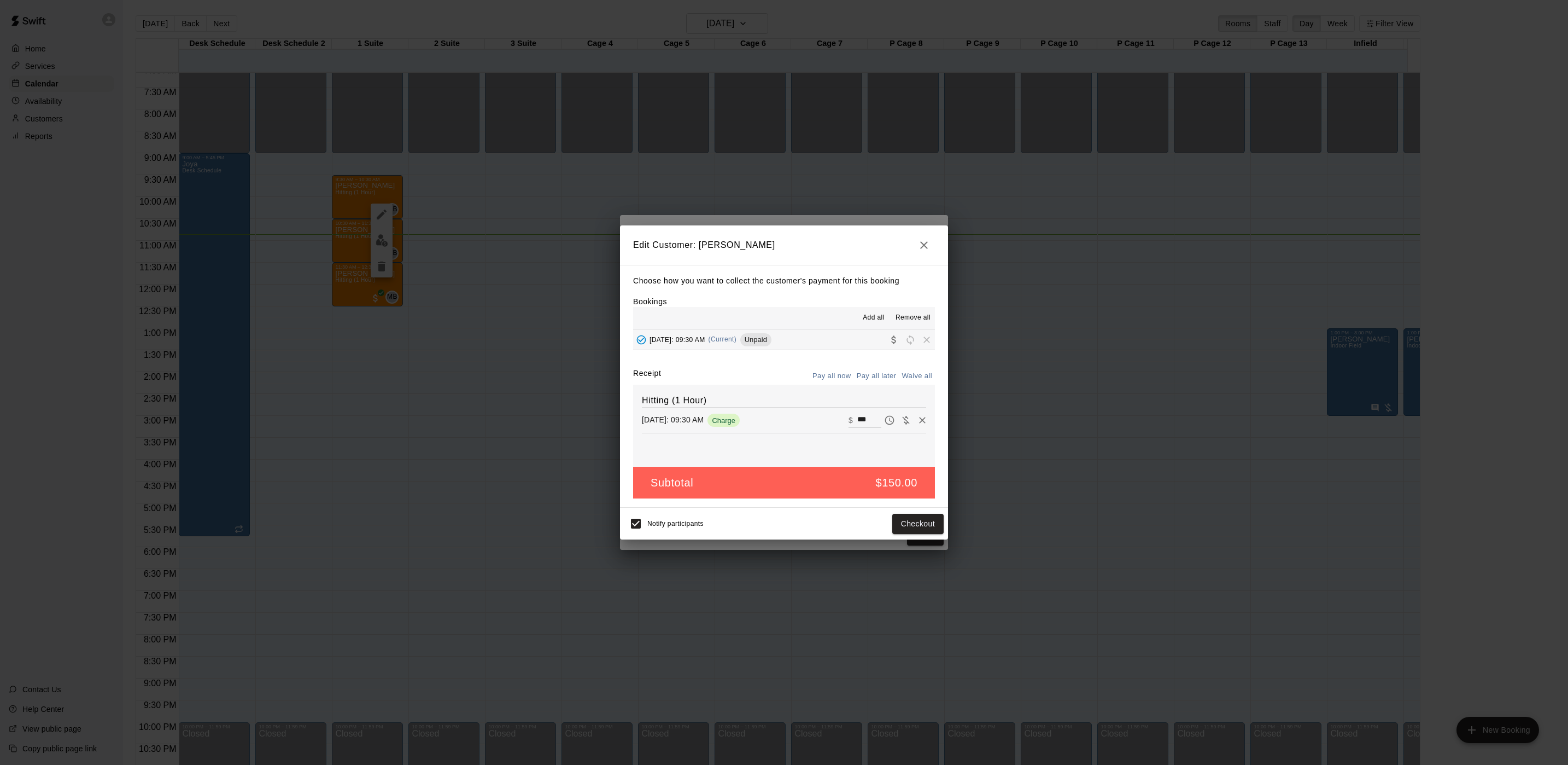
click at [857, 419] on input "***" at bounding box center [869, 420] width 24 height 14
type input "***"
click at [937, 527] on button "Checkout" at bounding box center [918, 523] width 51 height 20
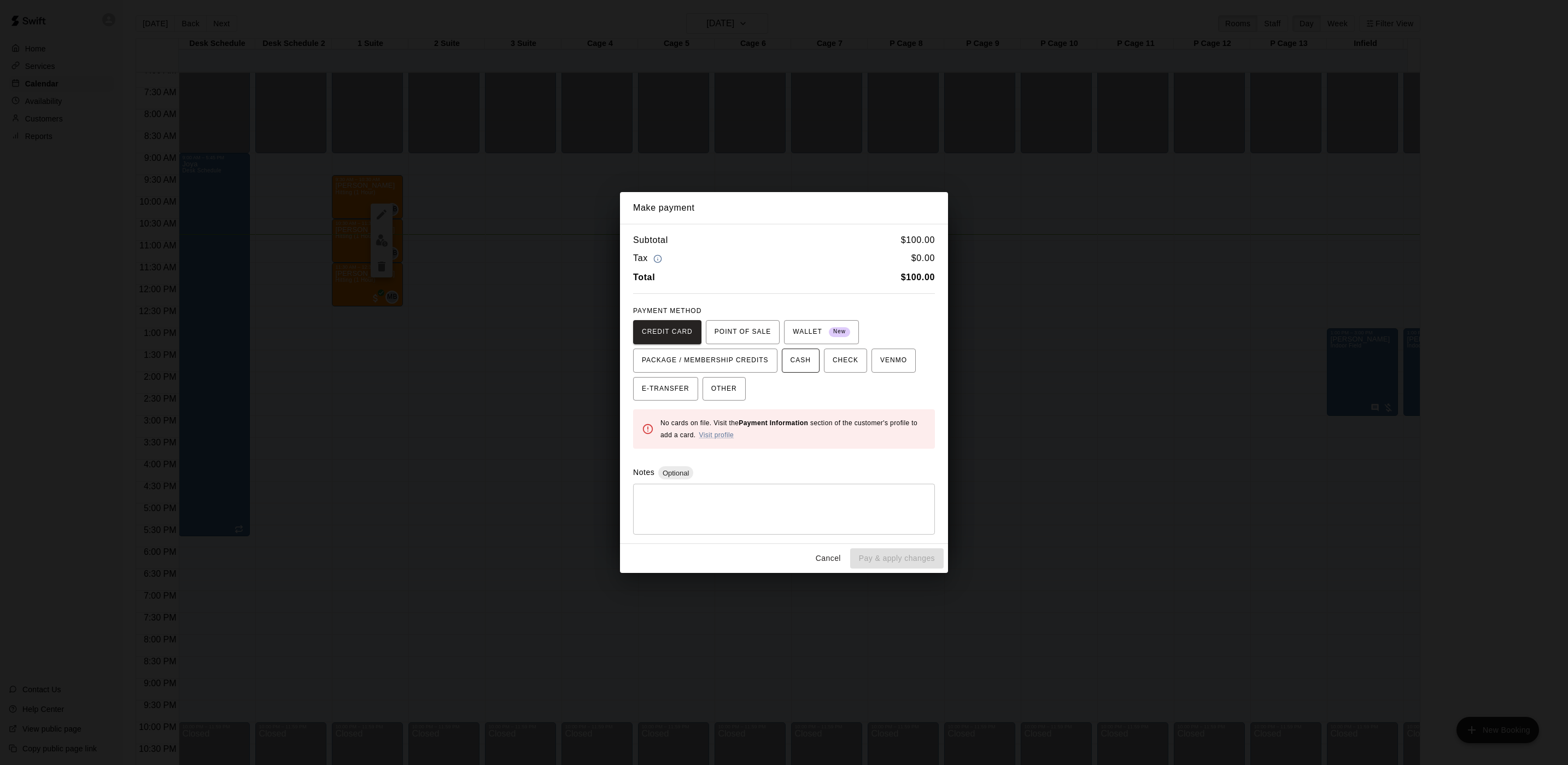
click at [799, 361] on span "CASH" at bounding box center [800, 361] width 20 height 18
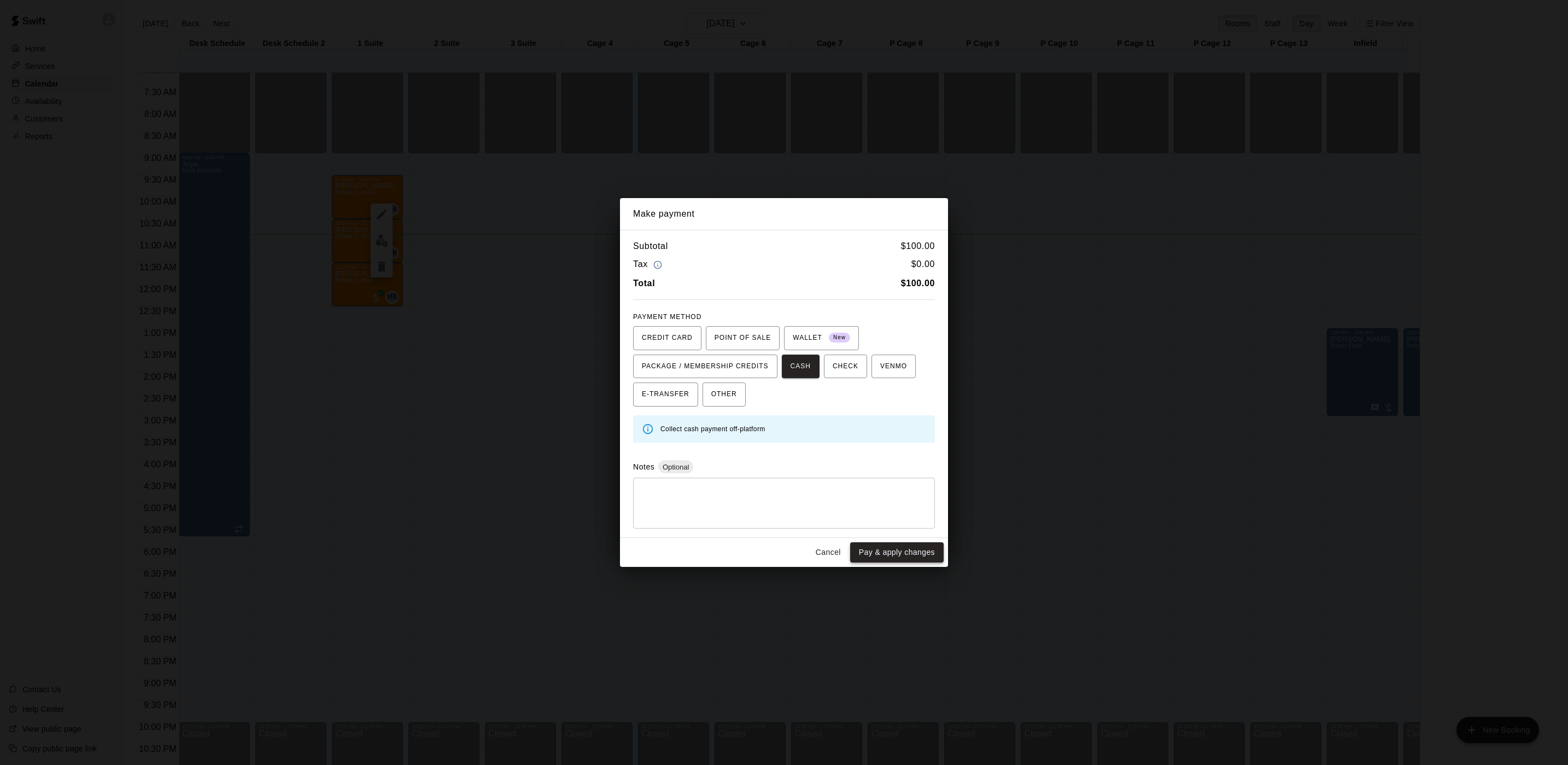
click at [900, 562] on button "Pay & apply changes" at bounding box center [897, 552] width 94 height 20
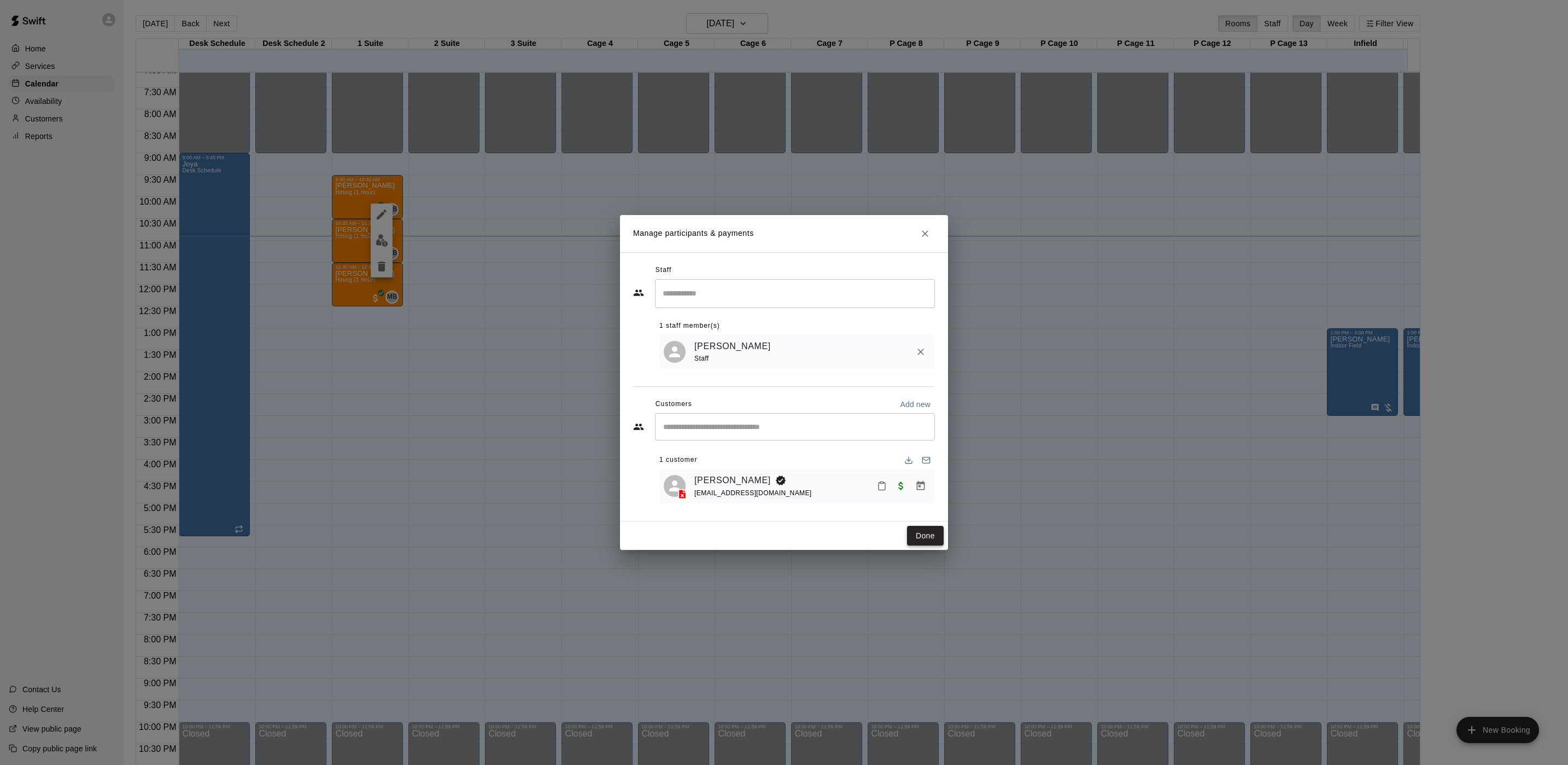
click at [926, 541] on button "Done" at bounding box center [925, 535] width 37 height 20
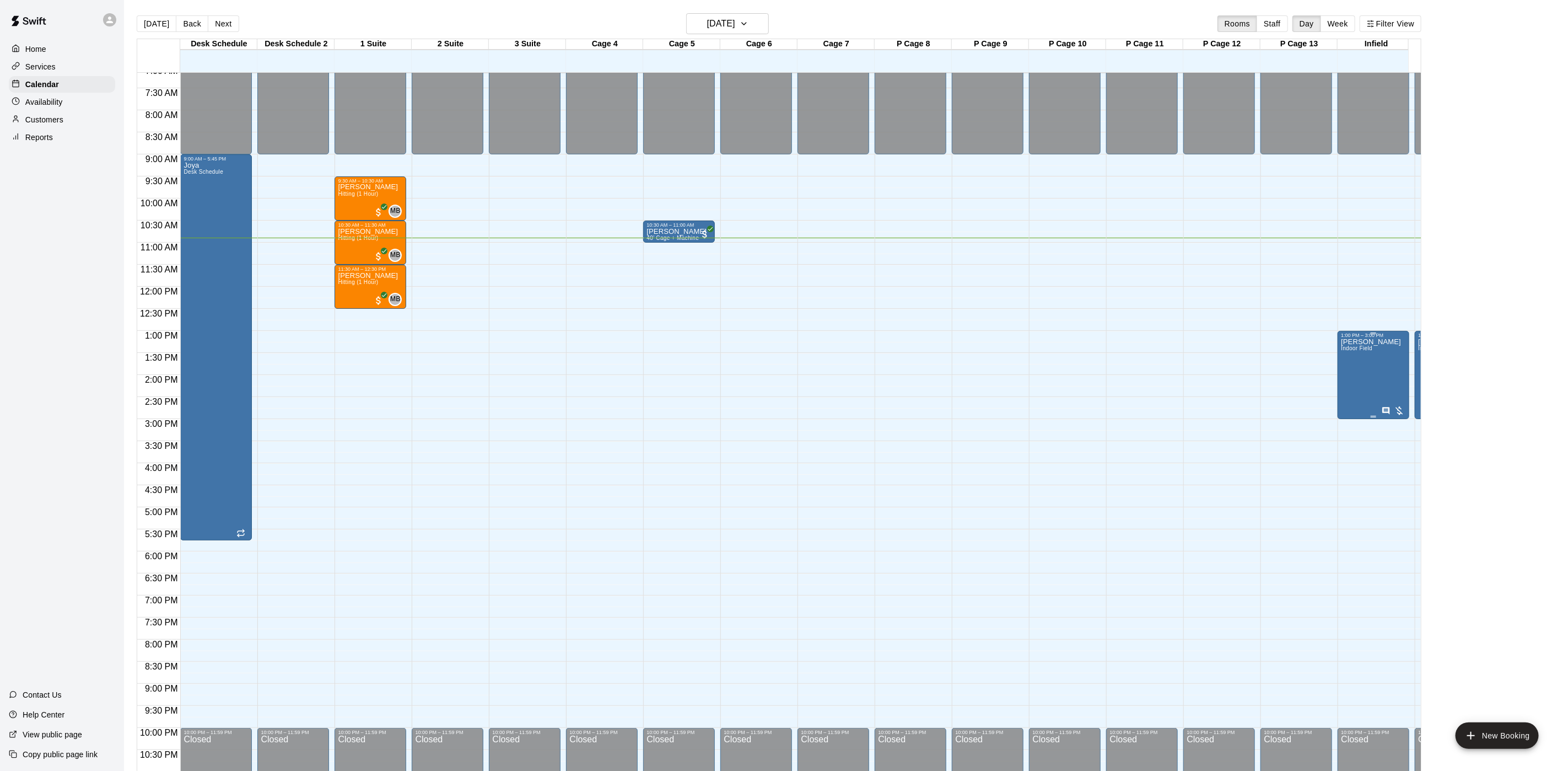
click at [1365, 387] on div "[PERSON_NAME][GEOGRAPHIC_DATA]" at bounding box center [1371, 724] width 60 height 771
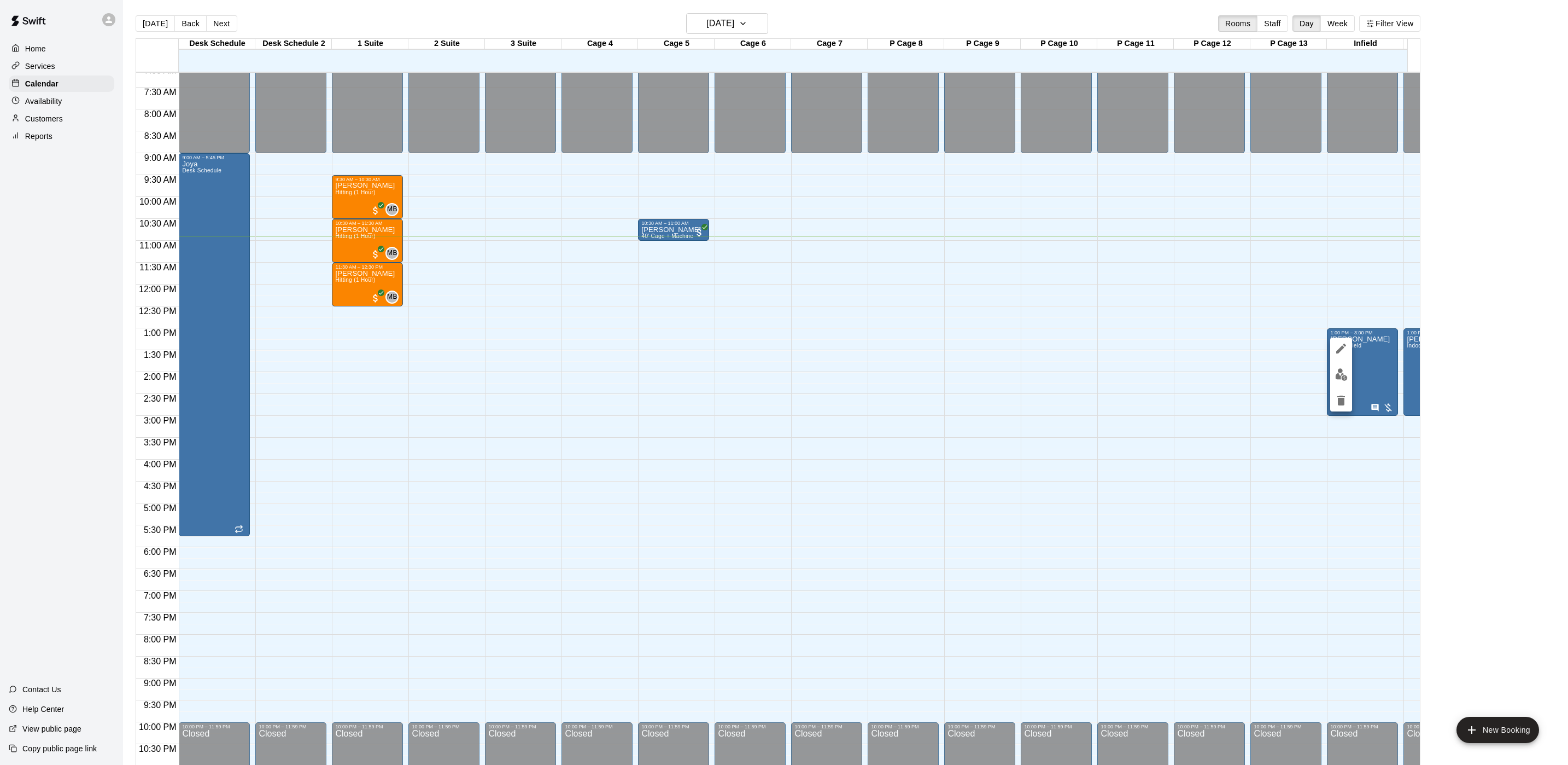
click at [1391, 437] on div at bounding box center [784, 382] width 1568 height 765
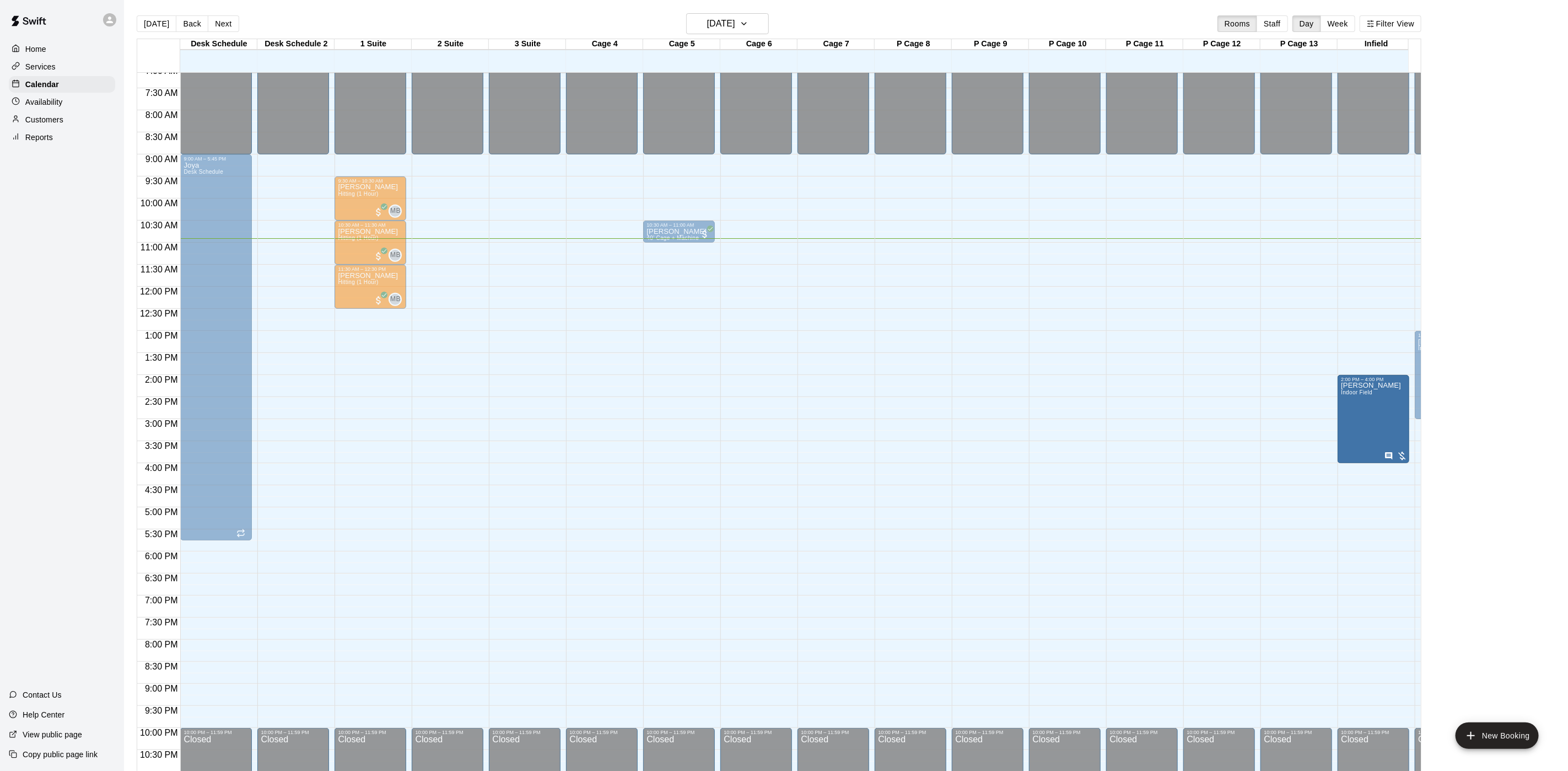
drag, startPoint x: 1370, startPoint y: 374, endPoint x: 1378, endPoint y: 424, distance: 50.6
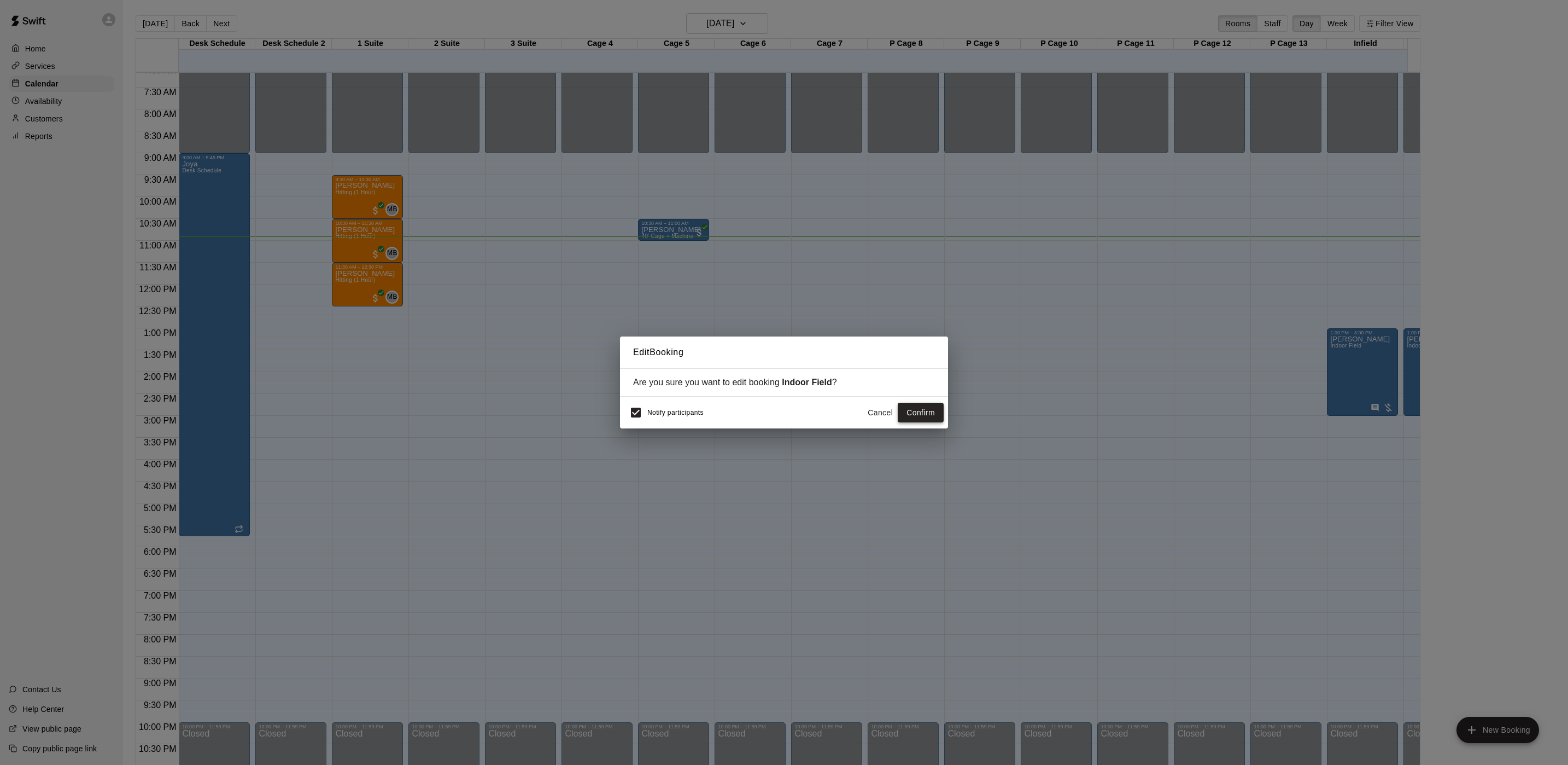
click at [911, 419] on button "Confirm" at bounding box center [920, 412] width 46 height 20
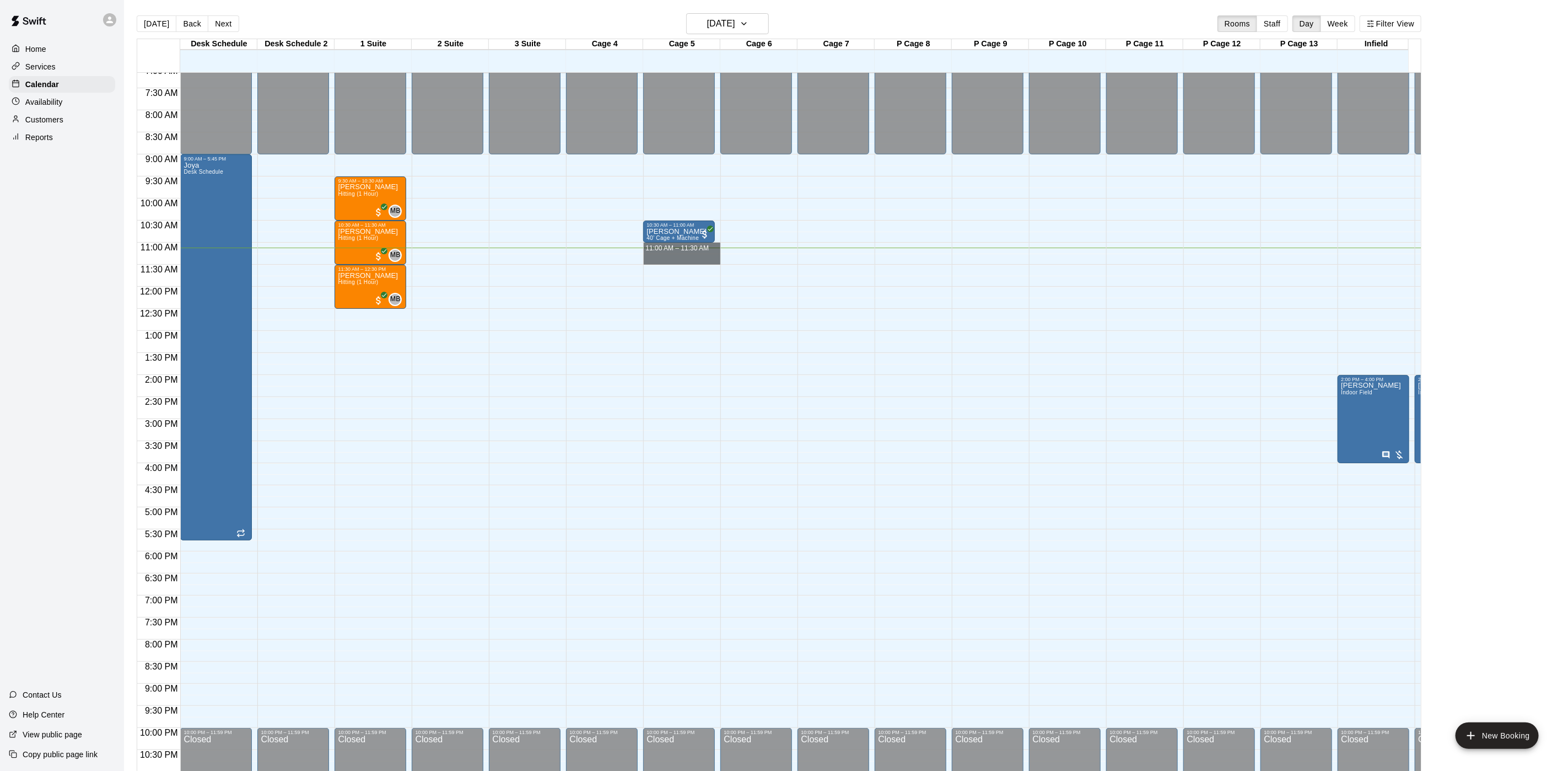
drag, startPoint x: 675, startPoint y: 246, endPoint x: 675, endPoint y: 260, distance: 14.0
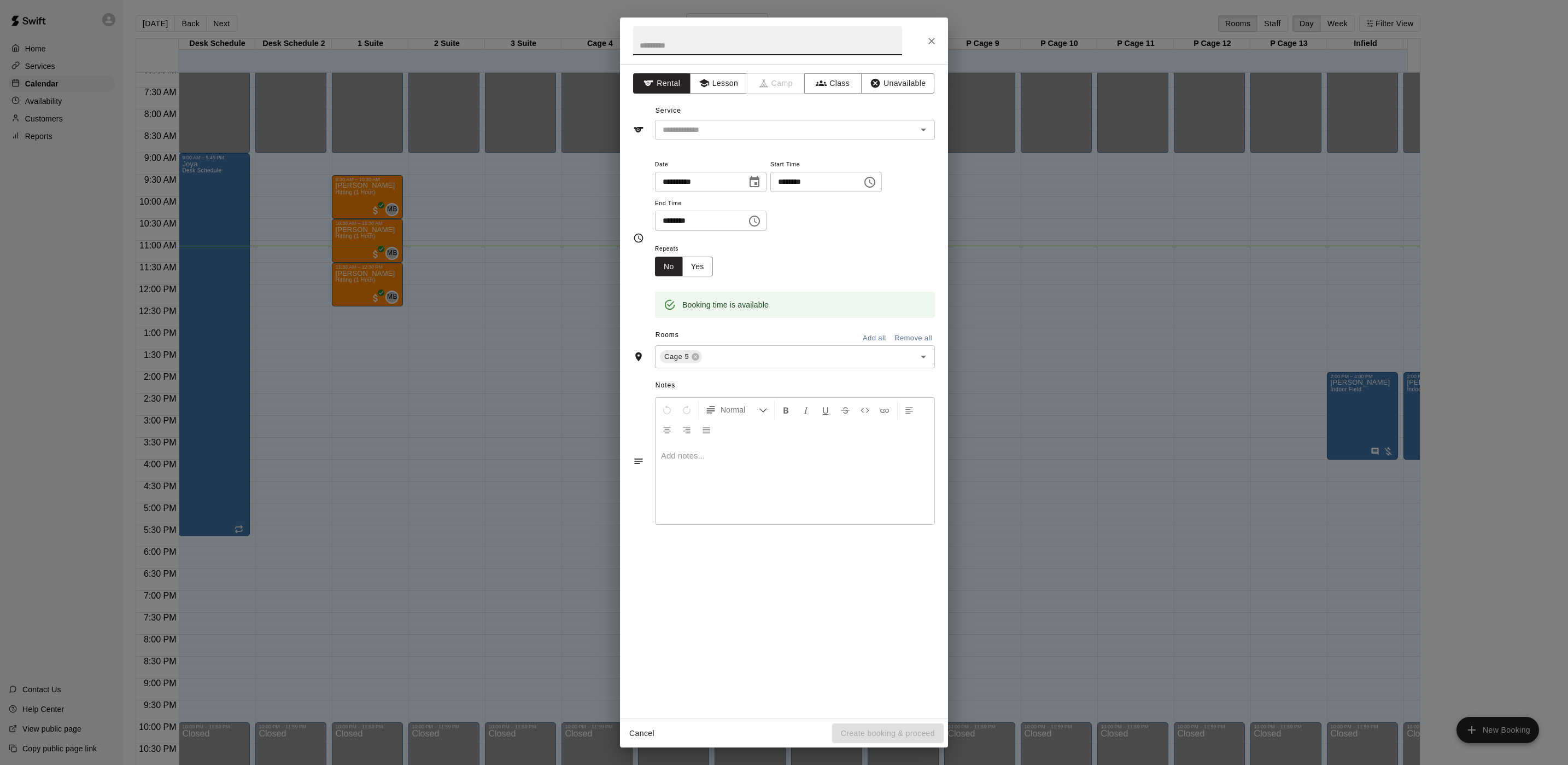
click at [718, 116] on div "Service ​" at bounding box center [784, 121] width 302 height 38
click at [718, 121] on div "​" at bounding box center [795, 130] width 280 height 20
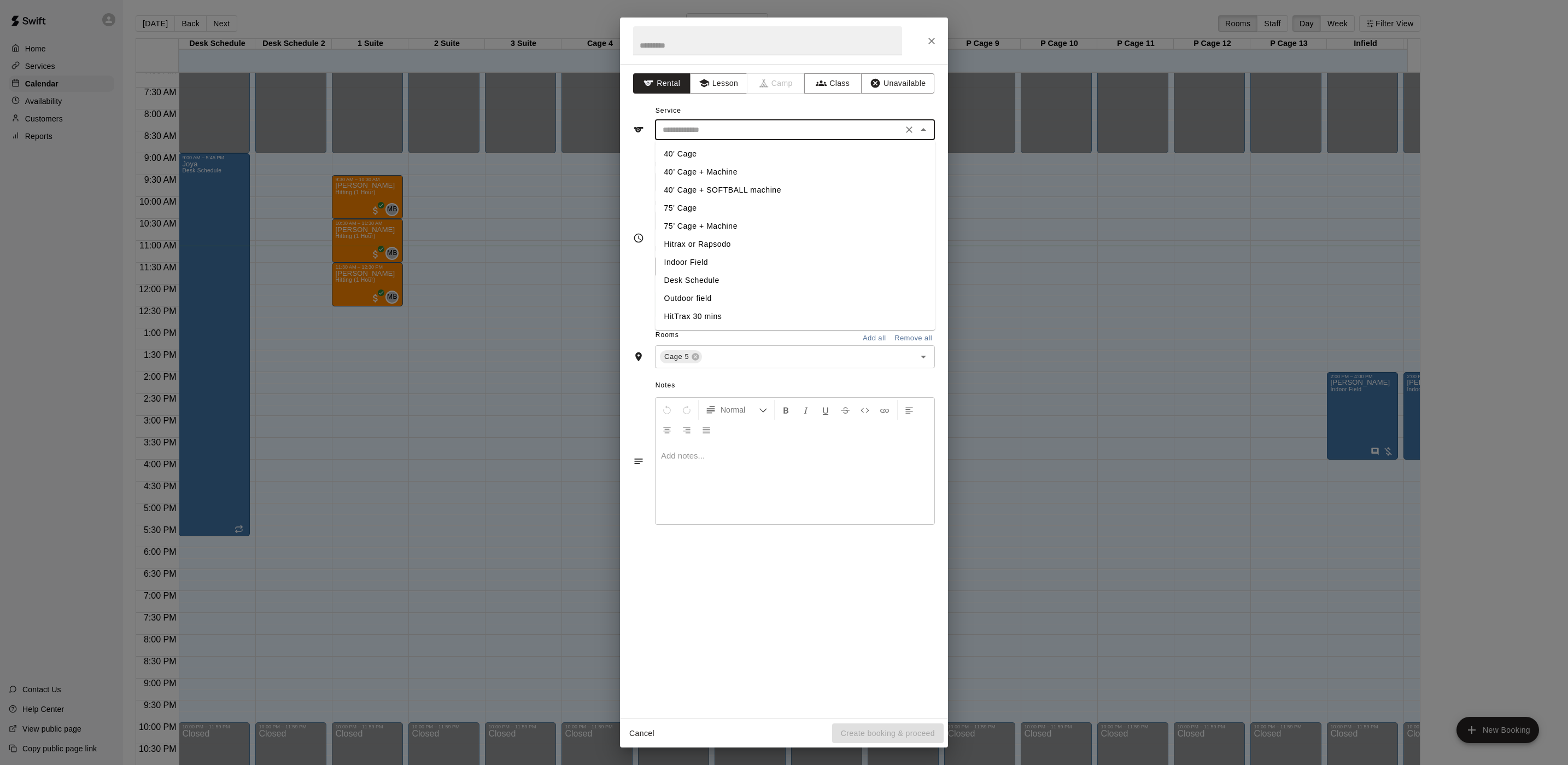
click at [709, 169] on li "40’ Cage + Machine" at bounding box center [796, 172] width 280 height 18
type input "**********"
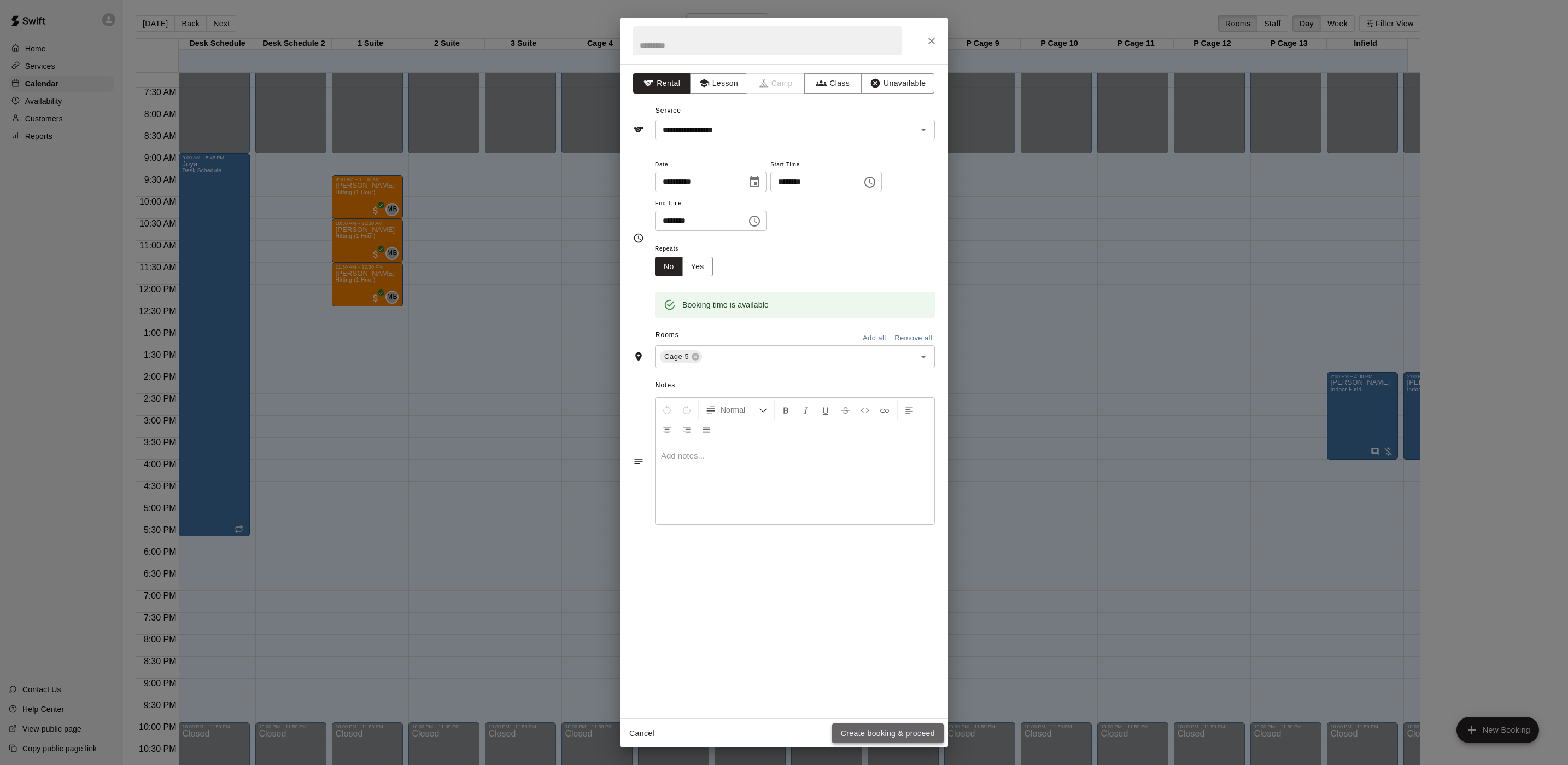
click at [932, 728] on button "Create booking & proceed" at bounding box center [887, 733] width 111 height 20
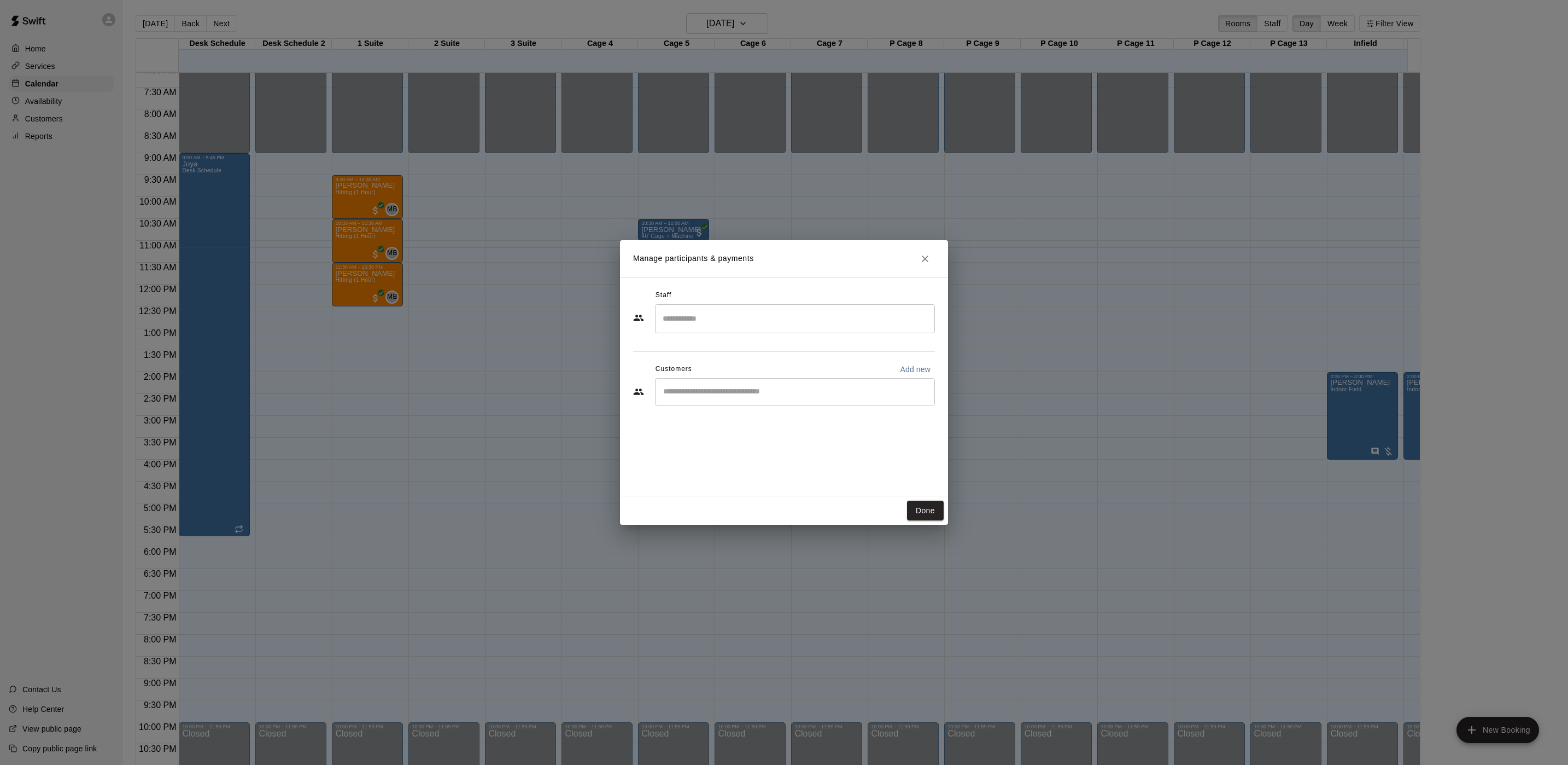
click at [794, 411] on div "Staff ​ Customers Add new ​" at bounding box center [784, 351] width 302 height 130
click at [791, 398] on div "​" at bounding box center [795, 392] width 280 height 27
type input "****"
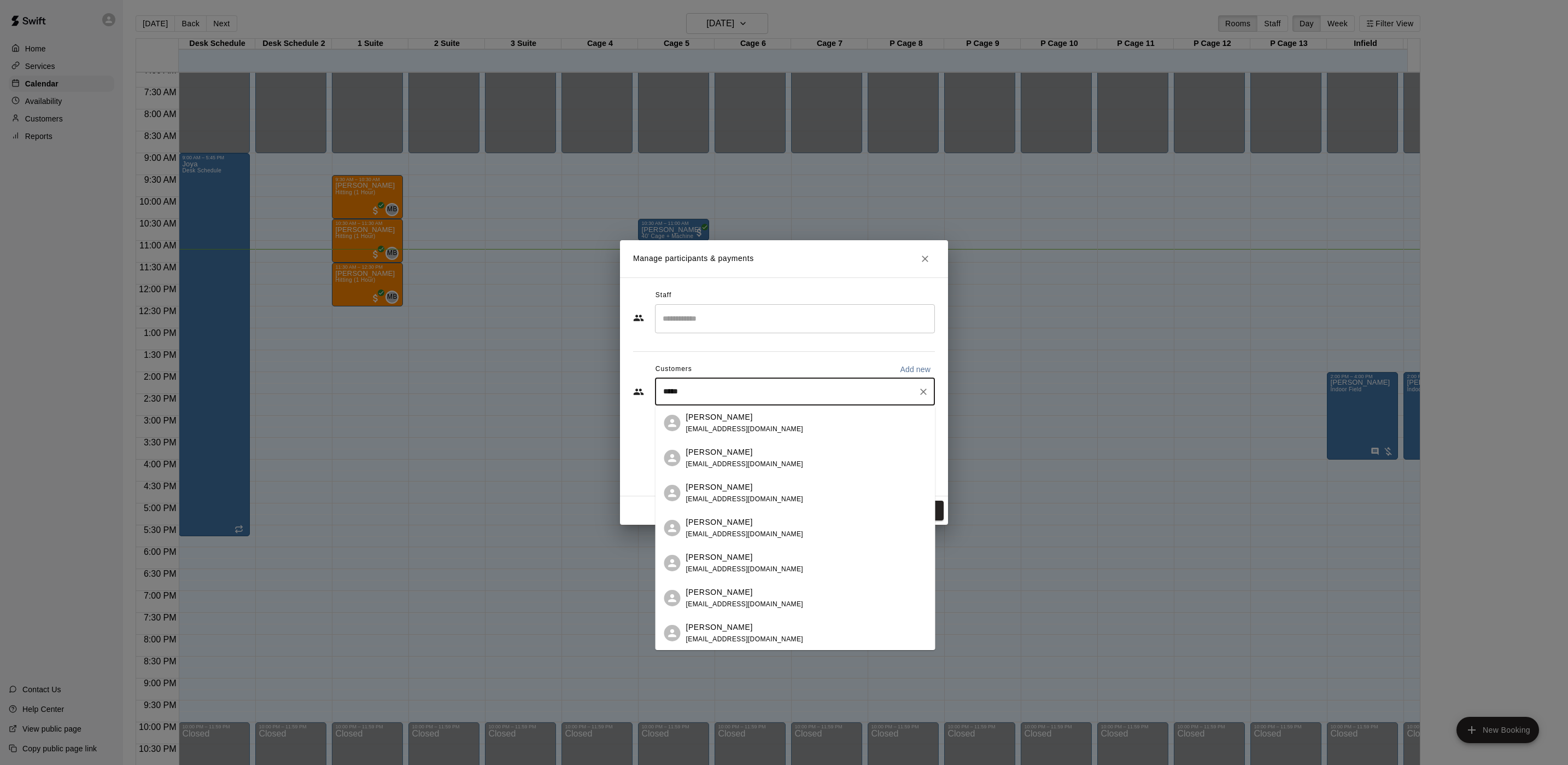
click at [723, 456] on p "[PERSON_NAME]" at bounding box center [719, 452] width 67 height 12
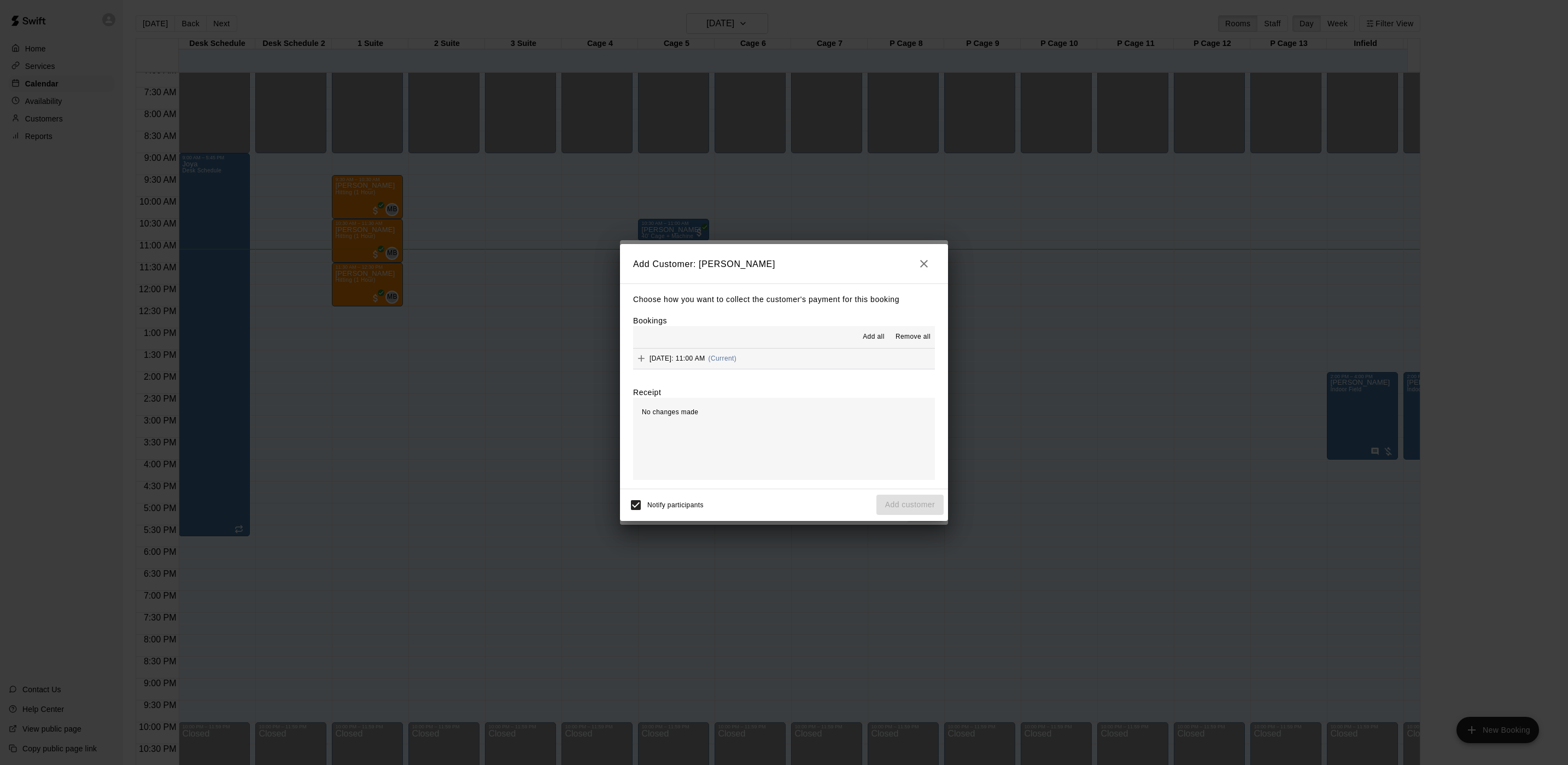
click at [803, 360] on button "[DATE]: 11:00 AM (Current)" at bounding box center [784, 358] width 302 height 20
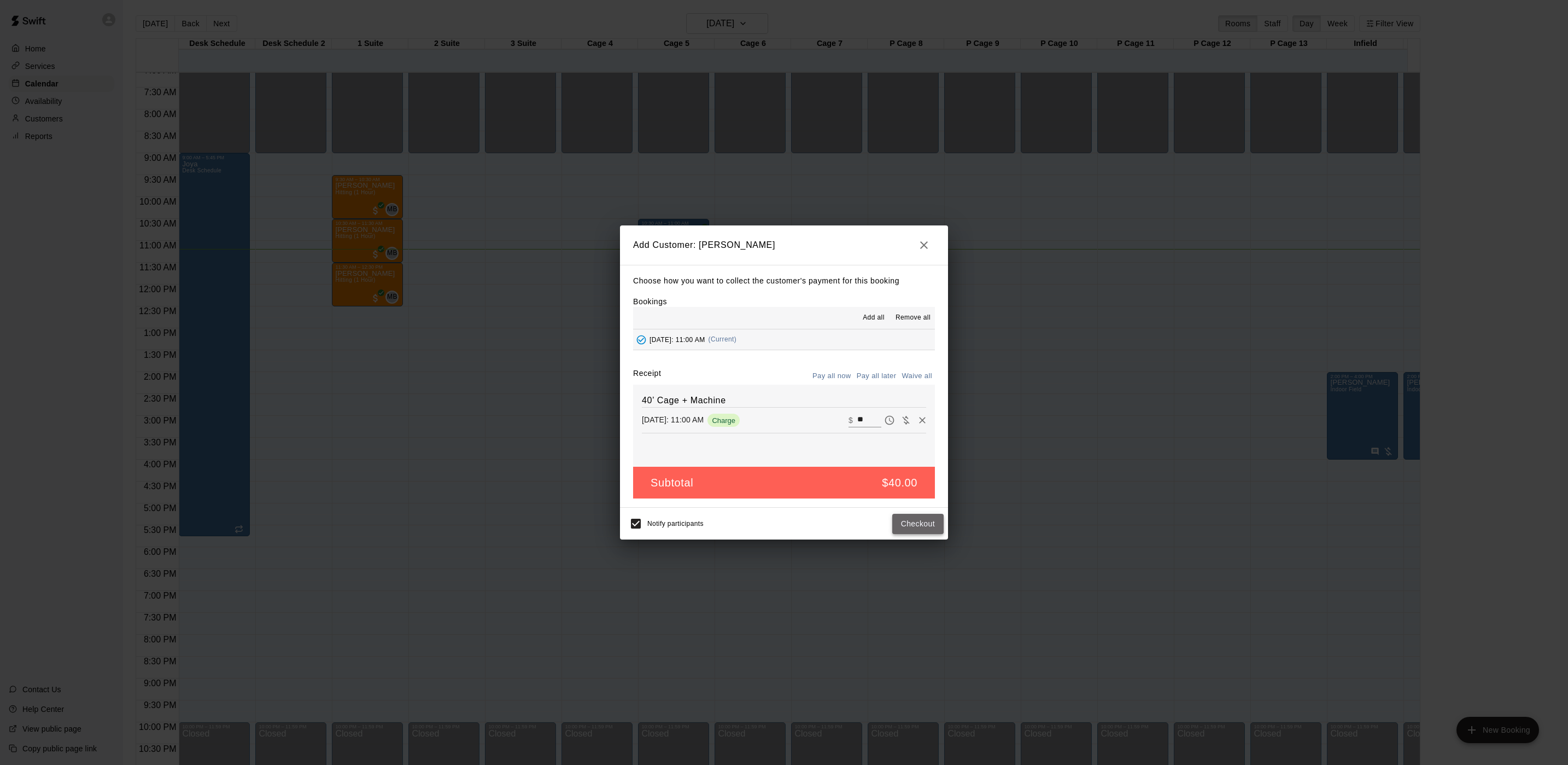
click at [917, 525] on button "Checkout" at bounding box center [918, 523] width 51 height 20
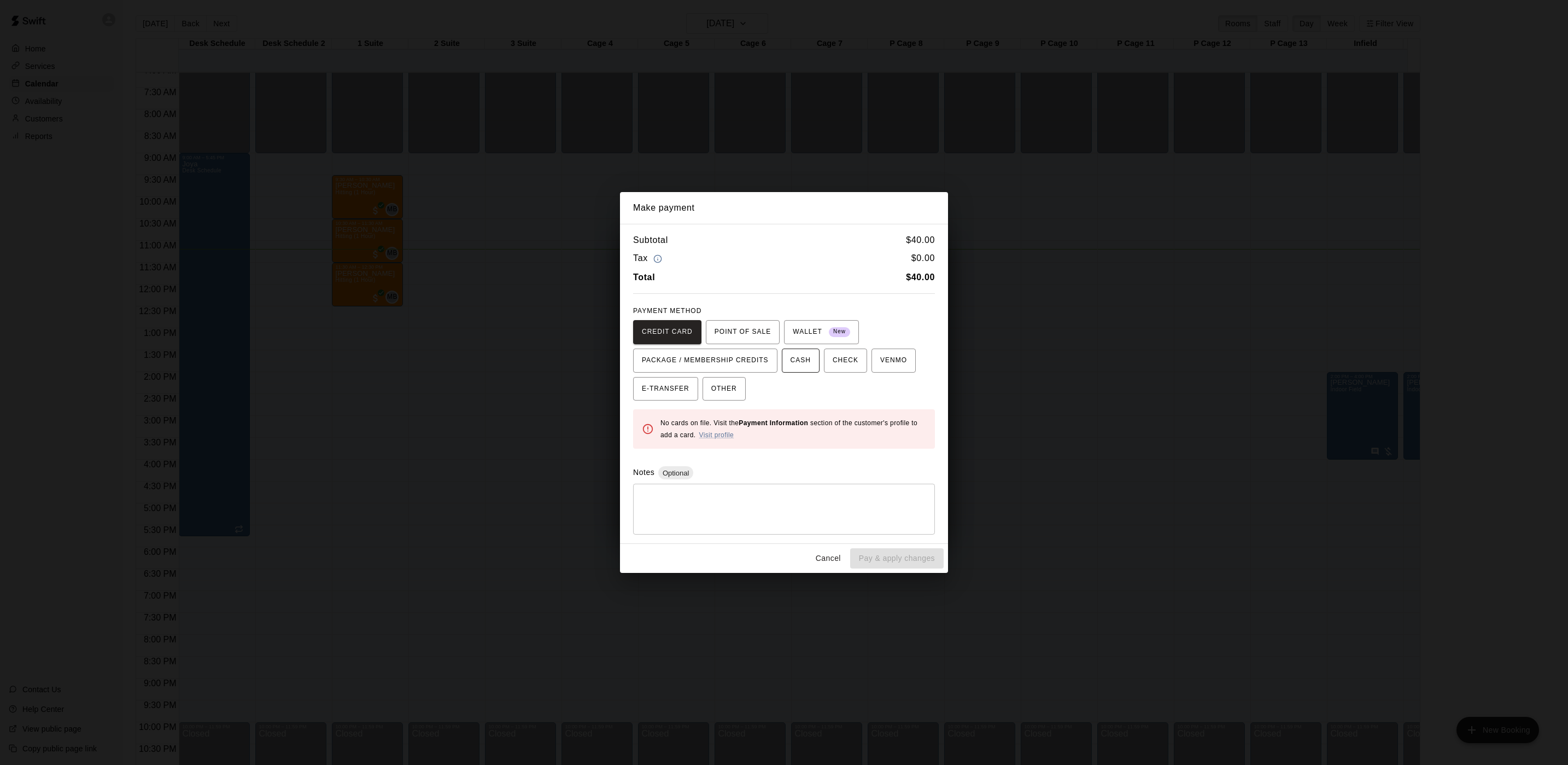
click at [791, 367] on span "CASH" at bounding box center [800, 361] width 20 height 18
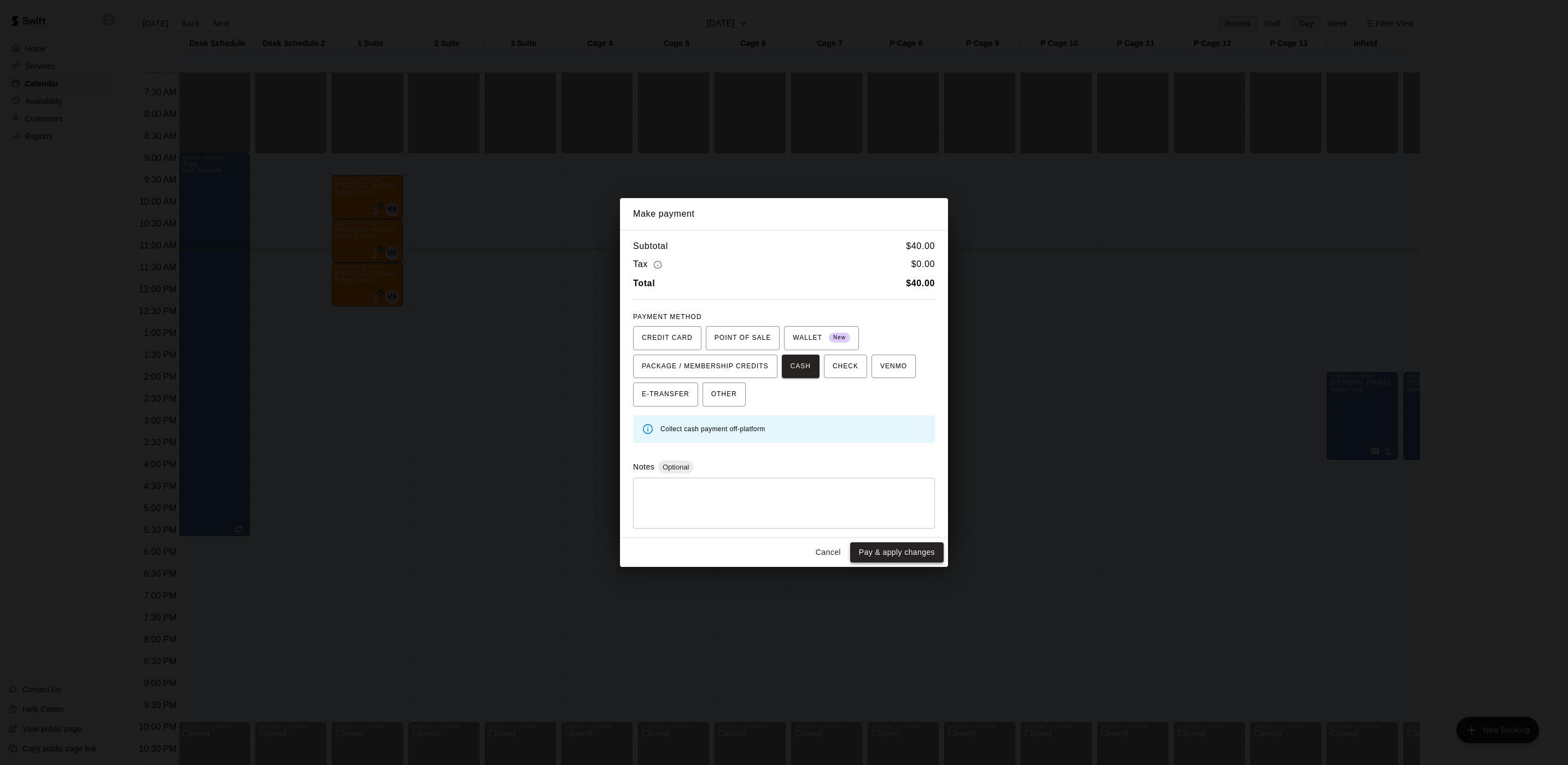
click at [915, 554] on button "Pay & apply changes" at bounding box center [897, 552] width 94 height 20
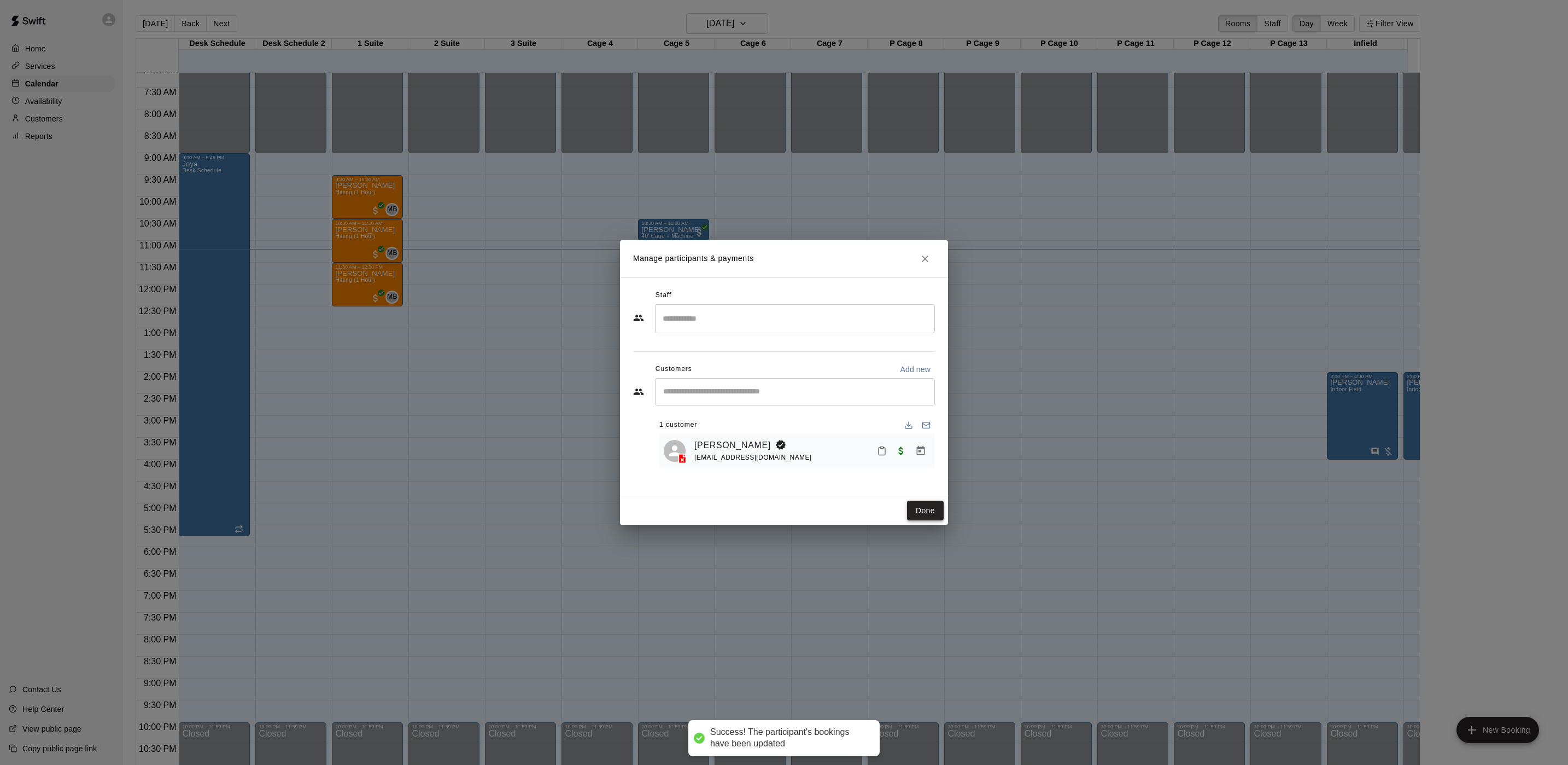
click at [942, 512] on button "Done" at bounding box center [925, 510] width 37 height 20
